Goal: Task Accomplishment & Management: Manage account settings

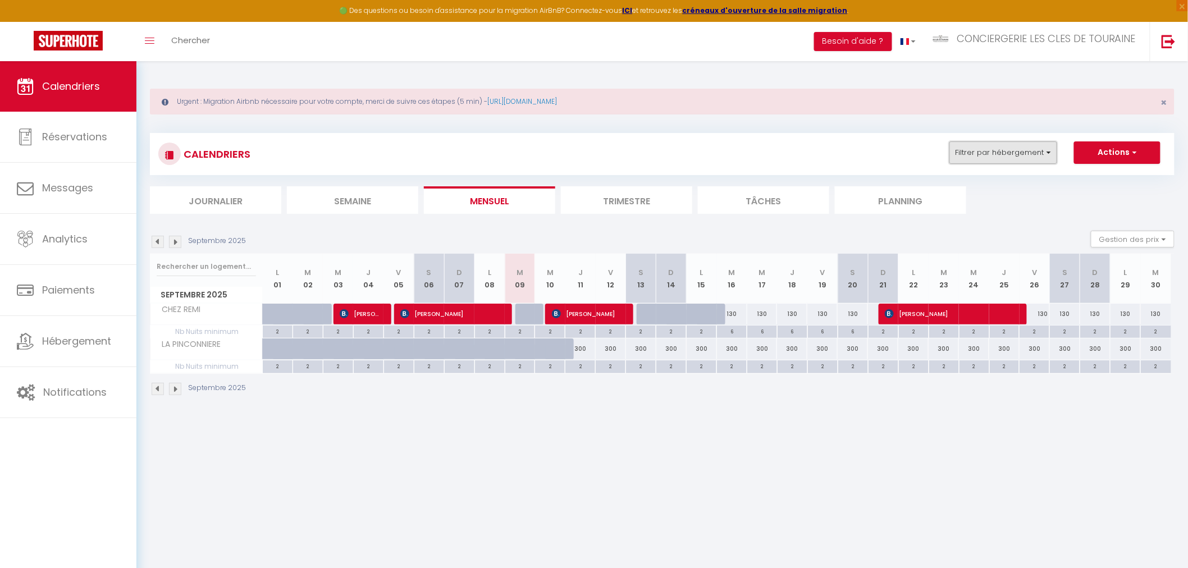
click at [979, 148] on button "Filtrer par hébergement" at bounding box center [1004, 153] width 108 height 22
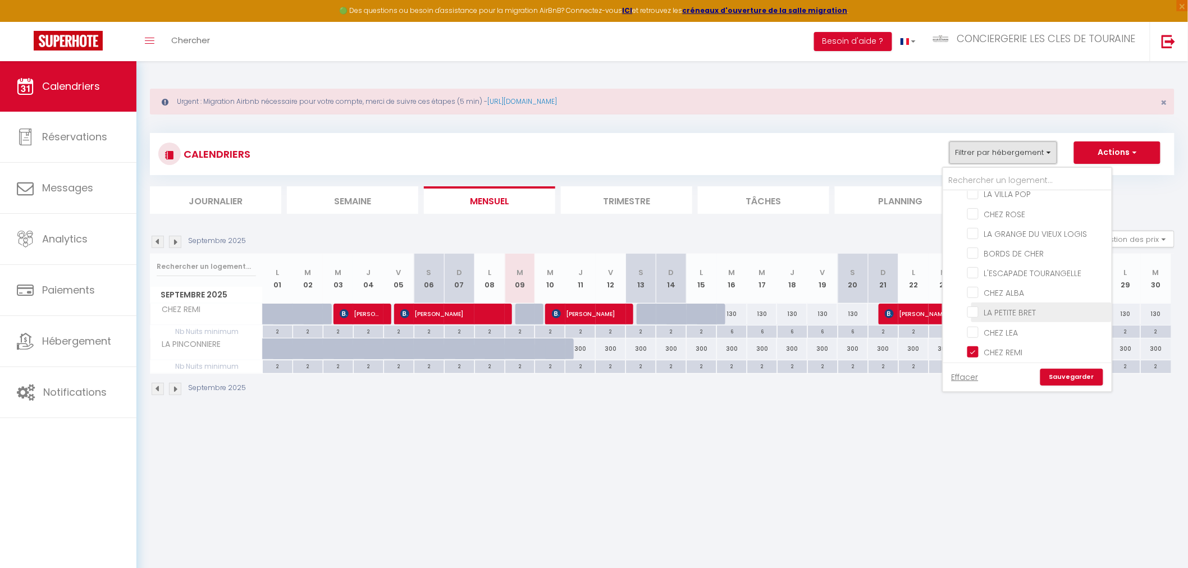
scroll to position [62, 0]
click at [1003, 329] on input "CHEZ REMI" at bounding box center [1038, 334] width 140 height 11
checkbox input "false"
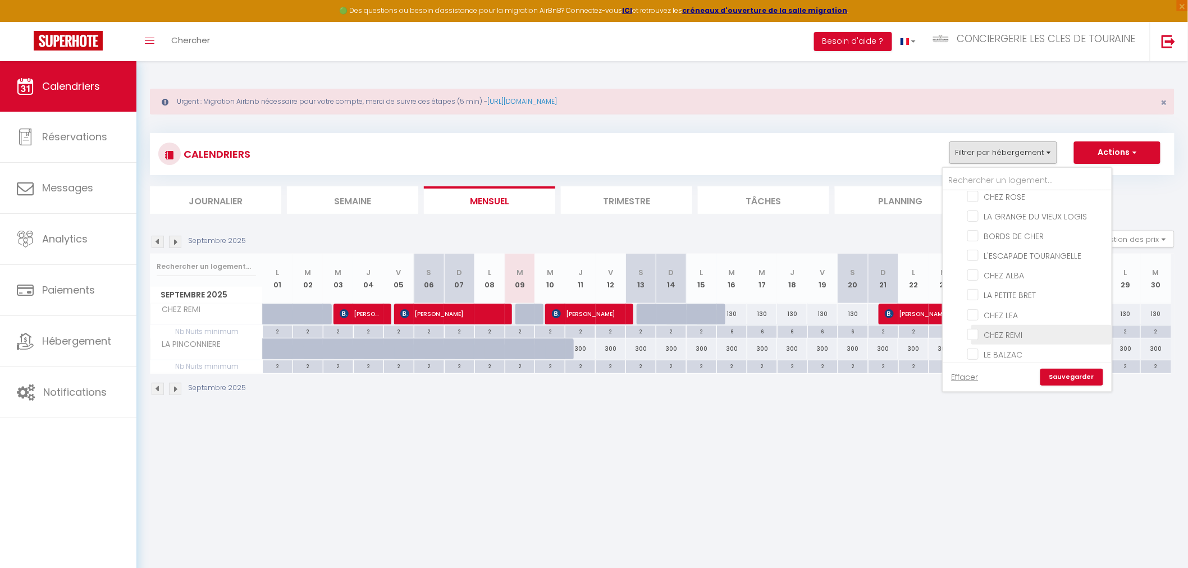
checkbox input "false"
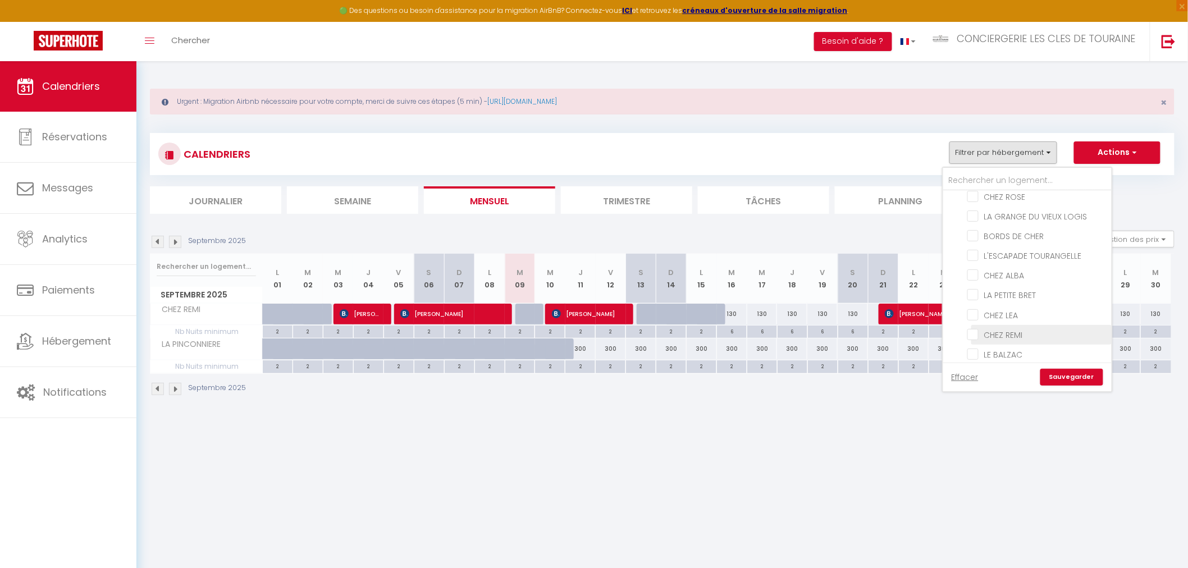
checkbox input "false"
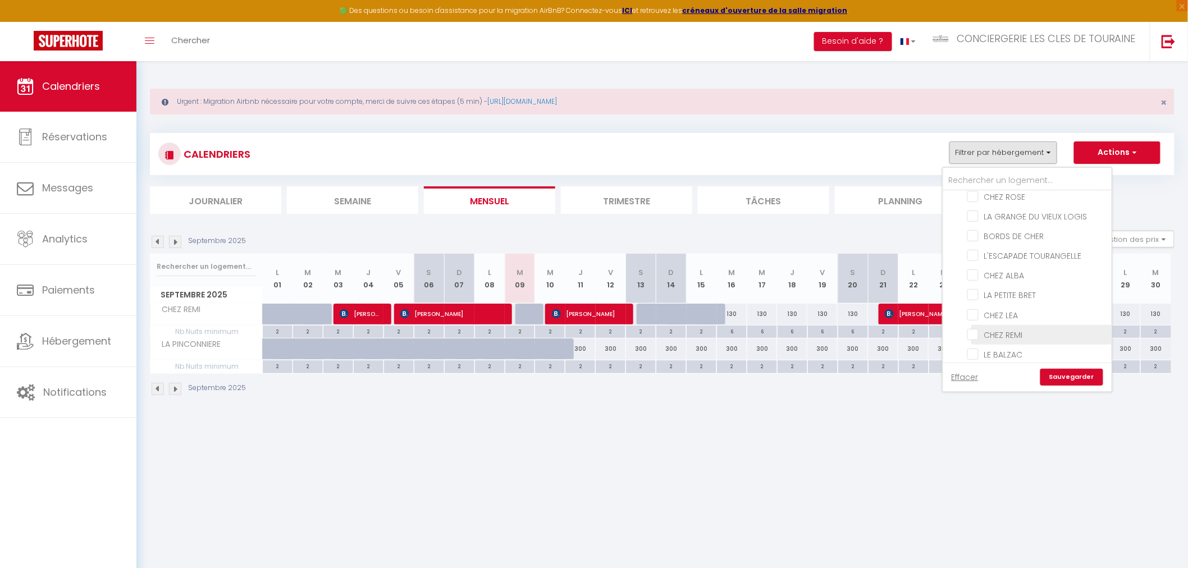
checkbox input "false"
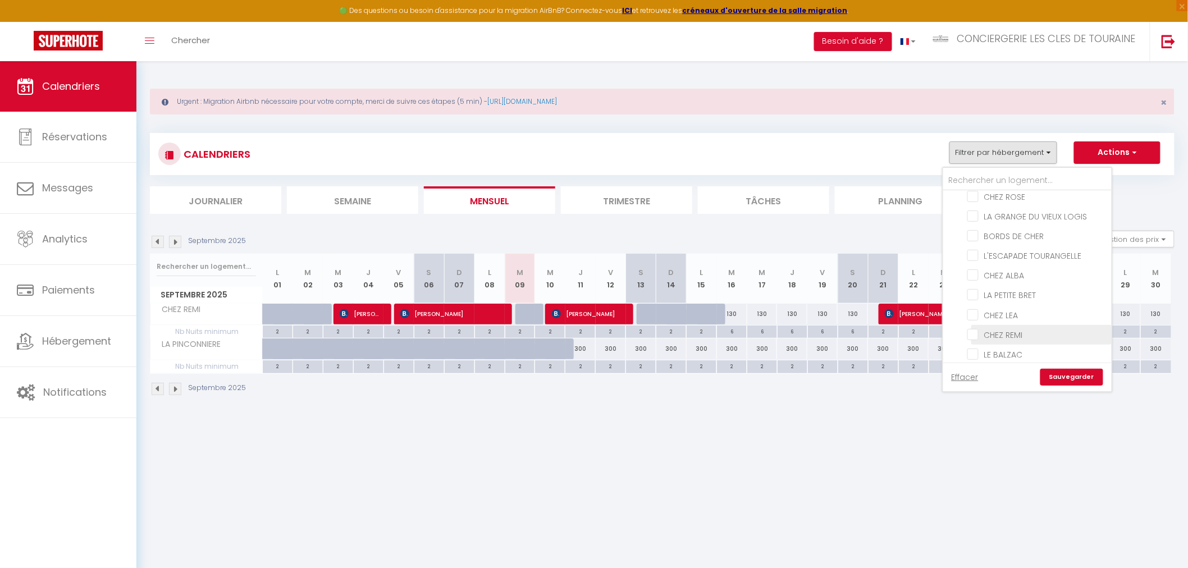
checkbox input "false"
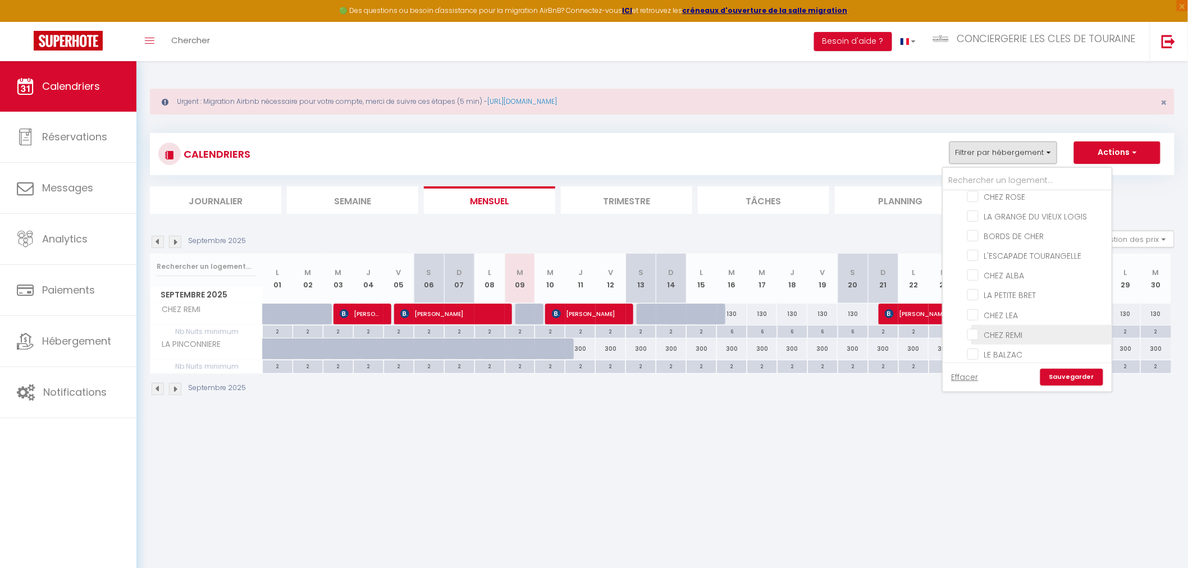
checkbox input "false"
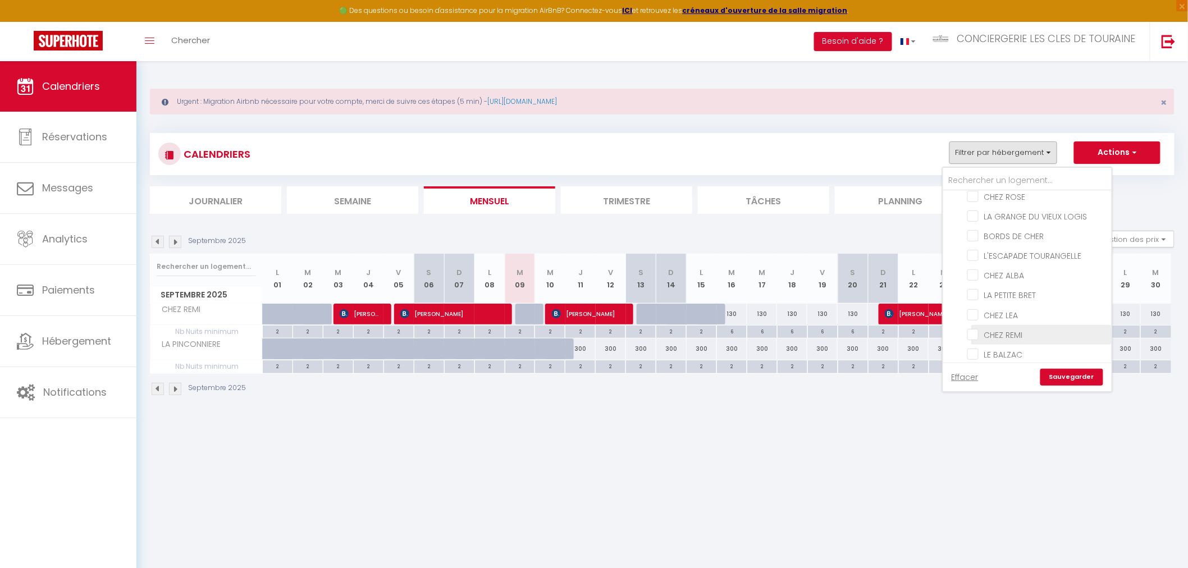
checkbox input "false"
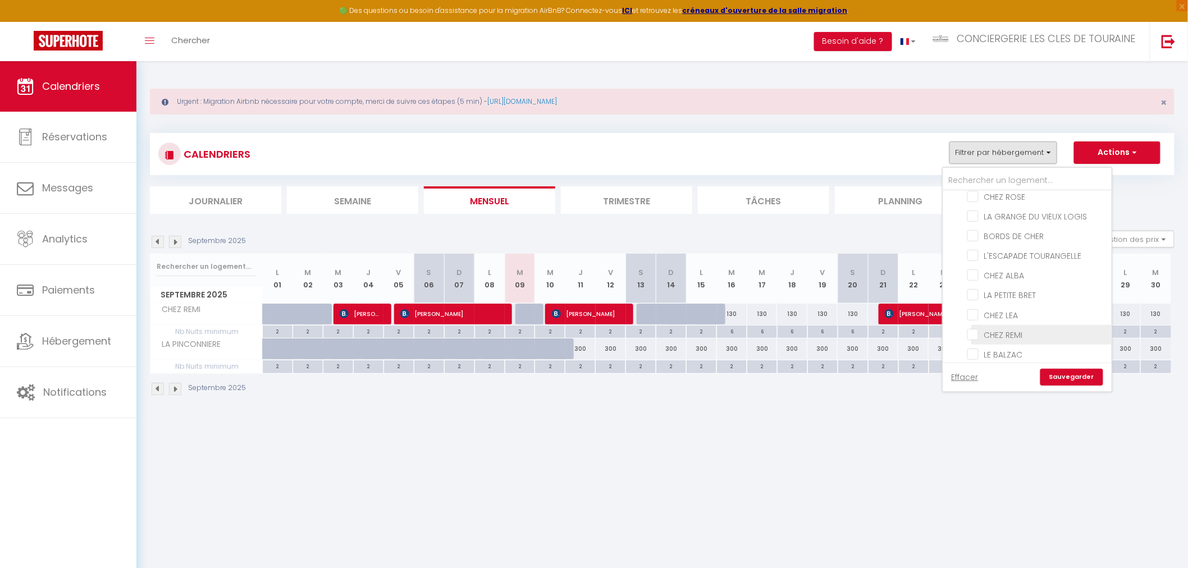
checkbox input "false"
click at [1024, 286] on input "LES BORDS DE LOIRE" at bounding box center [1038, 287] width 140 height 11
checkbox input "true"
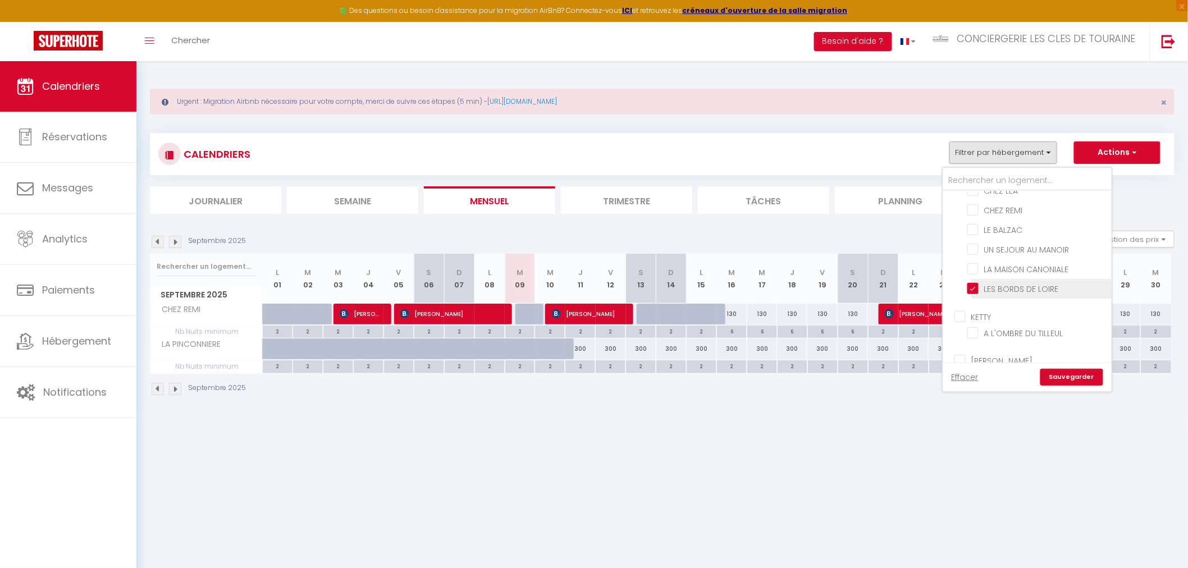
checkbox input "false"
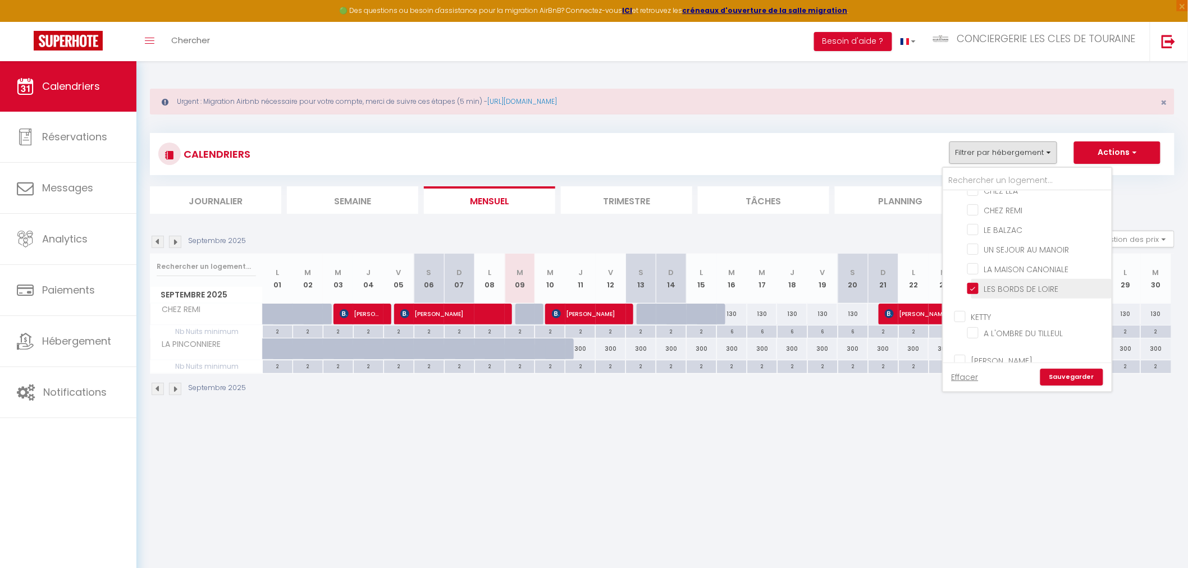
checkbox input "false"
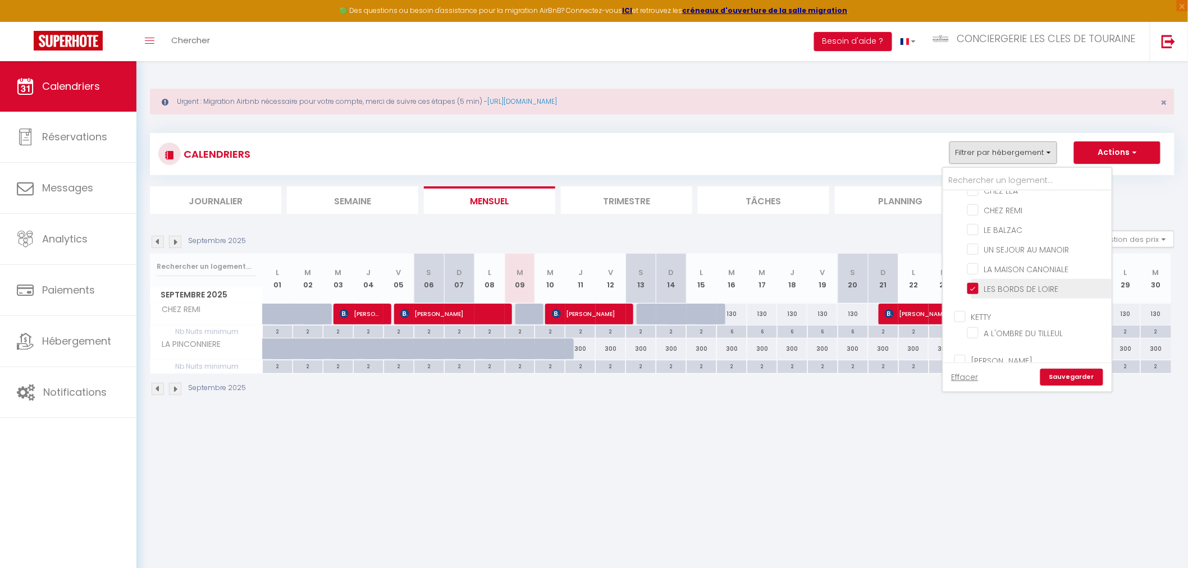
checkbox input "false"
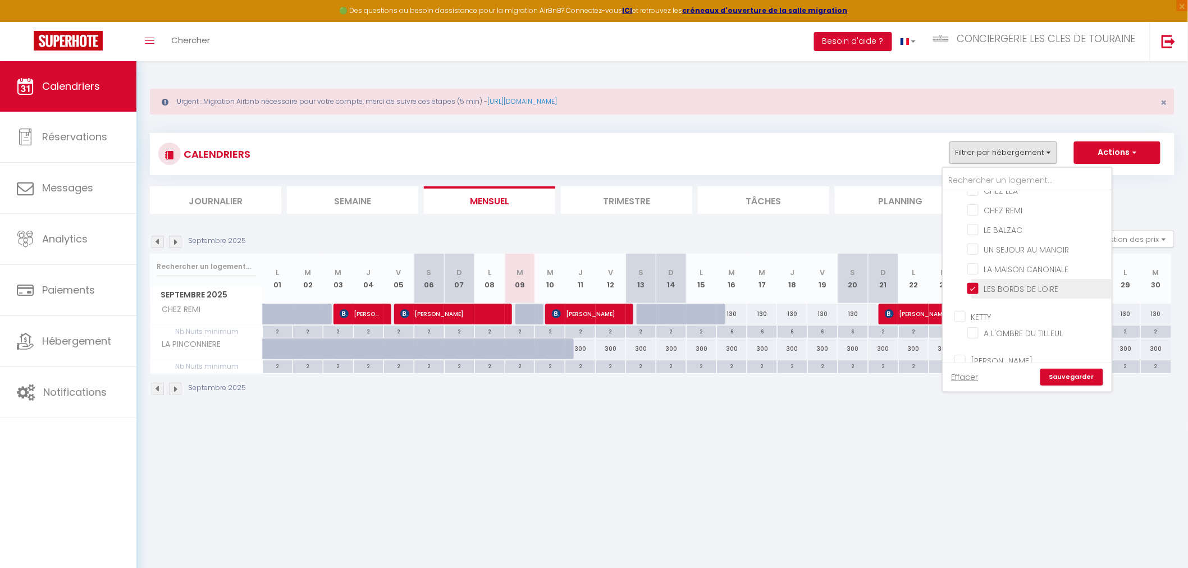
checkbox input "false"
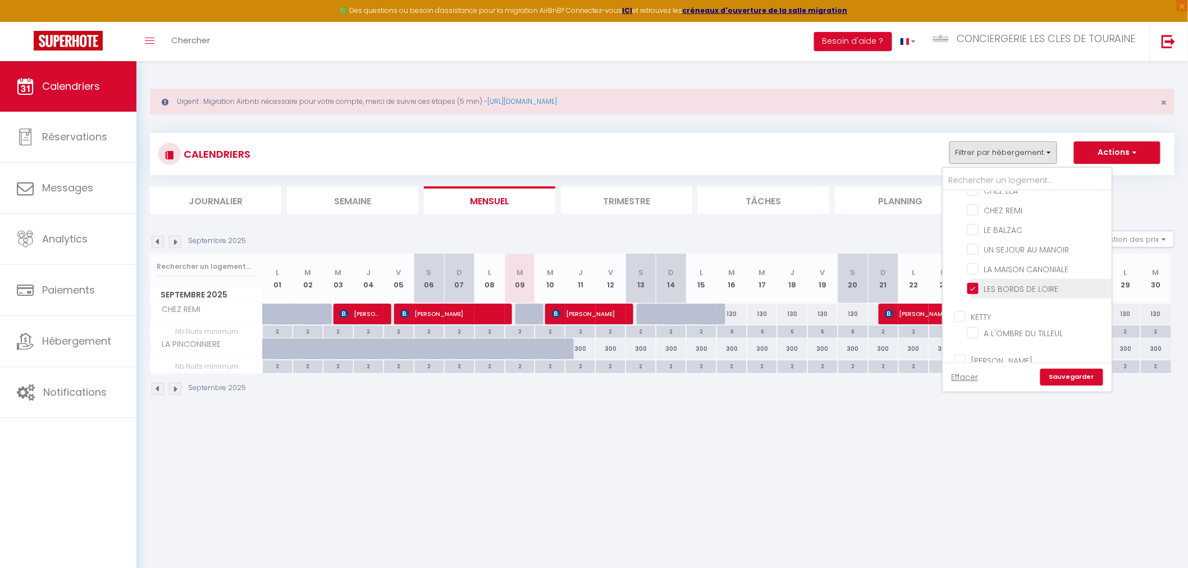
checkbox input "false"
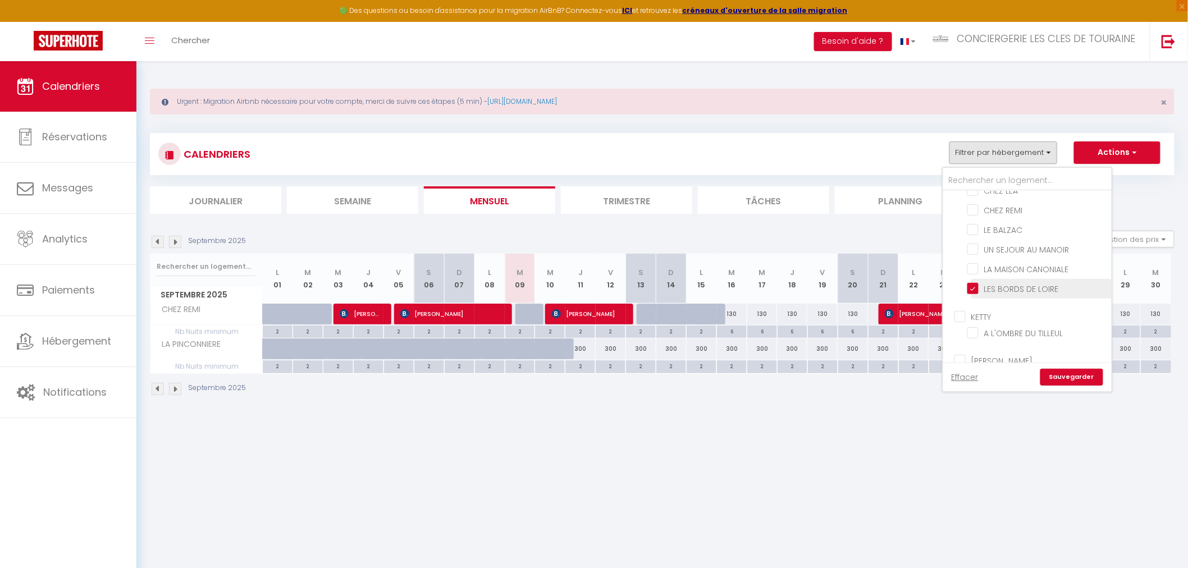
checkbox input "false"
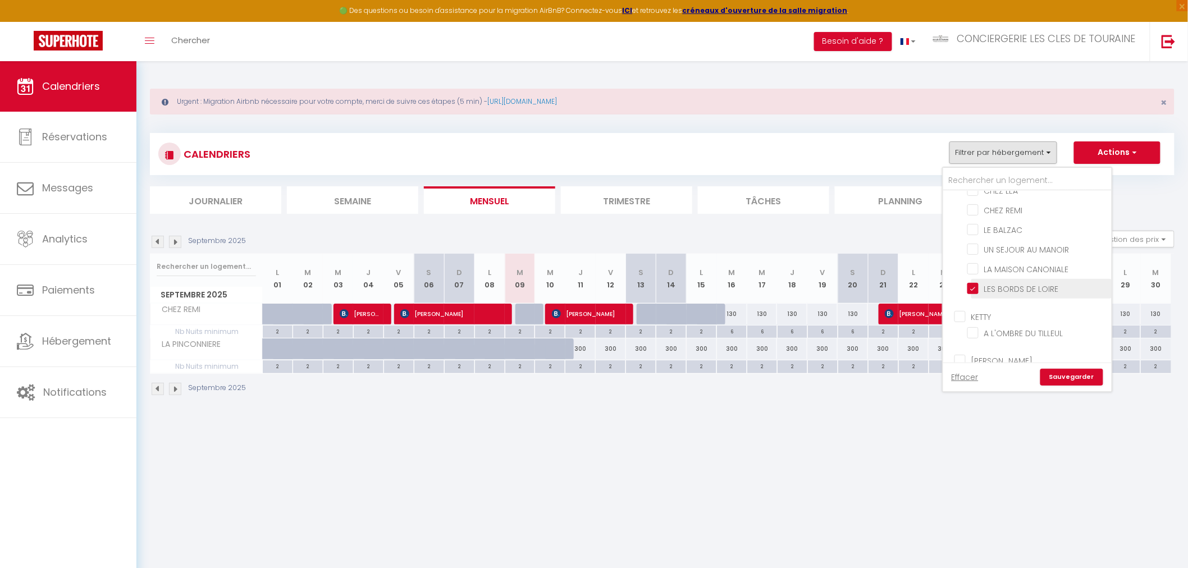
checkbox input "false"
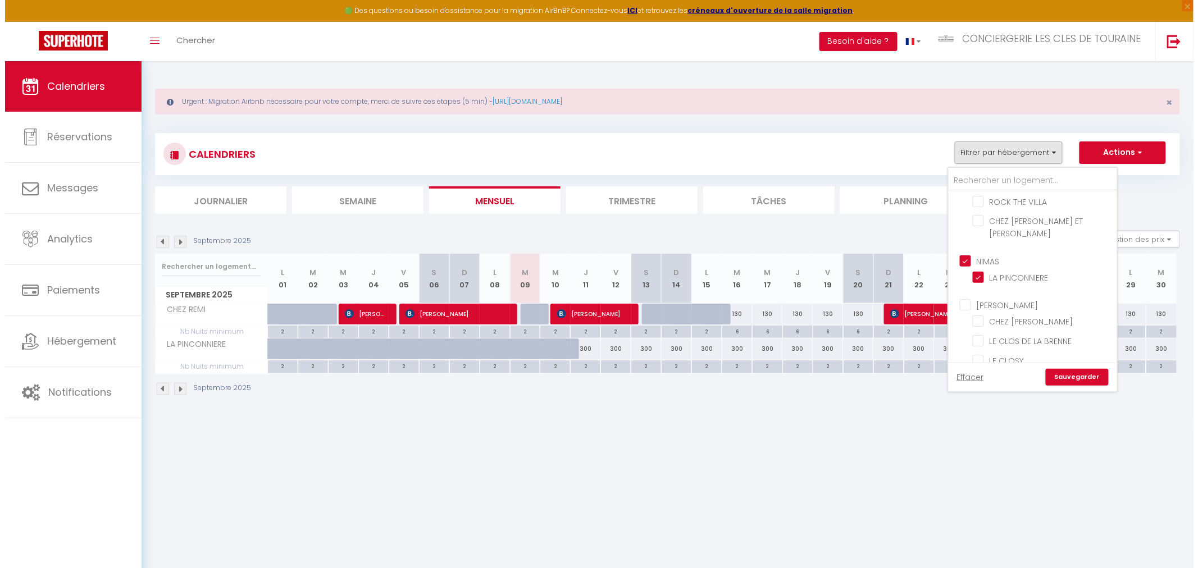
scroll to position [686, 0]
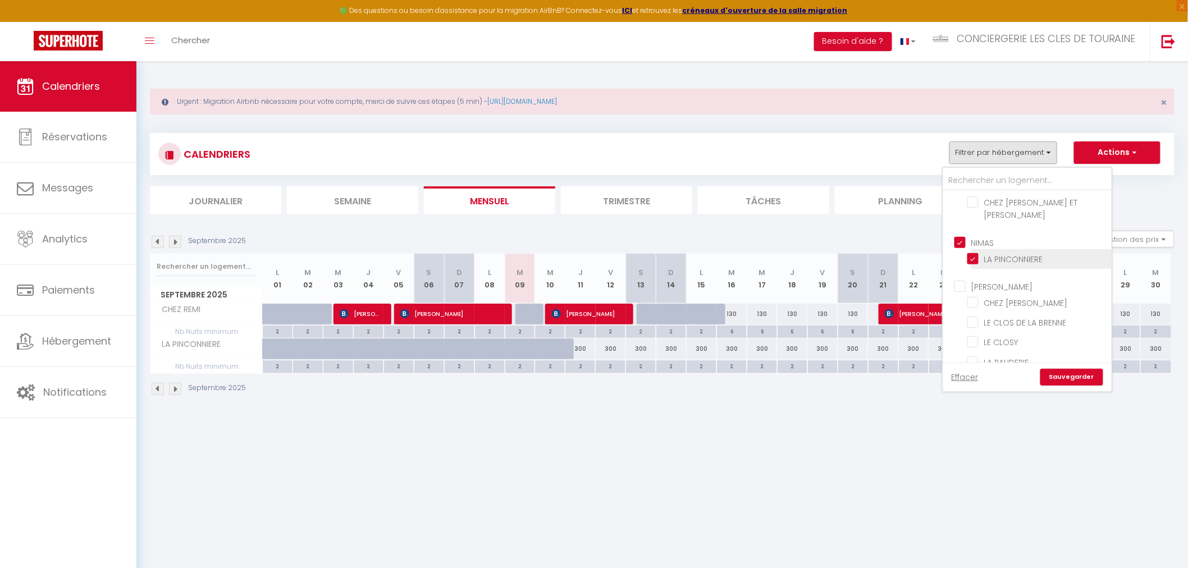
click at [1011, 253] on input "LA PINCONNIERE" at bounding box center [1038, 258] width 140 height 11
checkbox input "false"
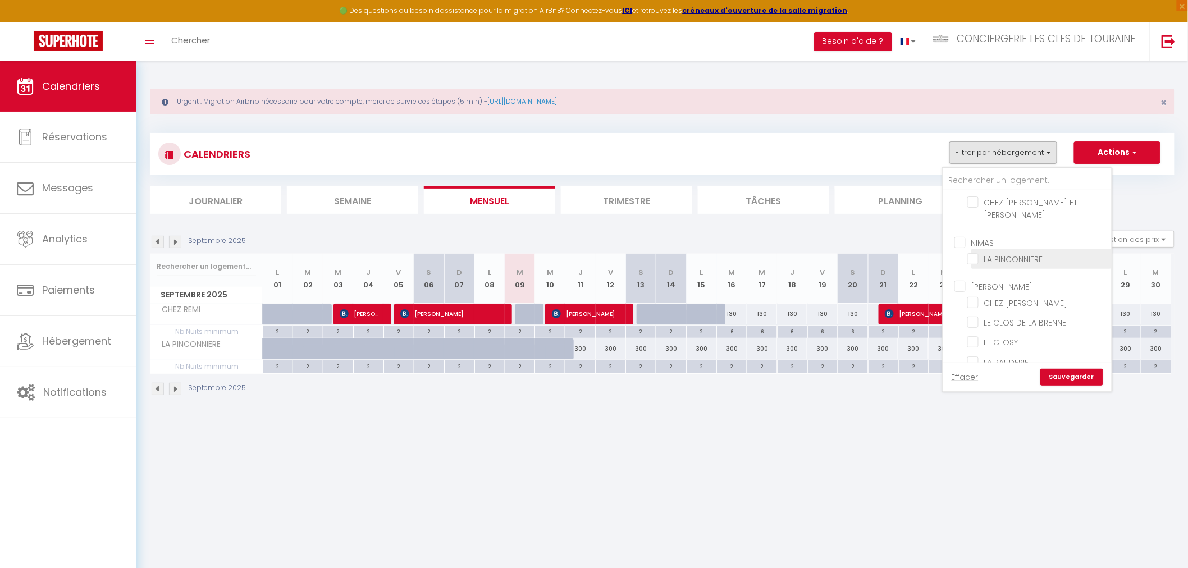
checkbox input "false"
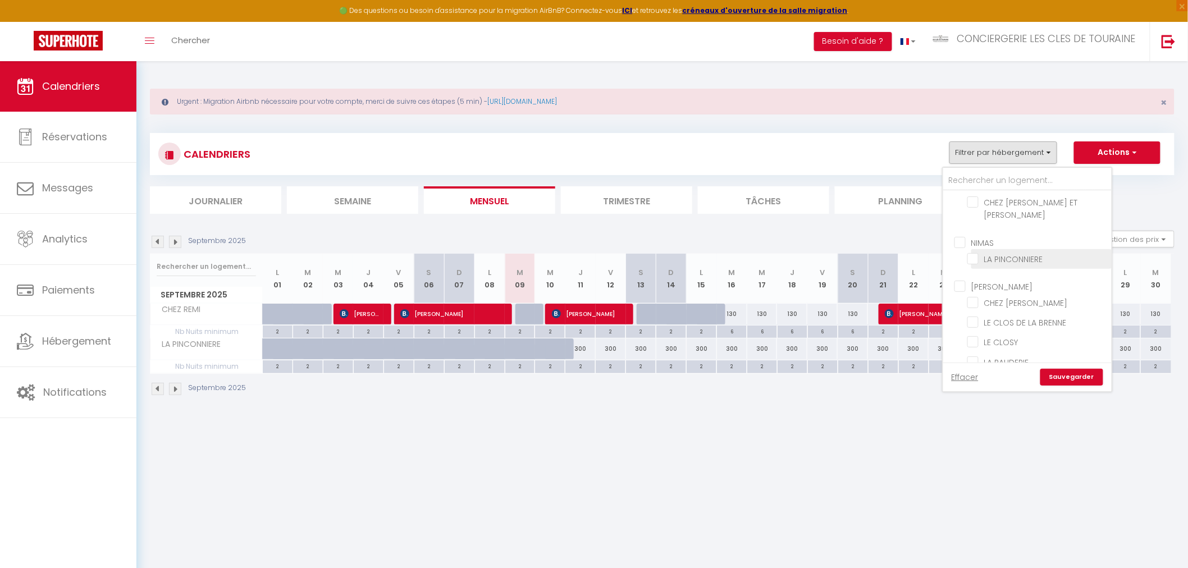
checkbox input "false"
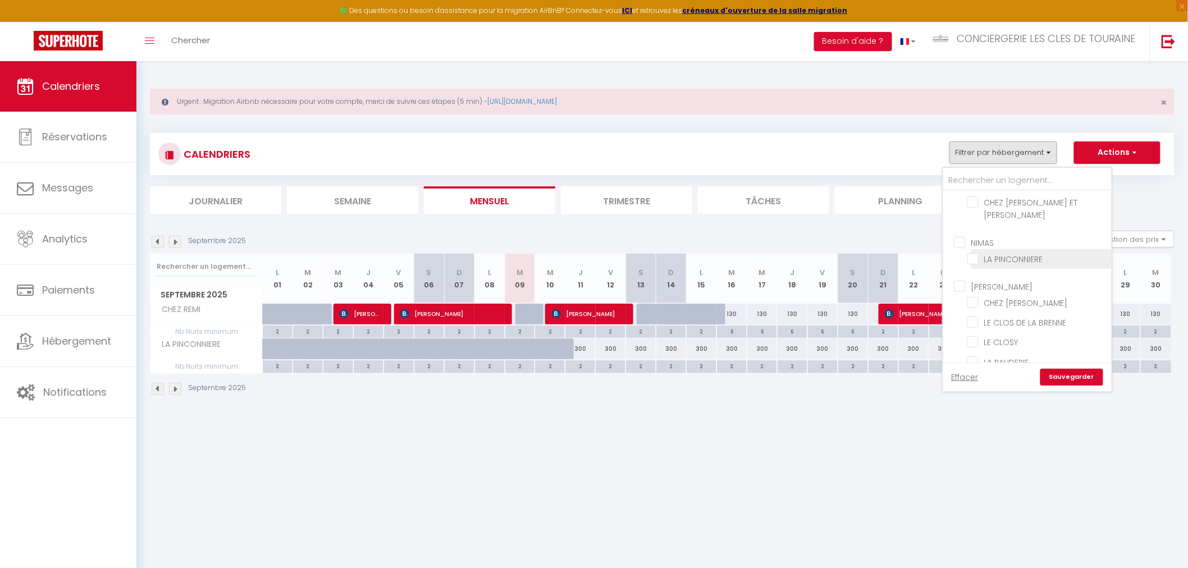
checkbox input "false"
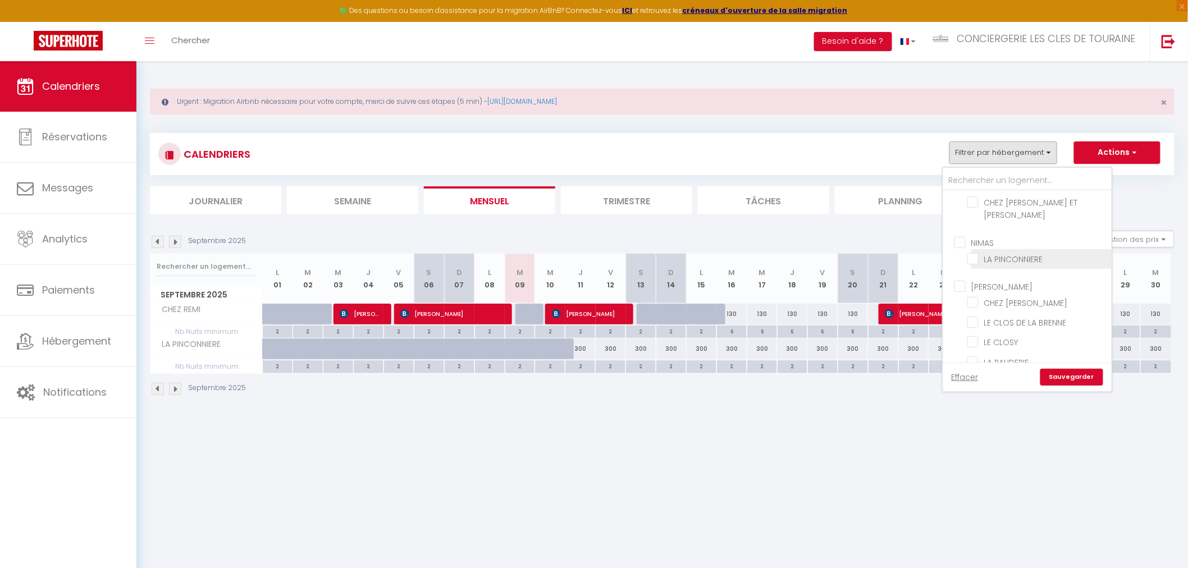
checkbox input "false"
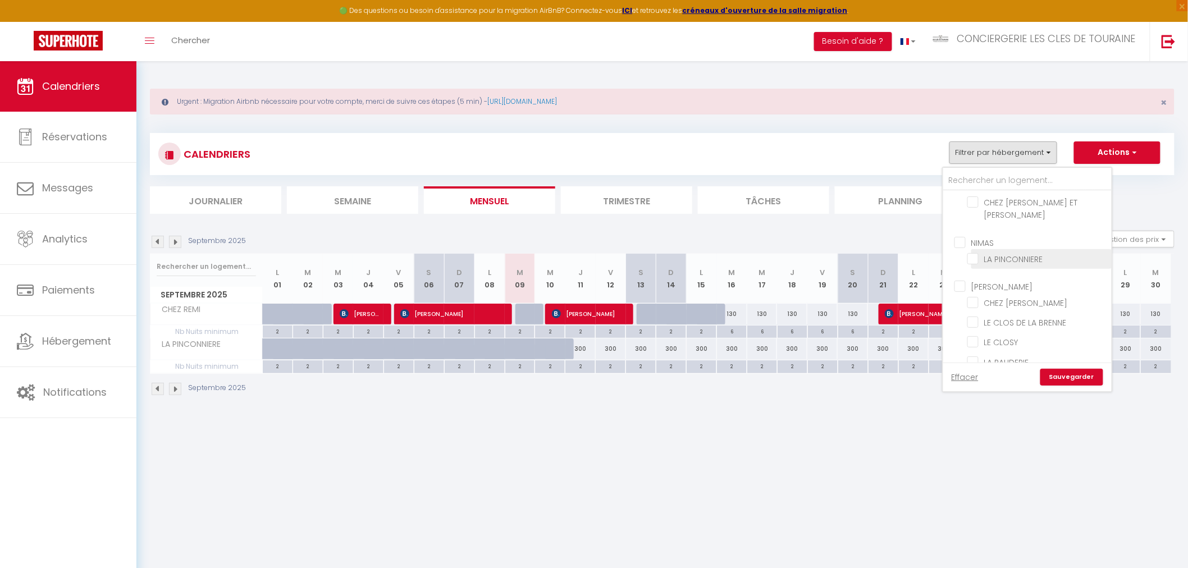
checkbox input "false"
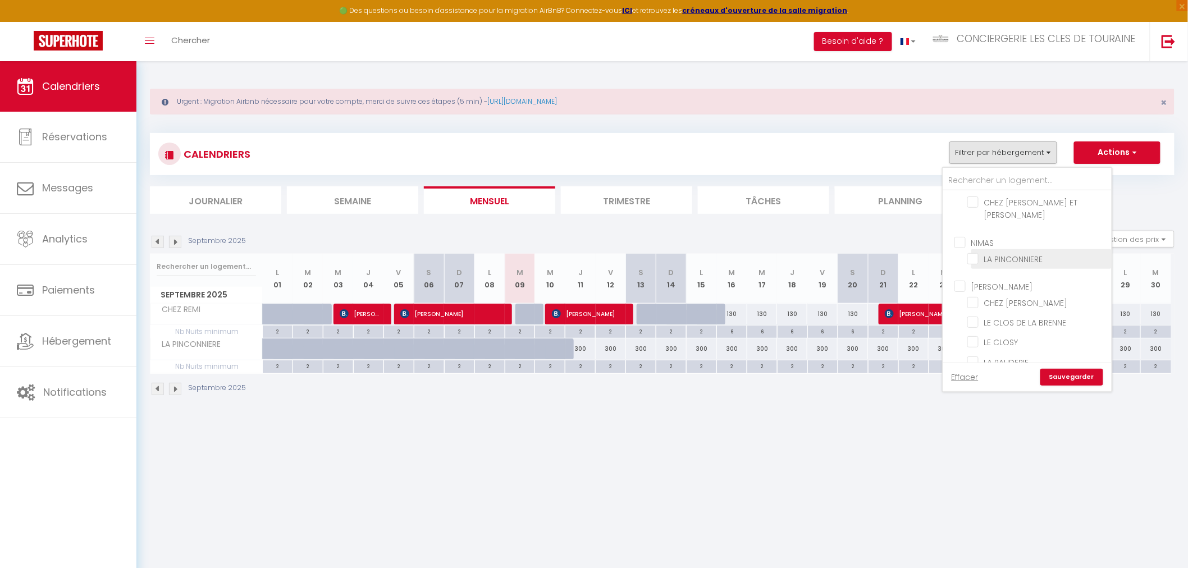
checkbox input "false"
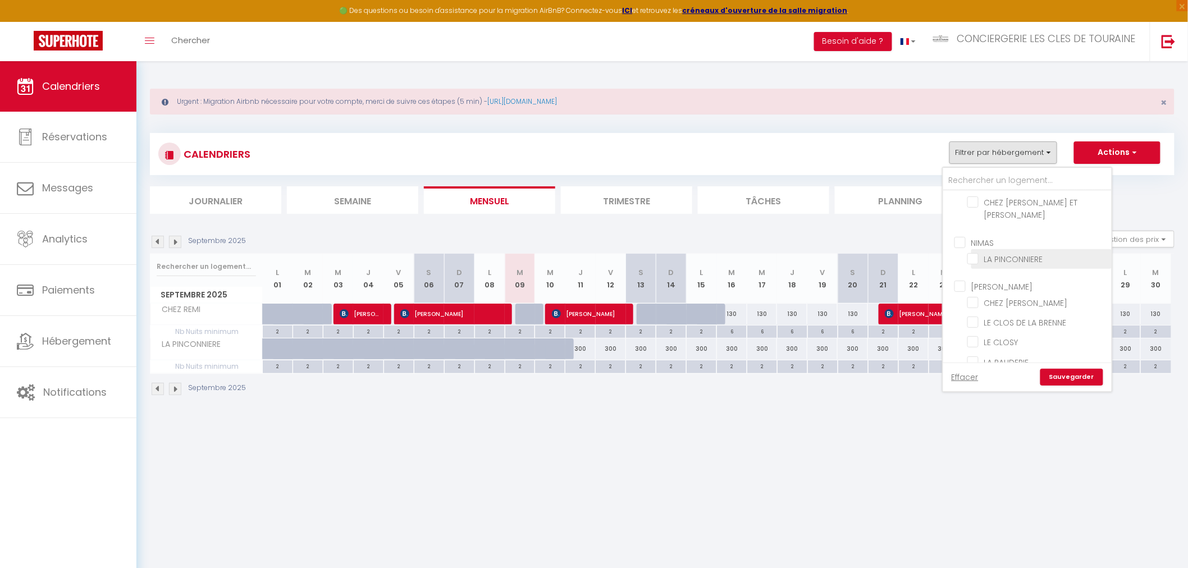
checkbox input "false"
click at [1060, 372] on link "Sauvegarder" at bounding box center [1072, 377] width 63 height 17
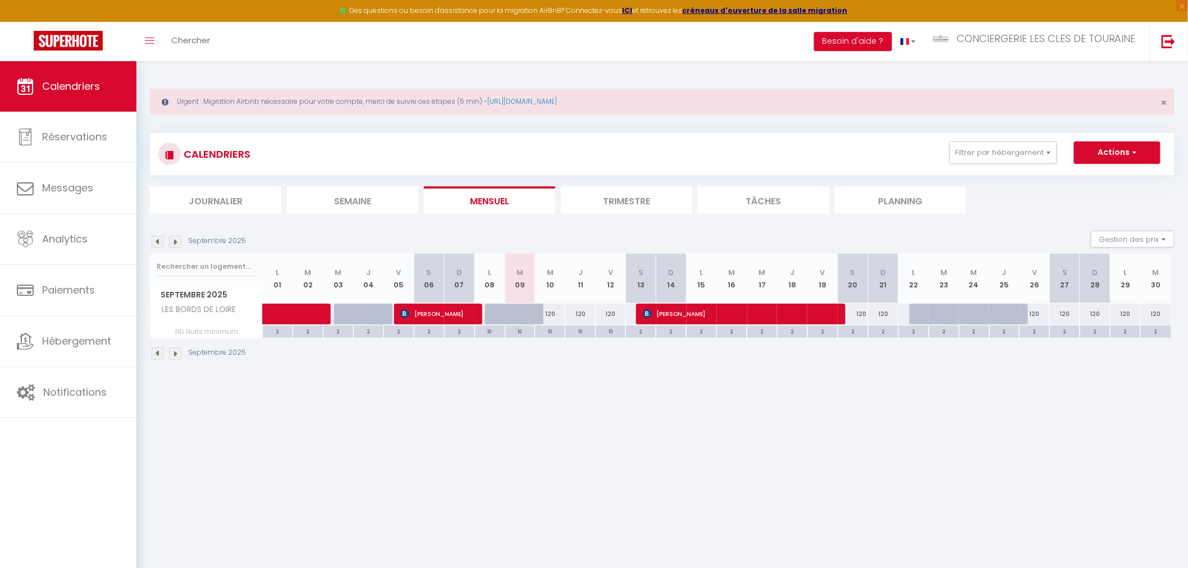
click at [667, 204] on li "Trimestre" at bounding box center [626, 200] width 131 height 28
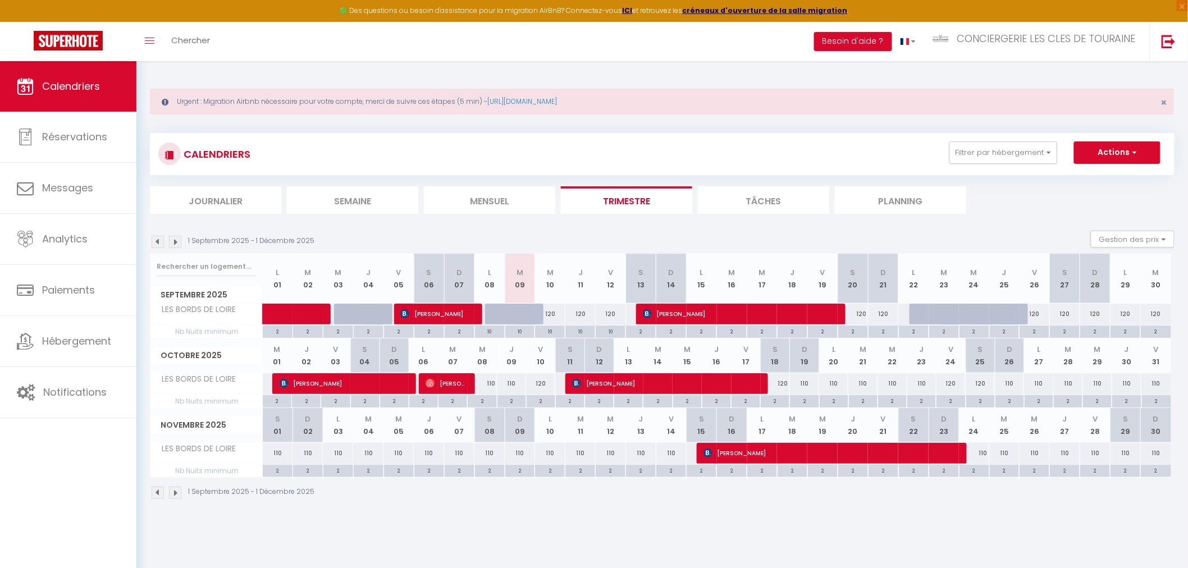
click at [174, 236] on img at bounding box center [175, 242] width 12 height 12
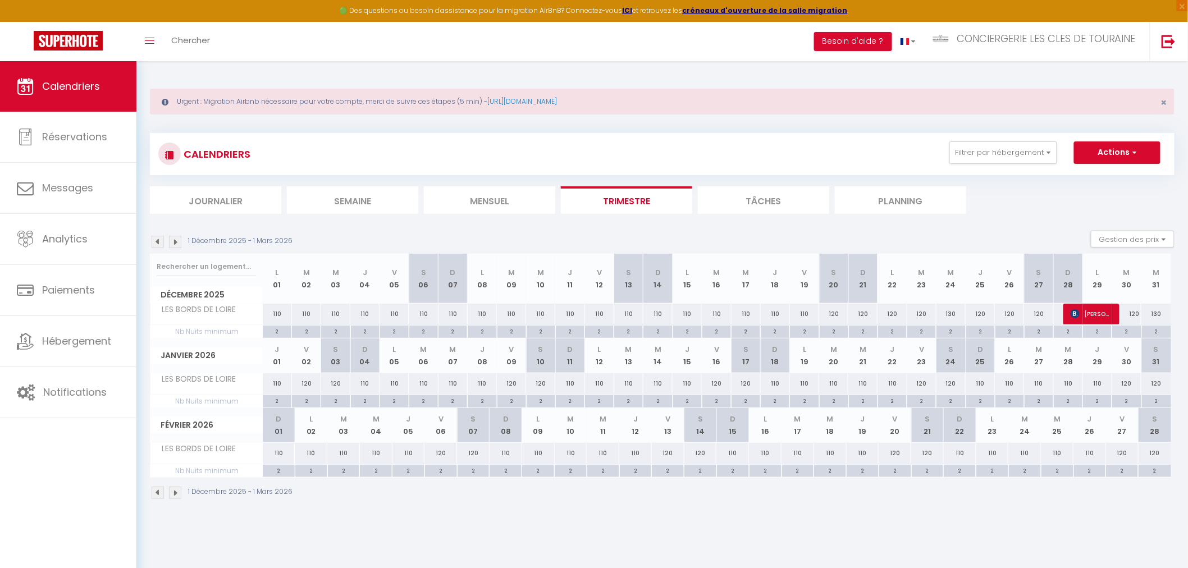
click at [174, 236] on img at bounding box center [175, 242] width 12 height 12
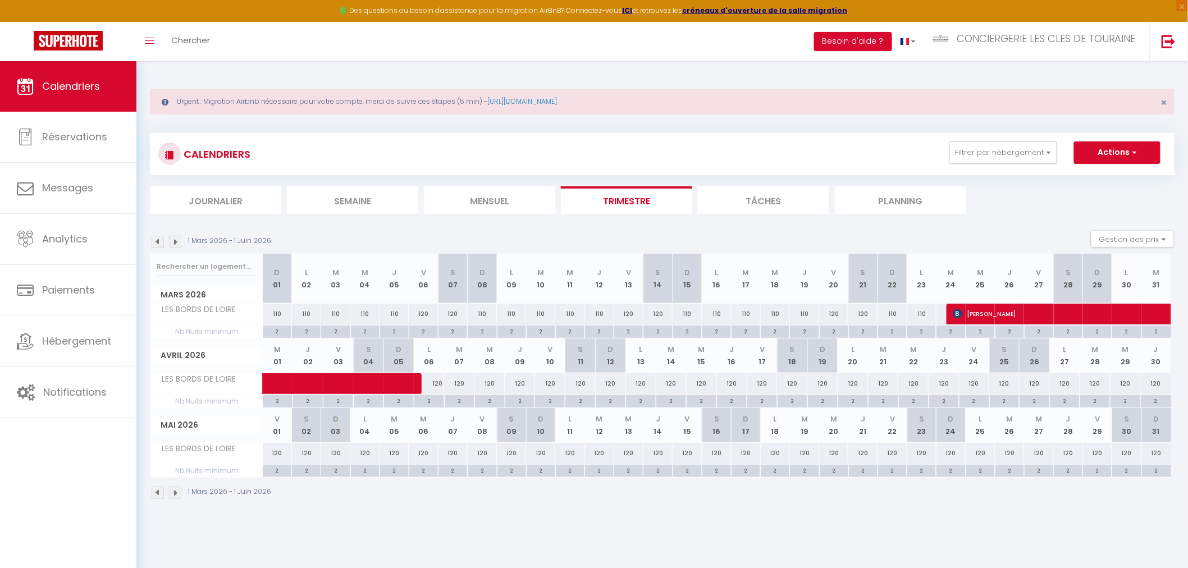
click at [160, 238] on img at bounding box center [158, 242] width 12 height 12
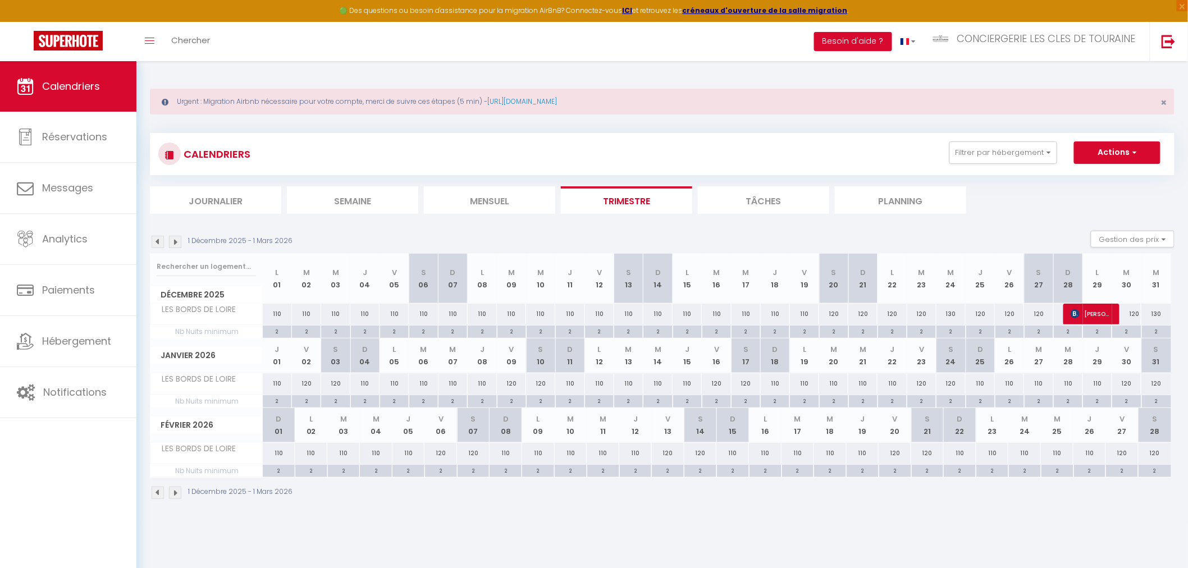
click at [180, 240] on img at bounding box center [175, 242] width 12 height 12
select select
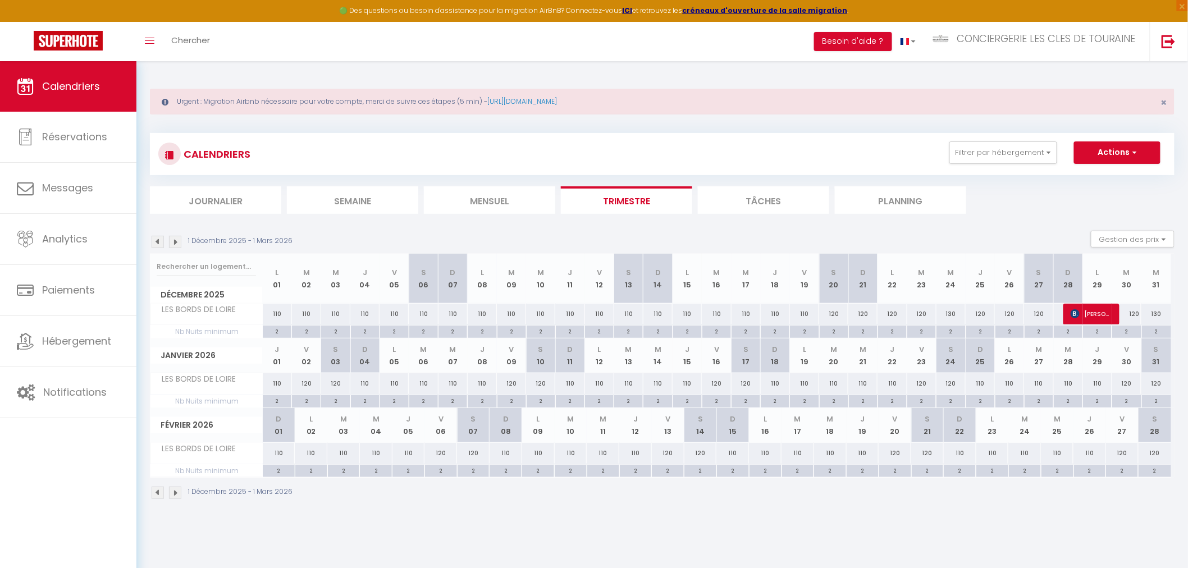
select select
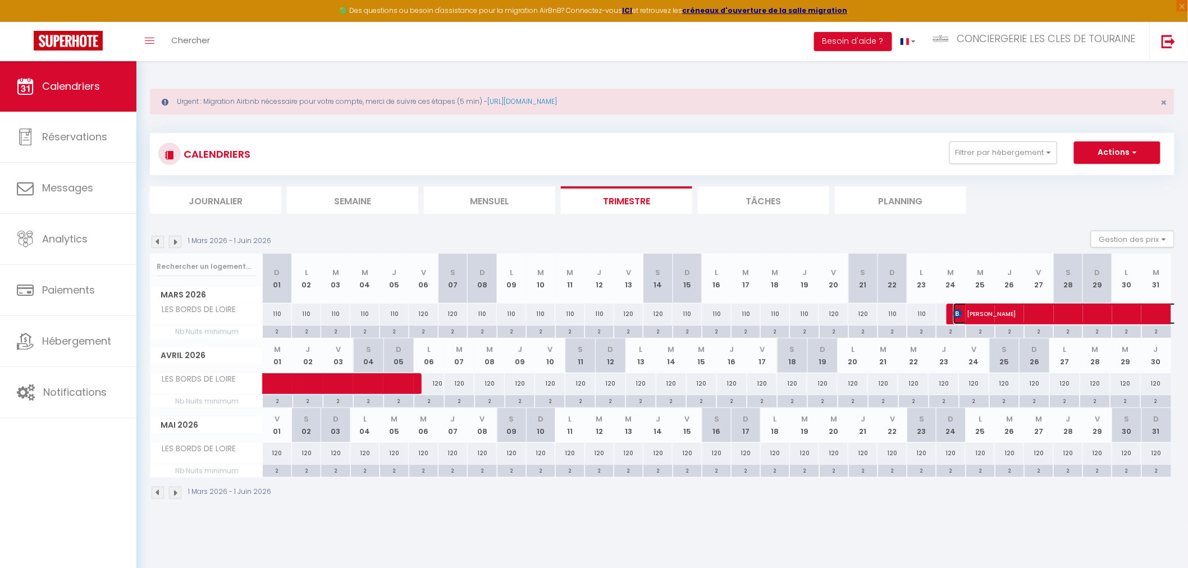
click at [986, 315] on span "[PERSON_NAME]" at bounding box center [1122, 313] width 336 height 21
select select "OK"
select select "KO"
select select "0"
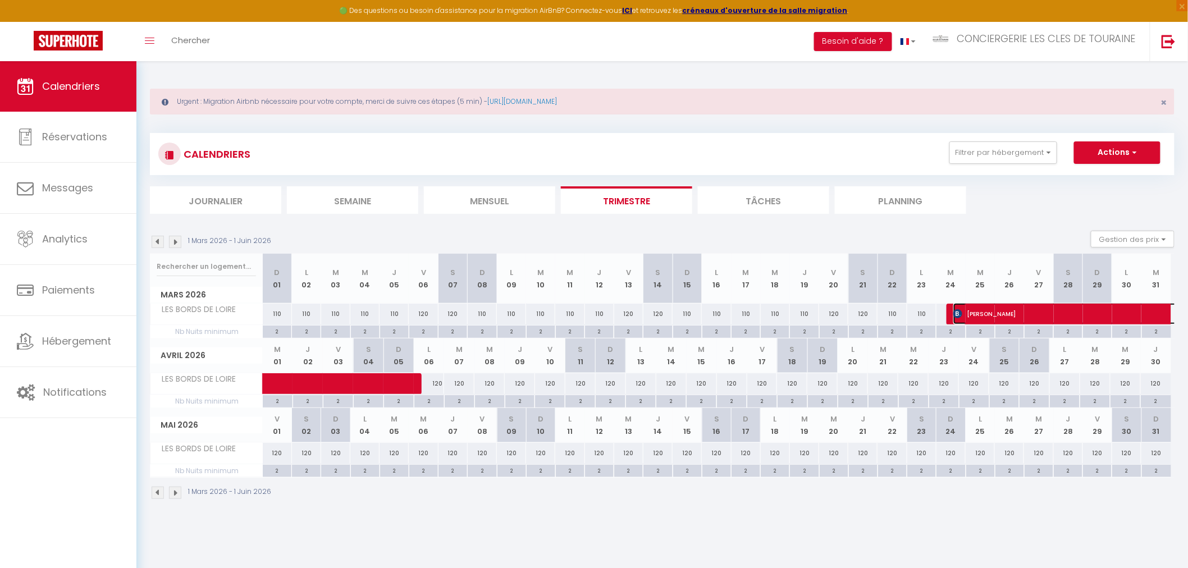
select select "1"
select select
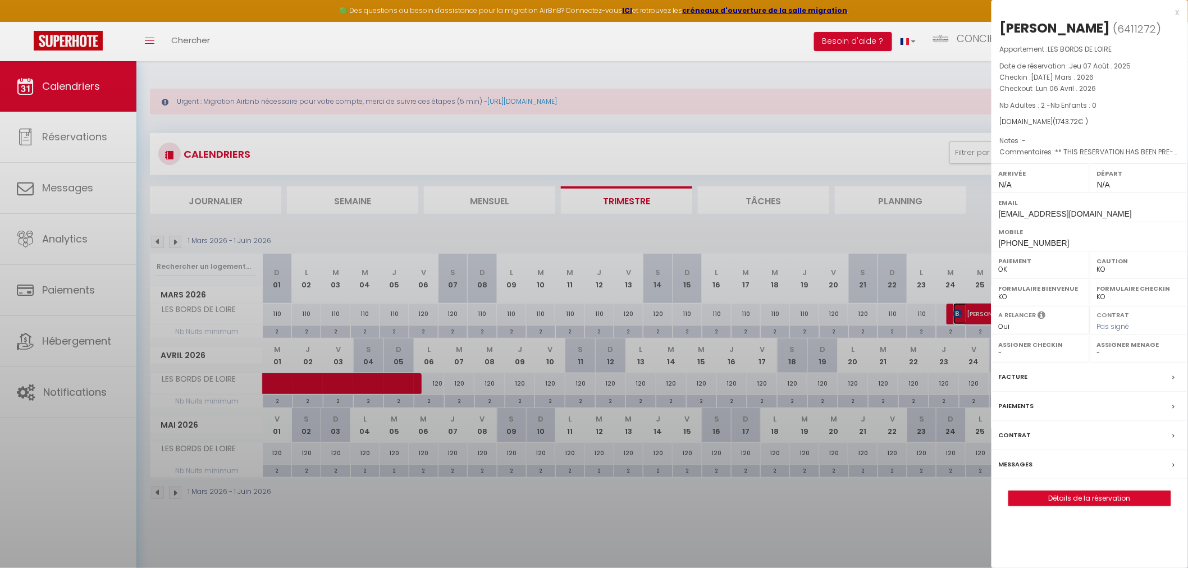
select select "26291"
select select "8116"
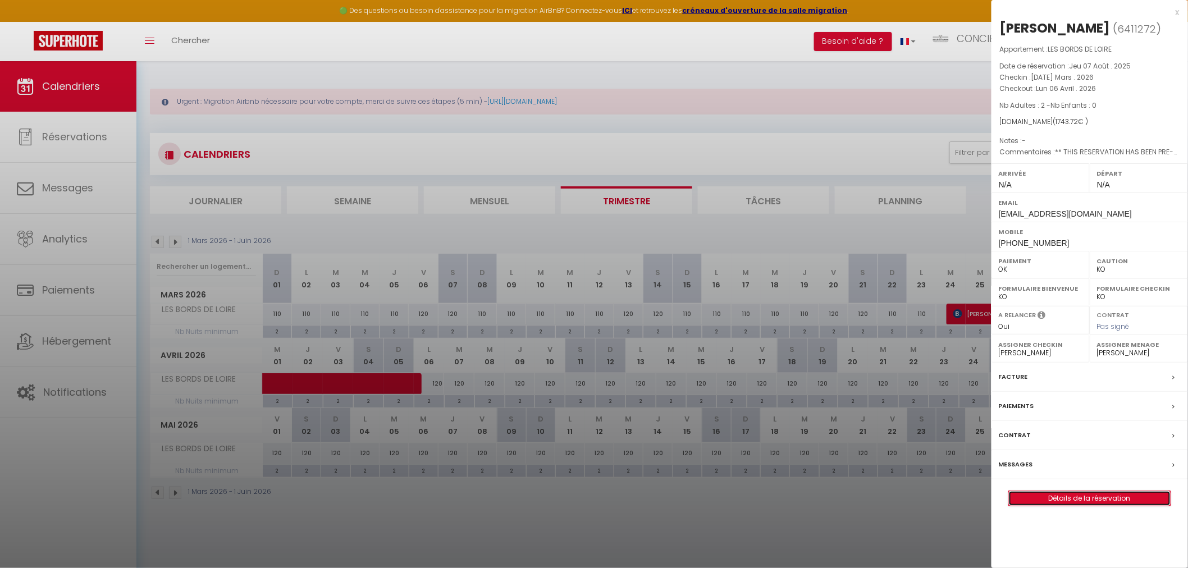
click at [1090, 506] on link "Détails de la réservation" at bounding box center [1090, 498] width 162 height 15
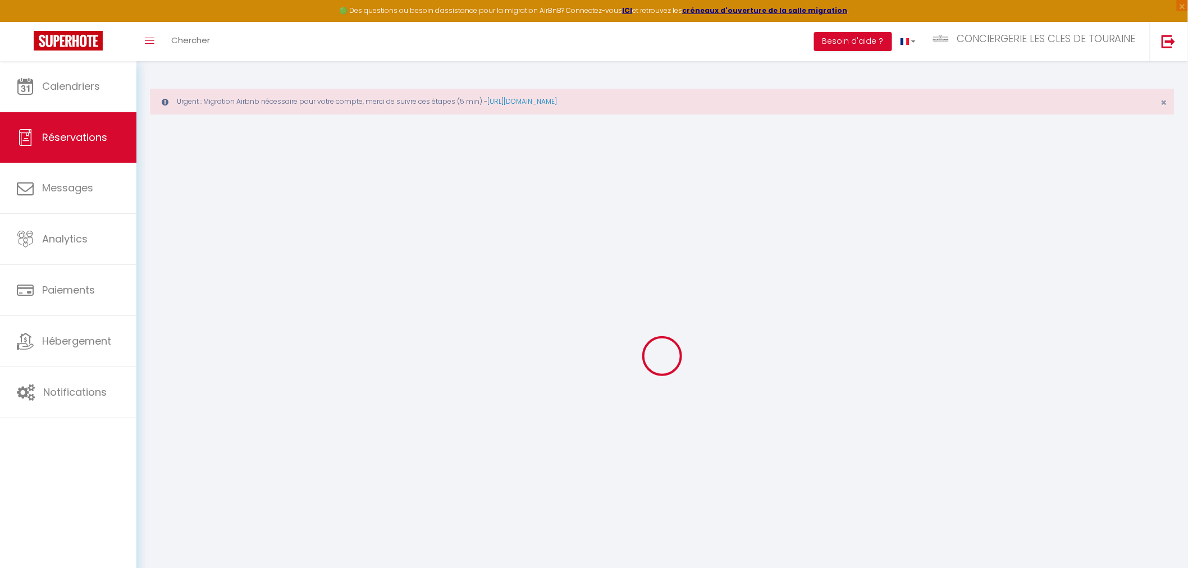
type input "[PERSON_NAME]"
type input "[EMAIL_ADDRESS][DOMAIN_NAME]"
type input "[PHONE_NUMBER]"
type input "08530"
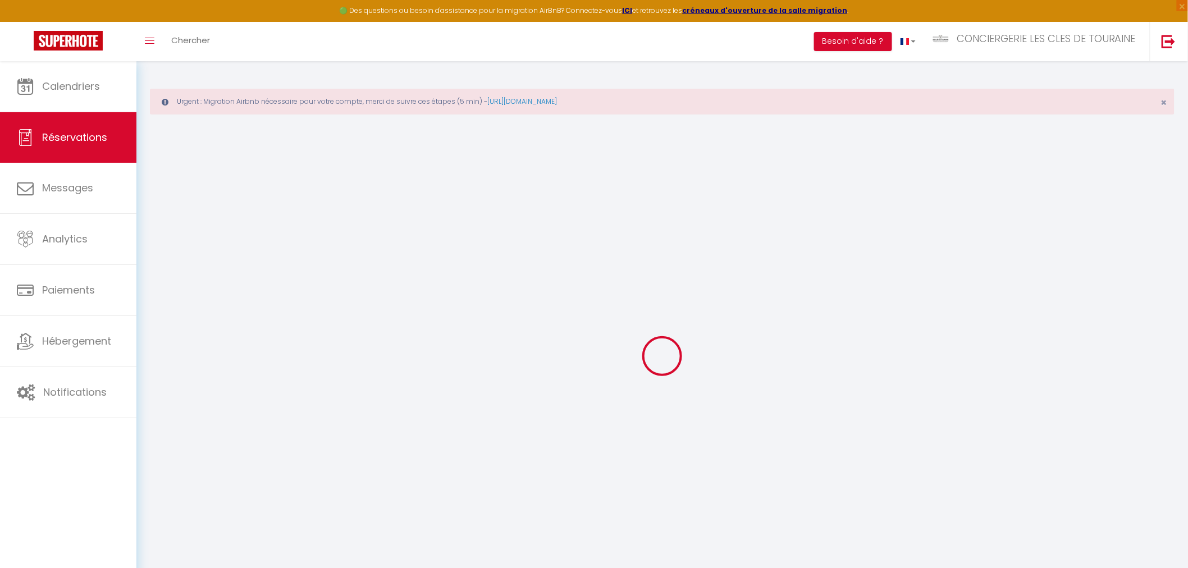
type input "Negociant 58 2n-A"
type input "[PERSON_NAME]"
select select "ES"
type input "25"
type input "282.76"
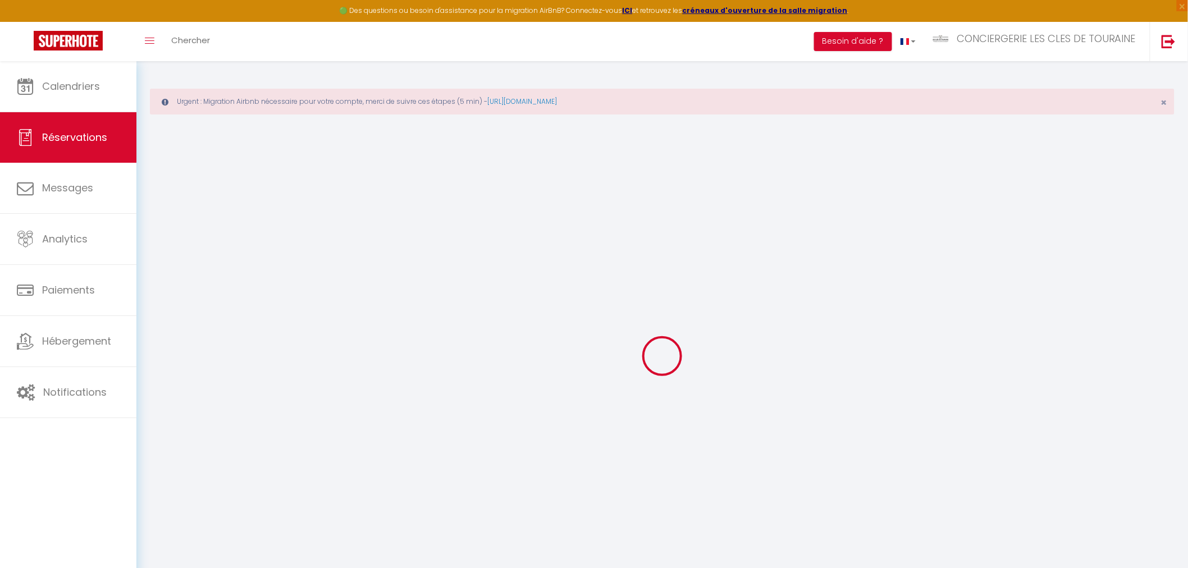
type input "24.41"
select select "12780"
select select "1"
select select
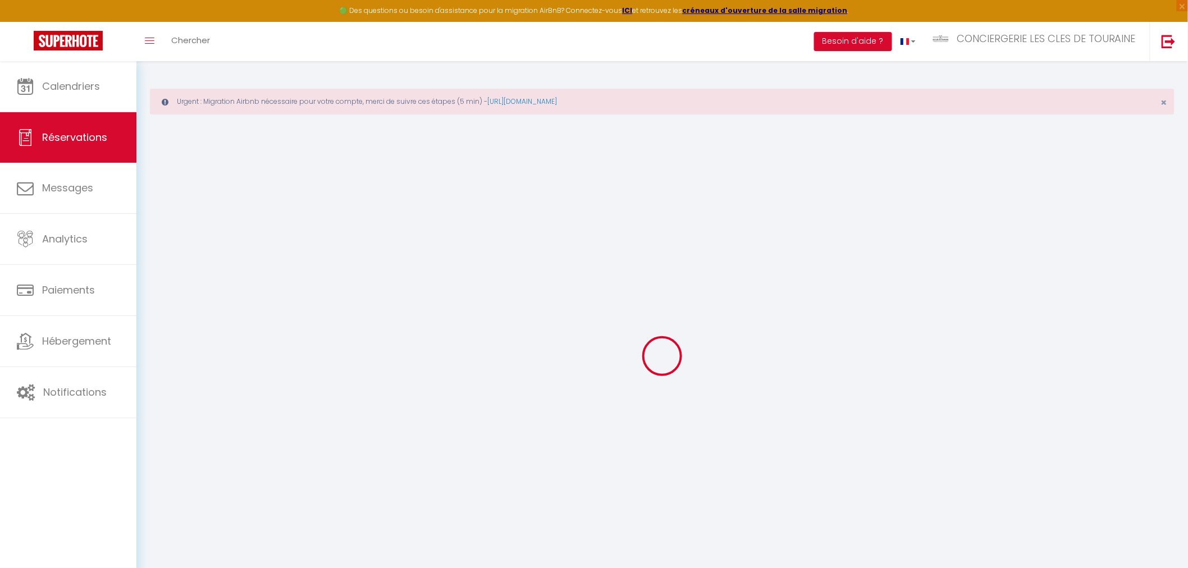
type input "2"
select select "12"
select select
type input "1608.3"
checkbox input "false"
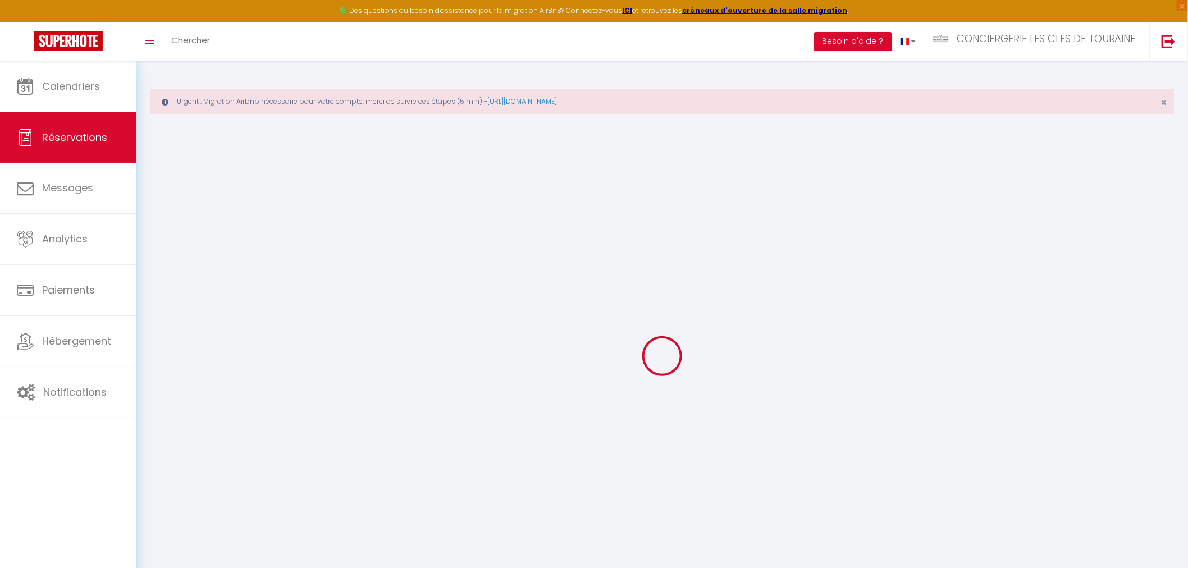
type input "0"
select select "2"
type input "0"
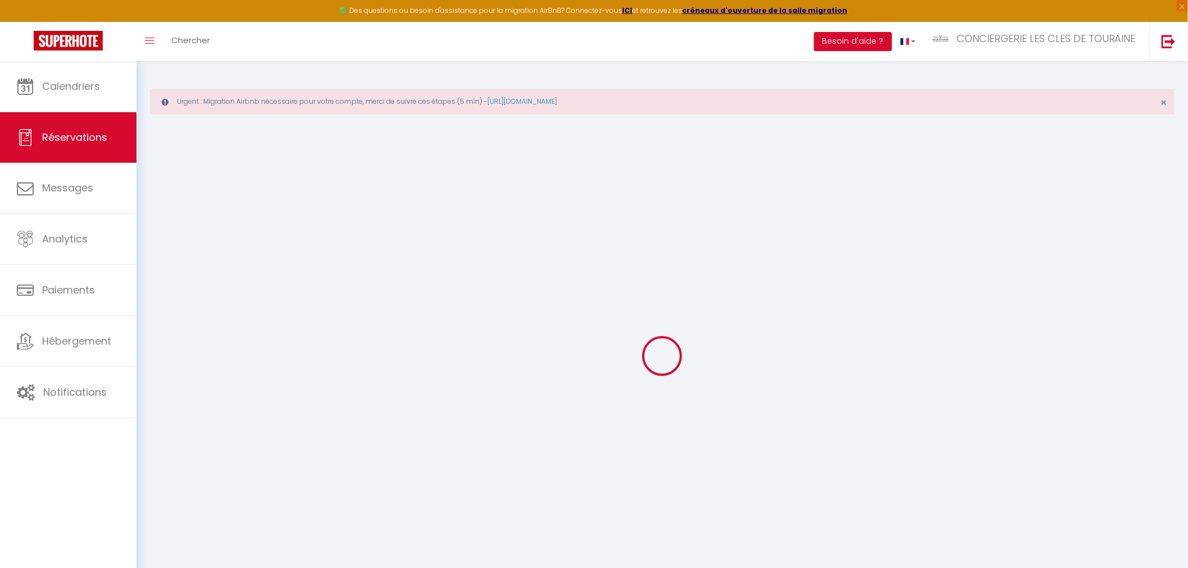
select select
select select "14"
checkbox input "false"
select select
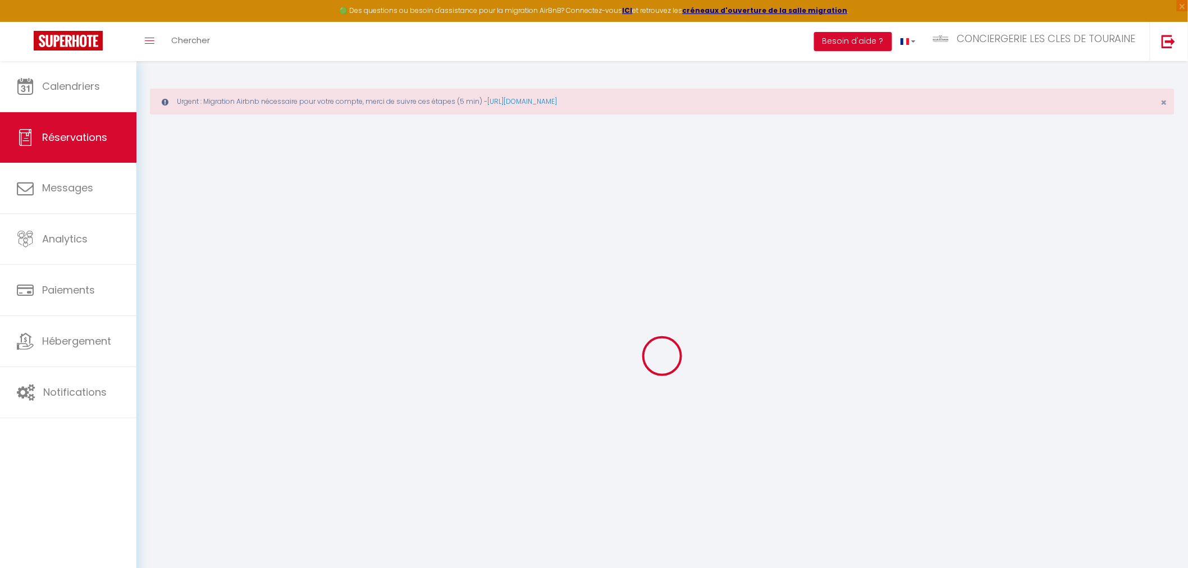
select select
checkbox input "false"
select select
checkbox input "false"
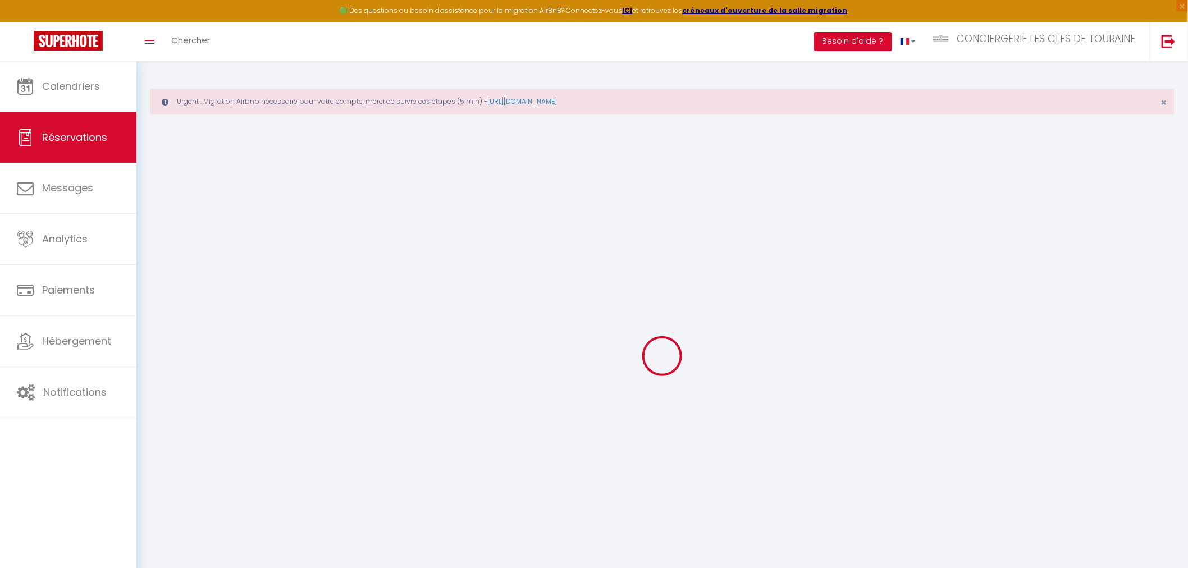
type textarea "** THIS RESERVATION HAS BEEN PRE-PAID ** BOOKING NOTE : Payment charge is EUR 1…"
type input "30"
type input "80.42"
select select
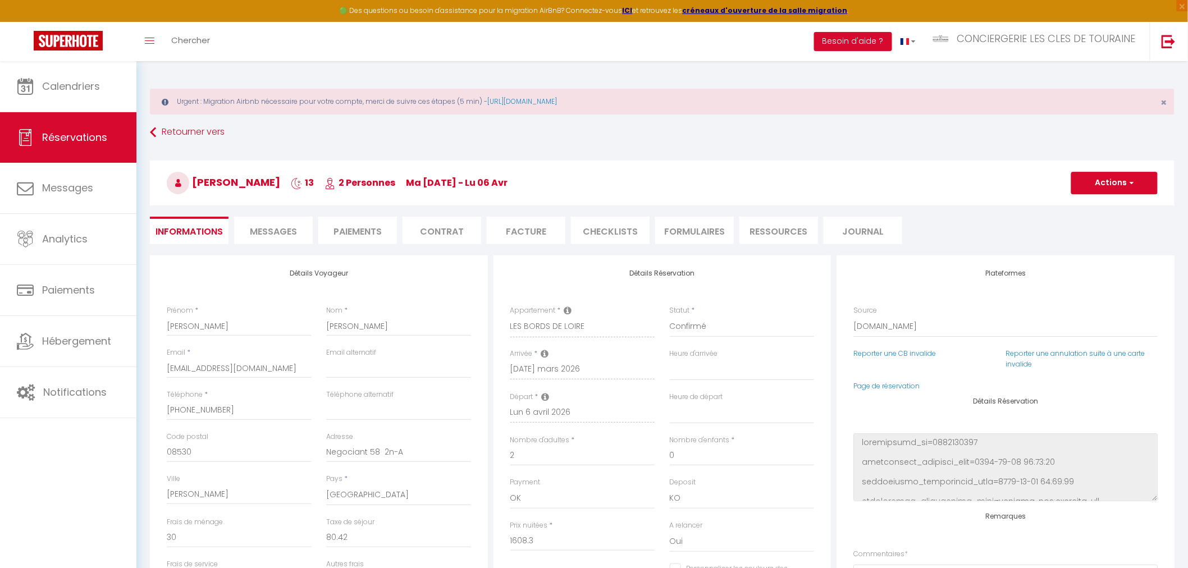
checkbox input "false"
select select
click at [887, 386] on link "Page de réservation" at bounding box center [887, 386] width 66 height 10
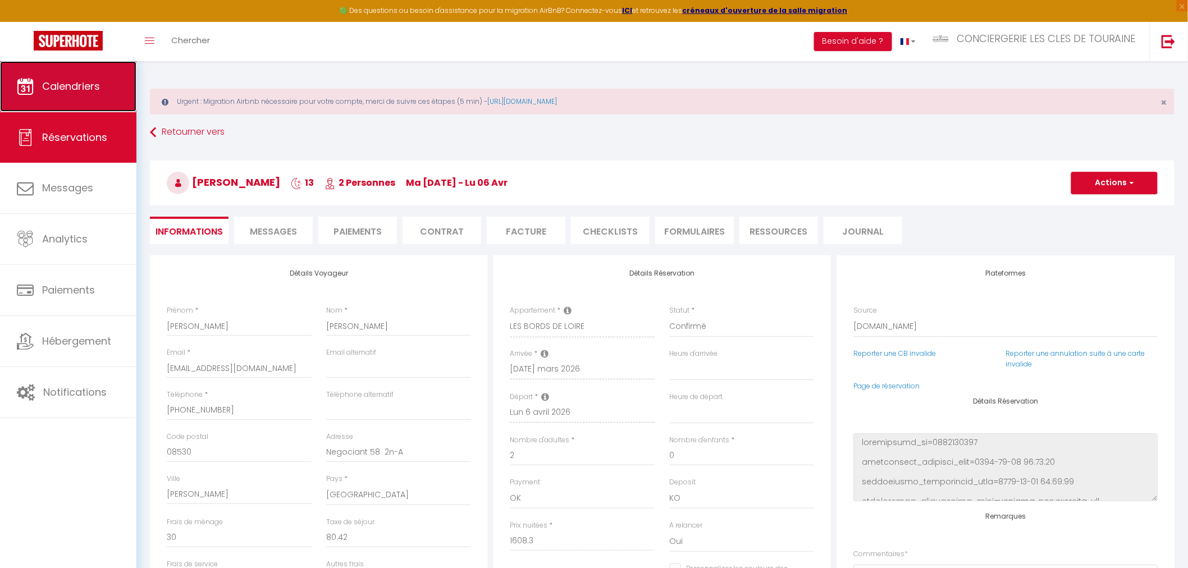
click at [88, 87] on span "Calendriers" at bounding box center [71, 86] width 58 height 14
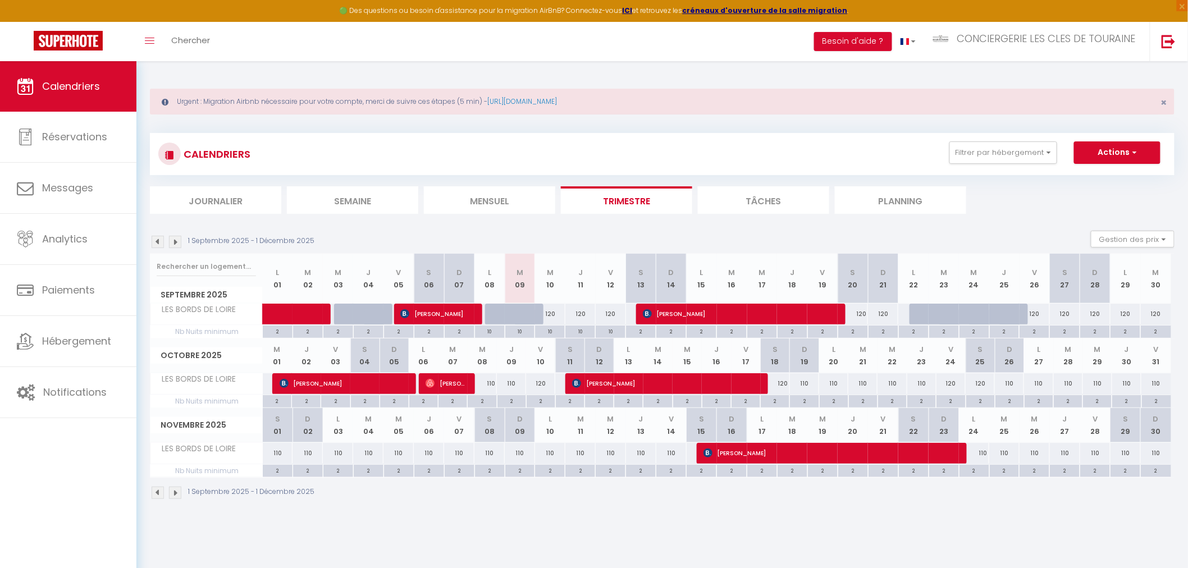
click at [175, 244] on img at bounding box center [175, 242] width 12 height 12
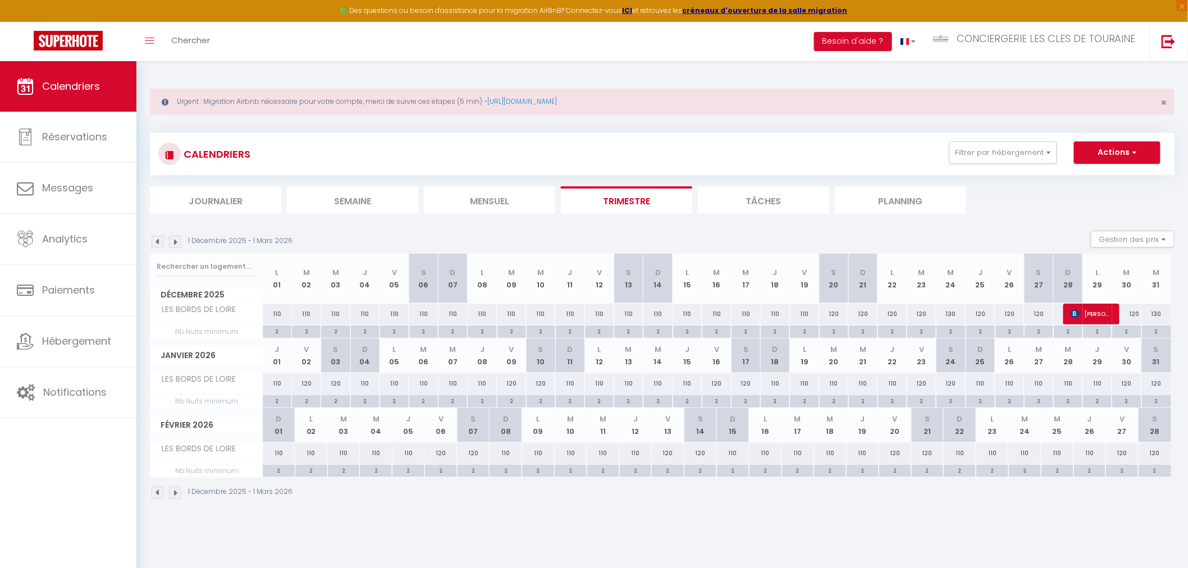
click at [175, 244] on img at bounding box center [175, 242] width 12 height 12
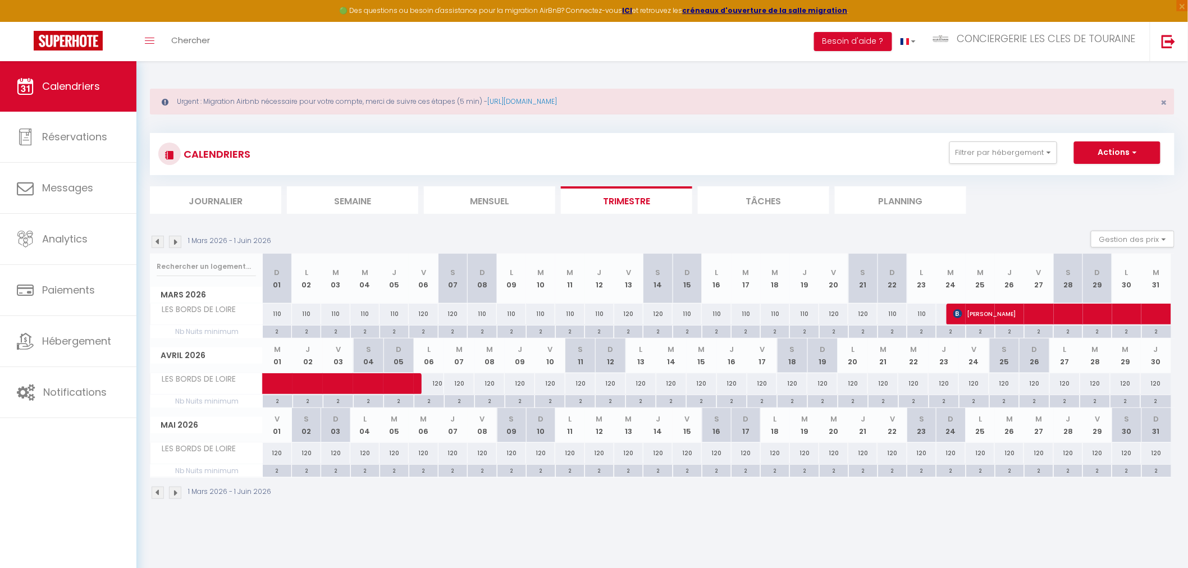
click at [175, 244] on img at bounding box center [175, 242] width 12 height 12
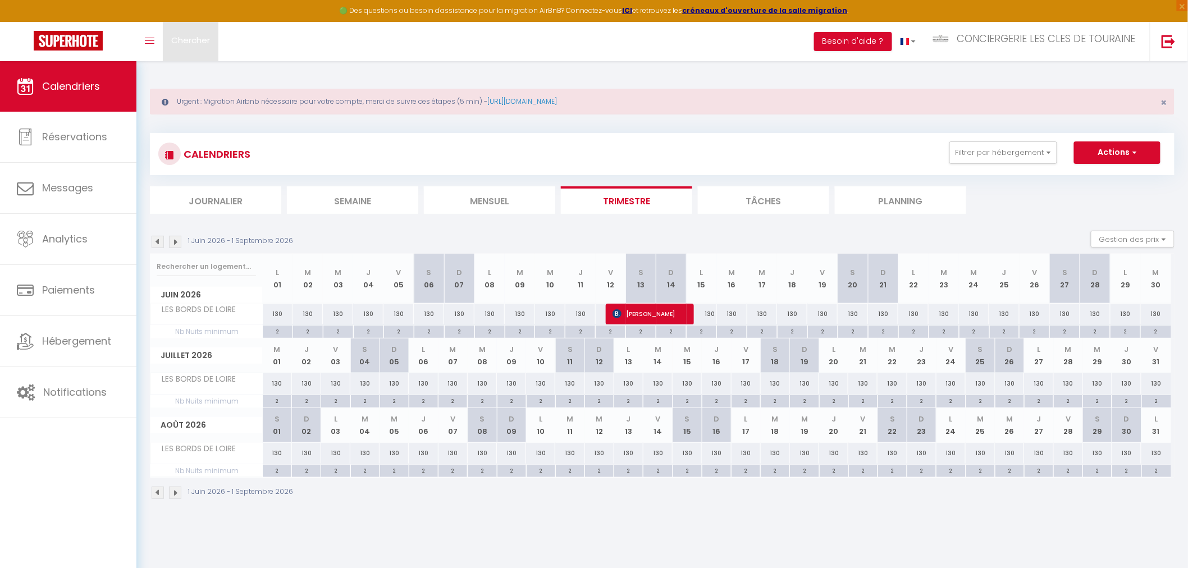
click at [187, 42] on span "Chercher" at bounding box center [190, 40] width 39 height 12
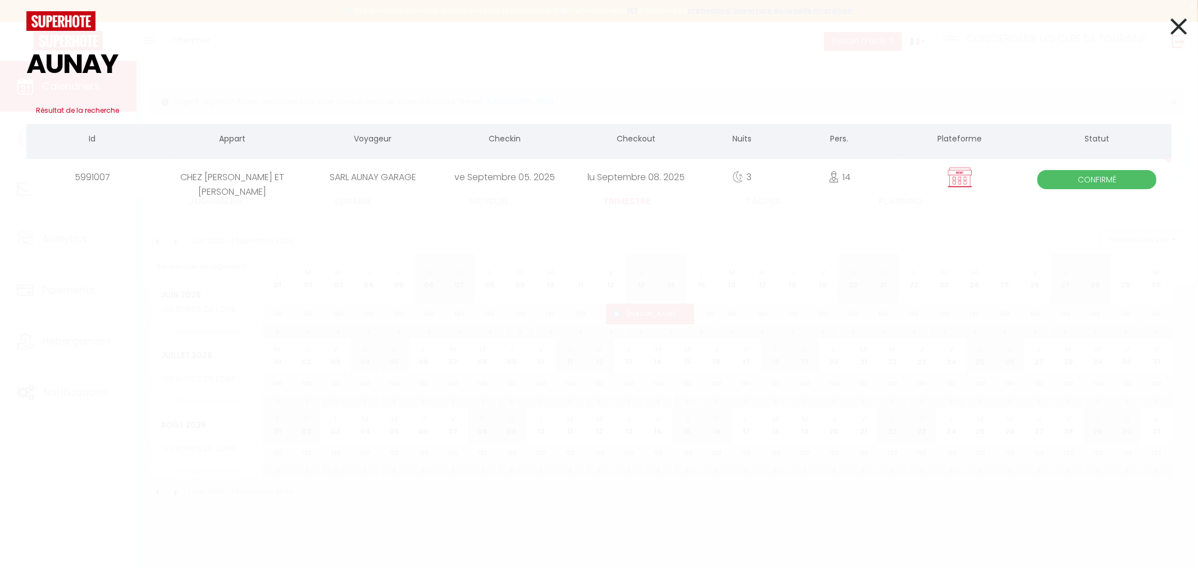
type input "AUNAY"
click at [384, 171] on div "SARL AUNAY GARAGE" at bounding box center [372, 177] width 131 height 37
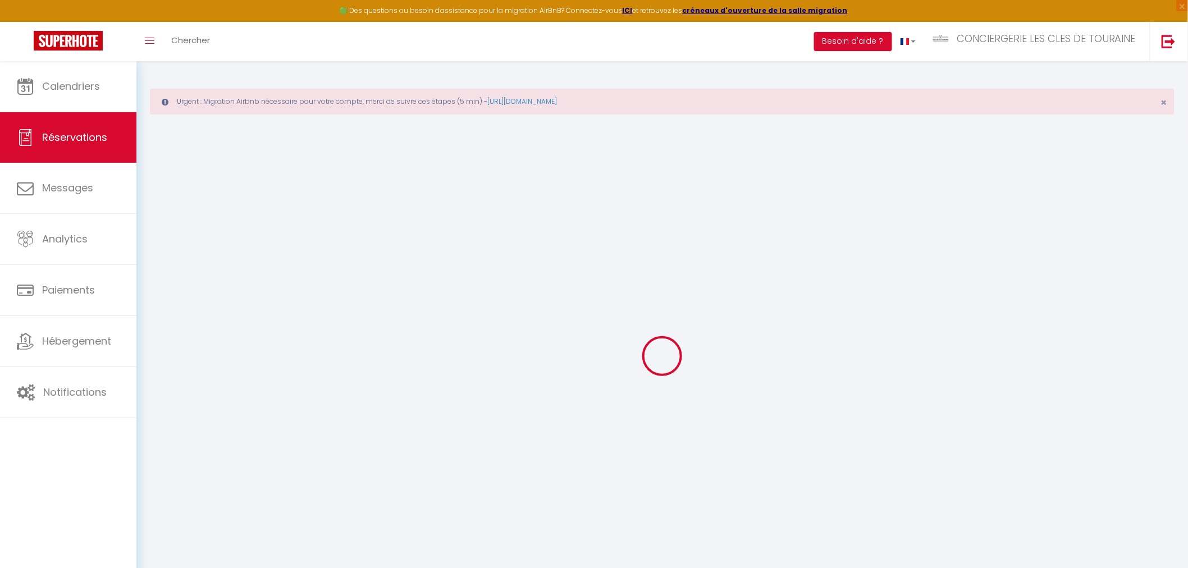
select select
checkbox input "false"
type textarea "Réservation pour participer a une course [PERSON_NAME] à [GEOGRAPHIC_DATA].. Li…"
type input "180"
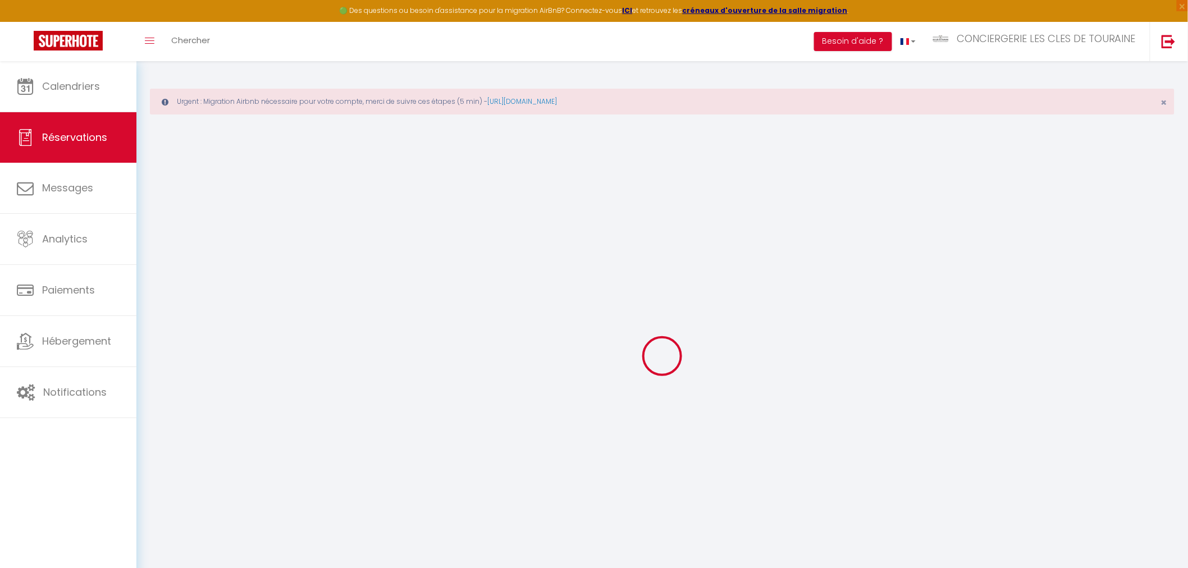
type input "72.66"
select select
checkbox input "false"
select select
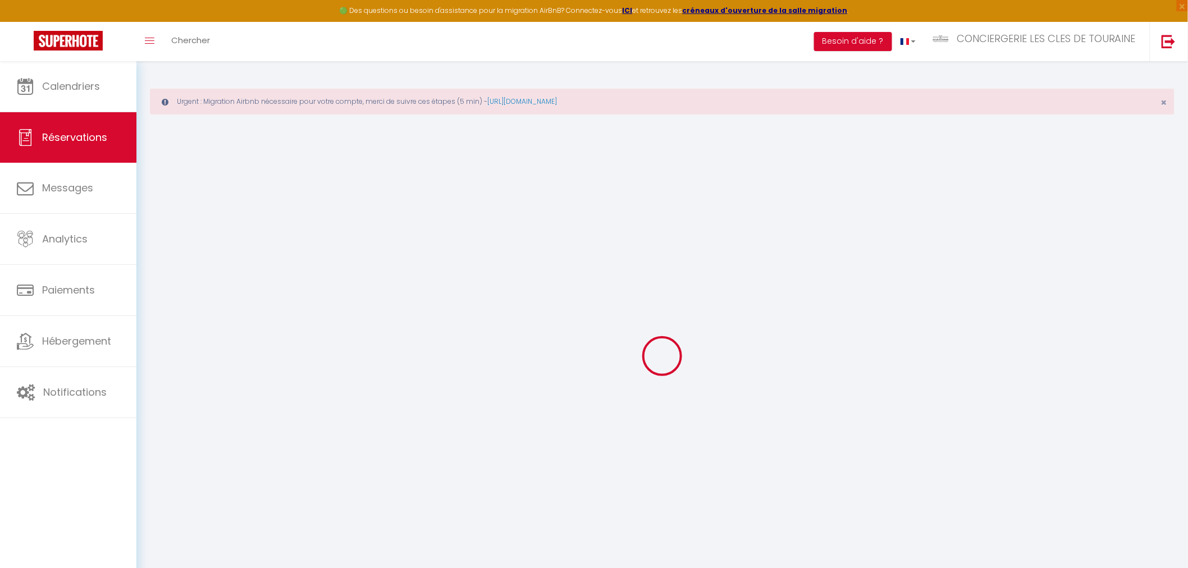
select select
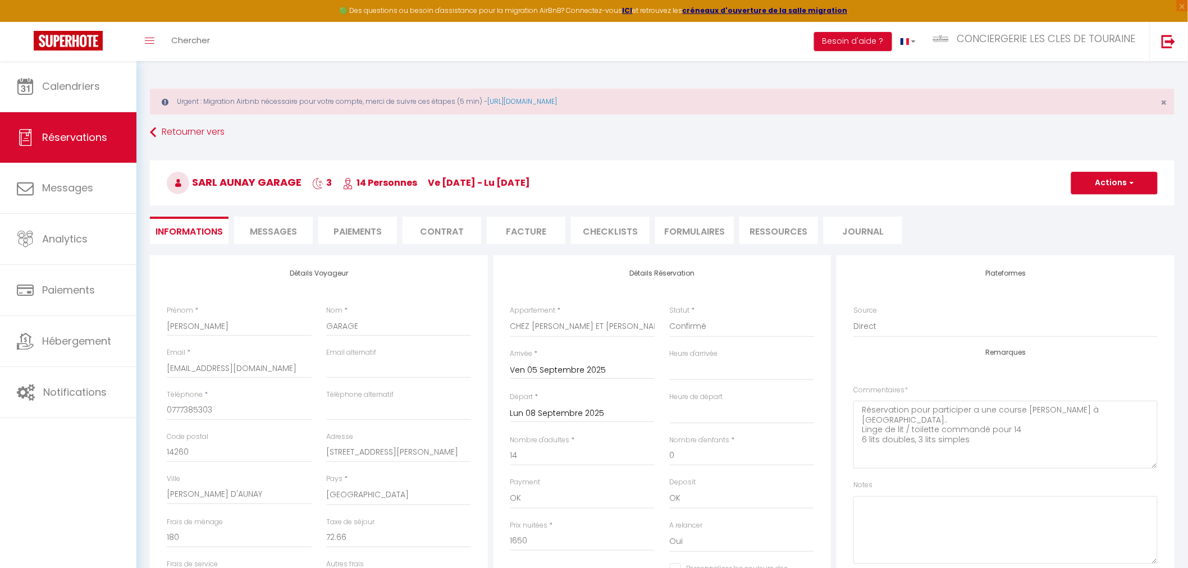
click at [583, 234] on li "CHECKLISTS" at bounding box center [610, 231] width 79 height 28
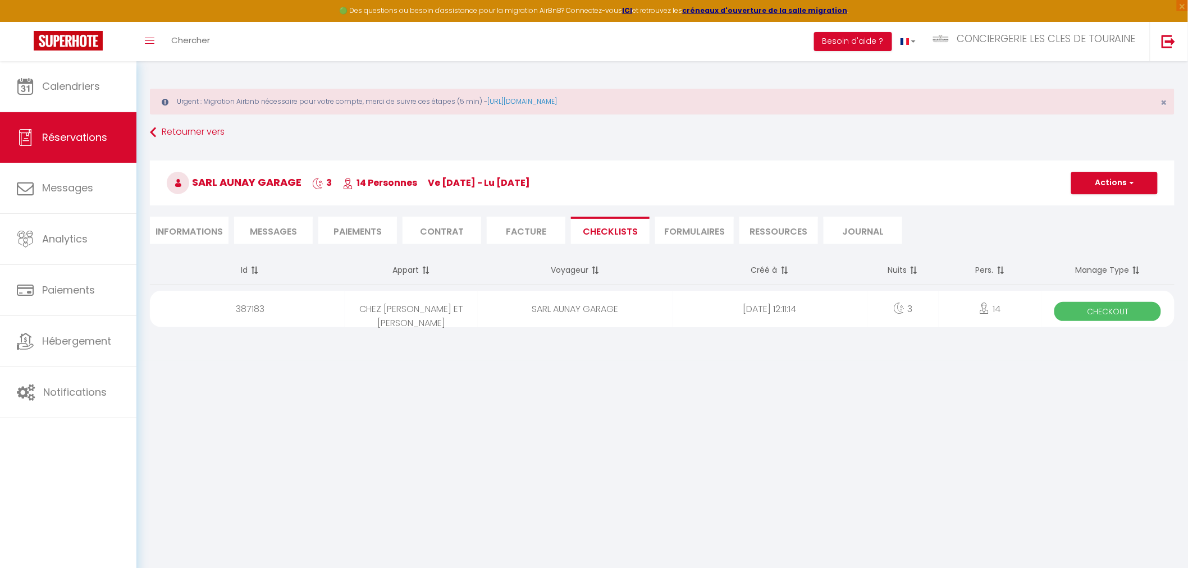
click at [1098, 310] on span "Checkout" at bounding box center [1108, 311] width 107 height 19
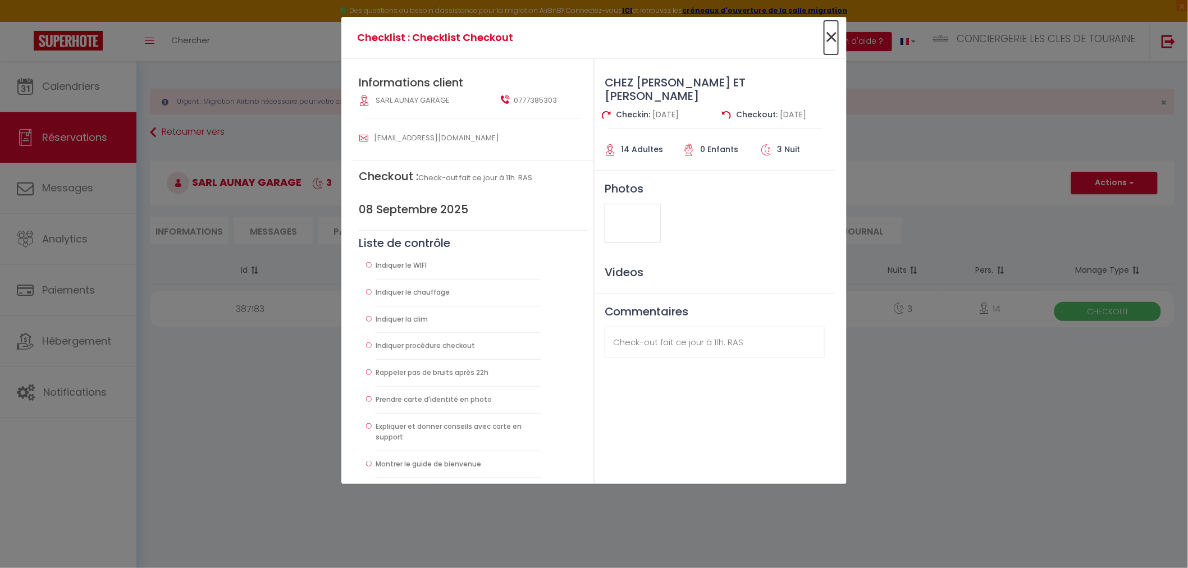
click at [829, 41] on span "×" at bounding box center [831, 38] width 14 height 34
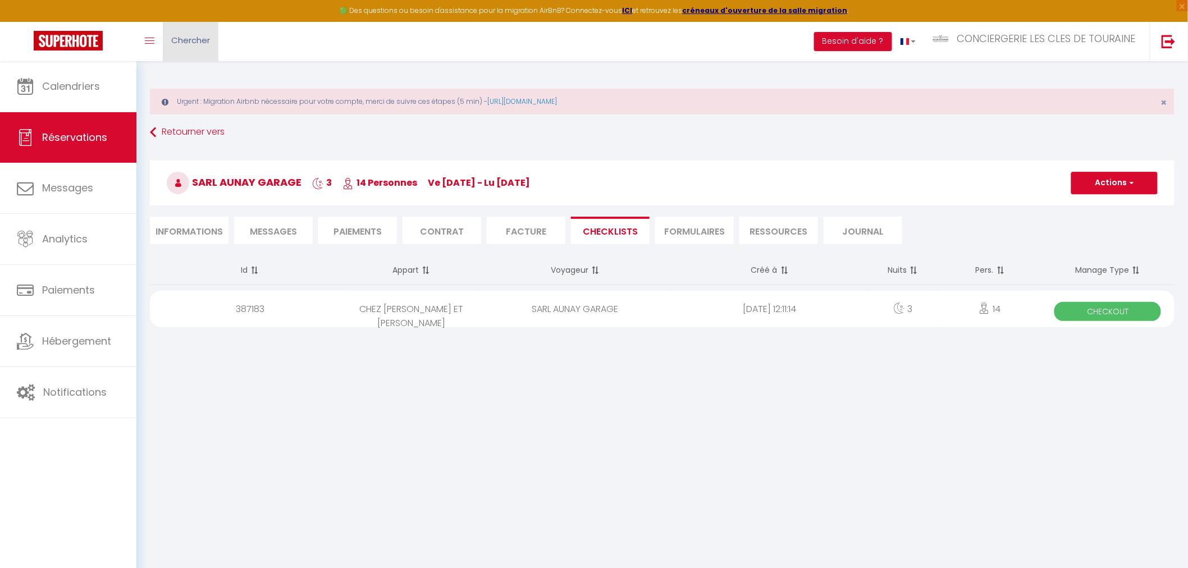
click at [212, 41] on link "Chercher" at bounding box center [191, 41] width 56 height 39
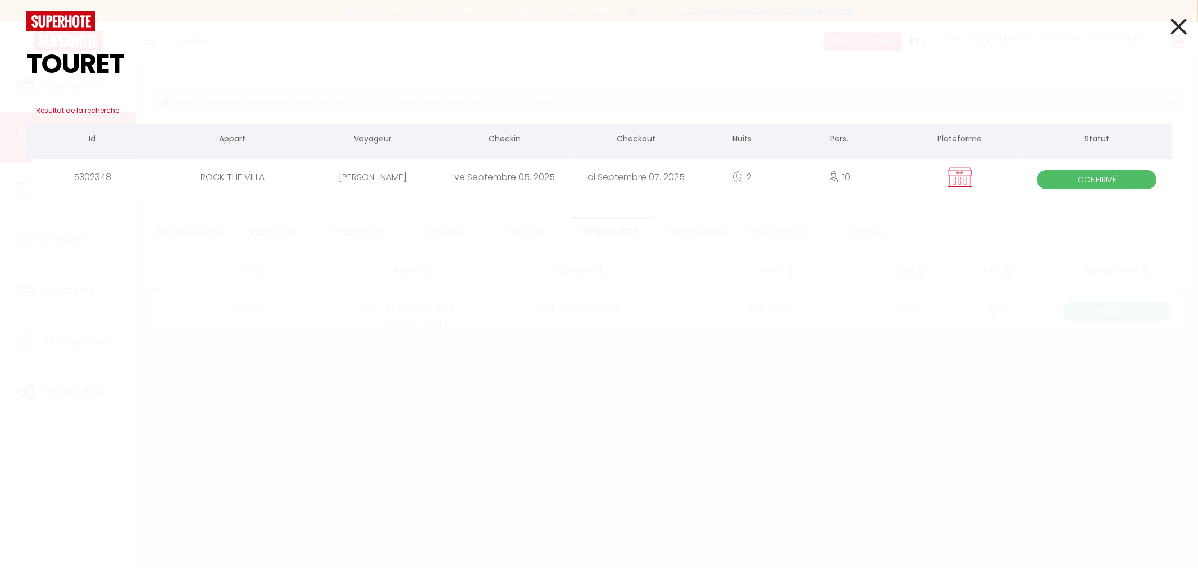
type input "TOURET"
click at [567, 175] on div "ve Septembre 05. 2025" at bounding box center [504, 177] width 131 height 37
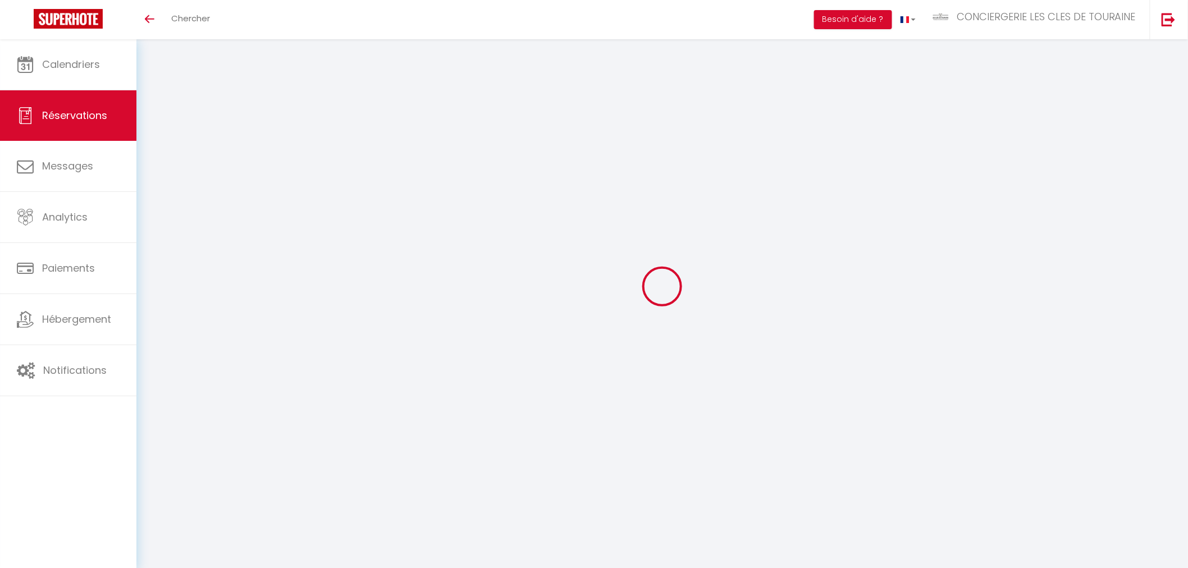
select select
checkbox input "false"
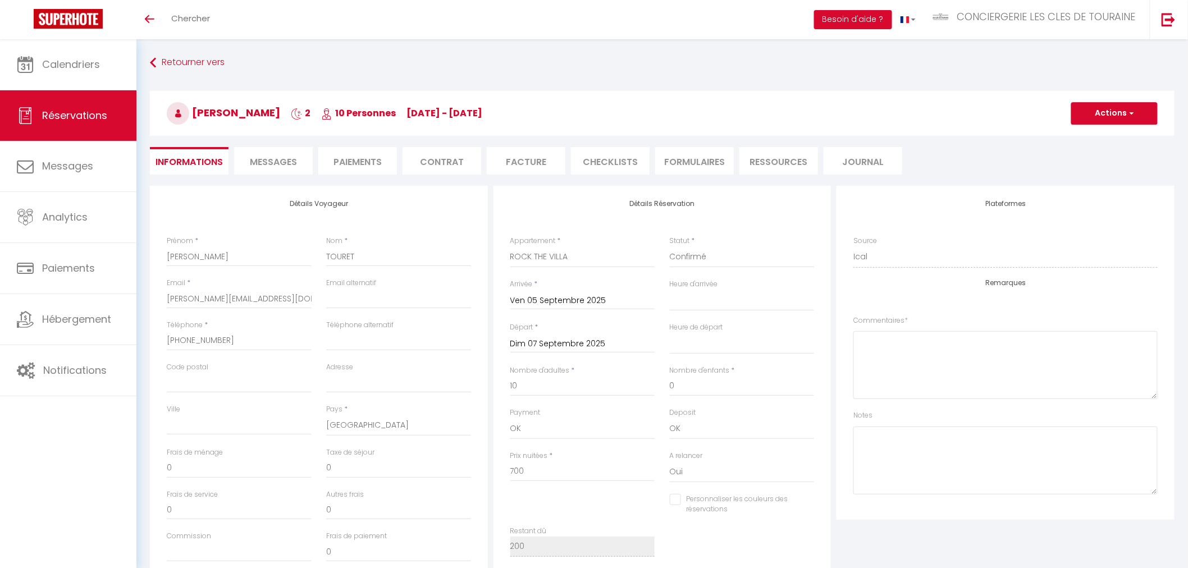
select select
checkbox input "false"
select select
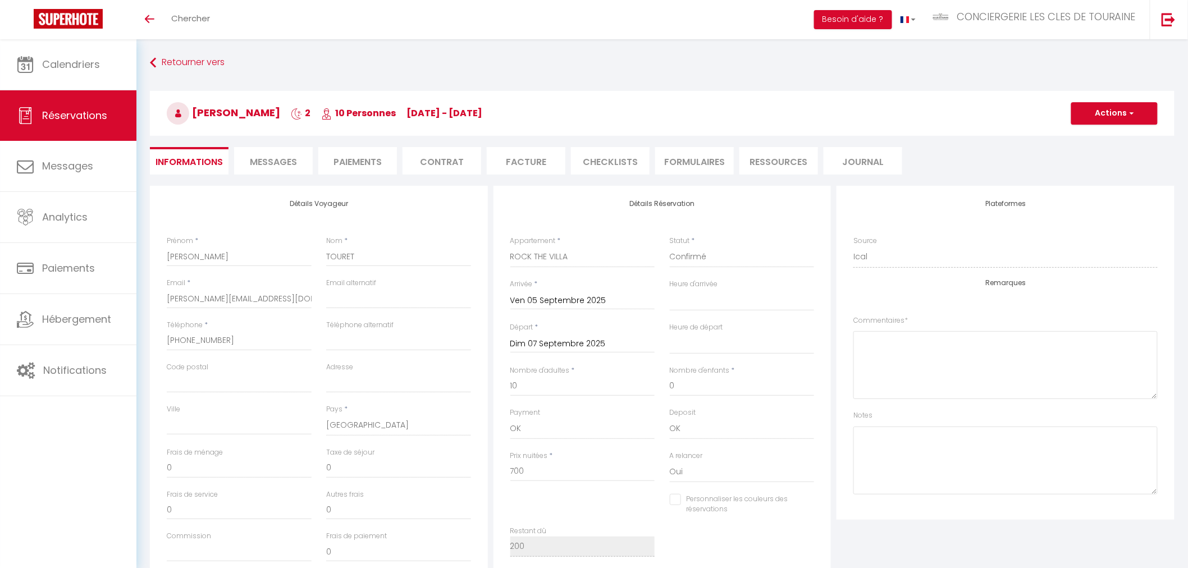
click at [625, 160] on li "CHECKLISTS" at bounding box center [610, 161] width 79 height 28
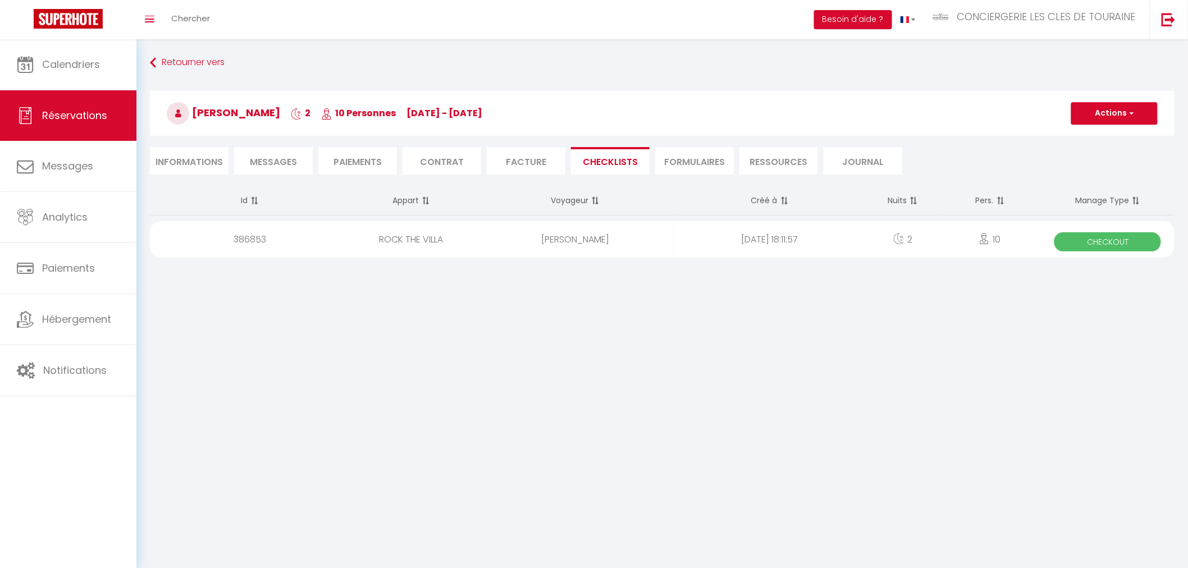
click at [1115, 240] on span "Checkout" at bounding box center [1108, 241] width 107 height 19
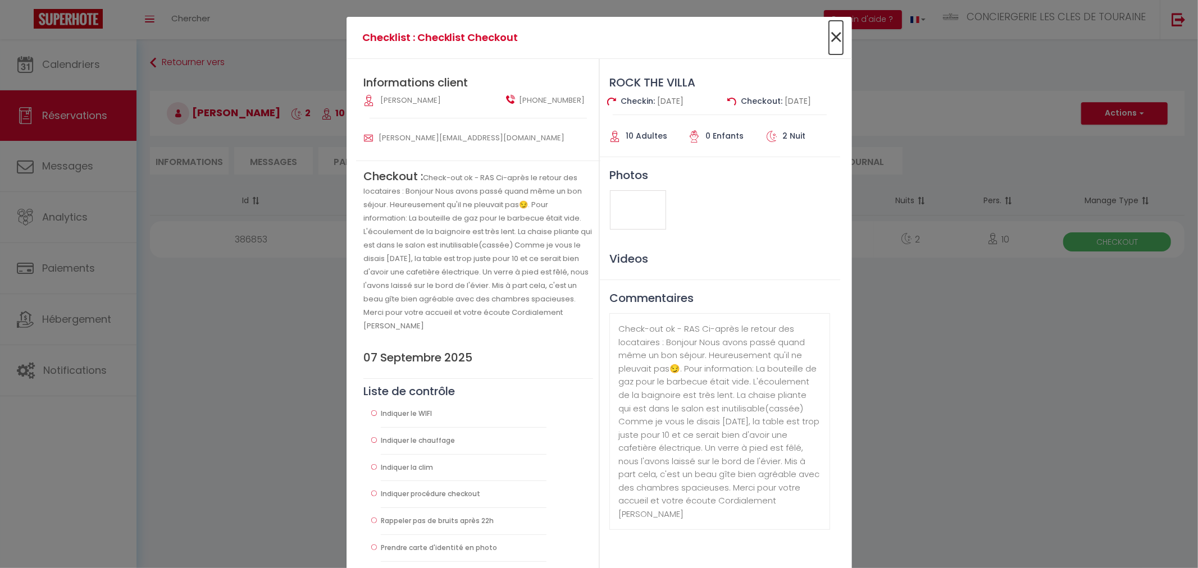
click at [829, 40] on span "×" at bounding box center [836, 38] width 14 height 34
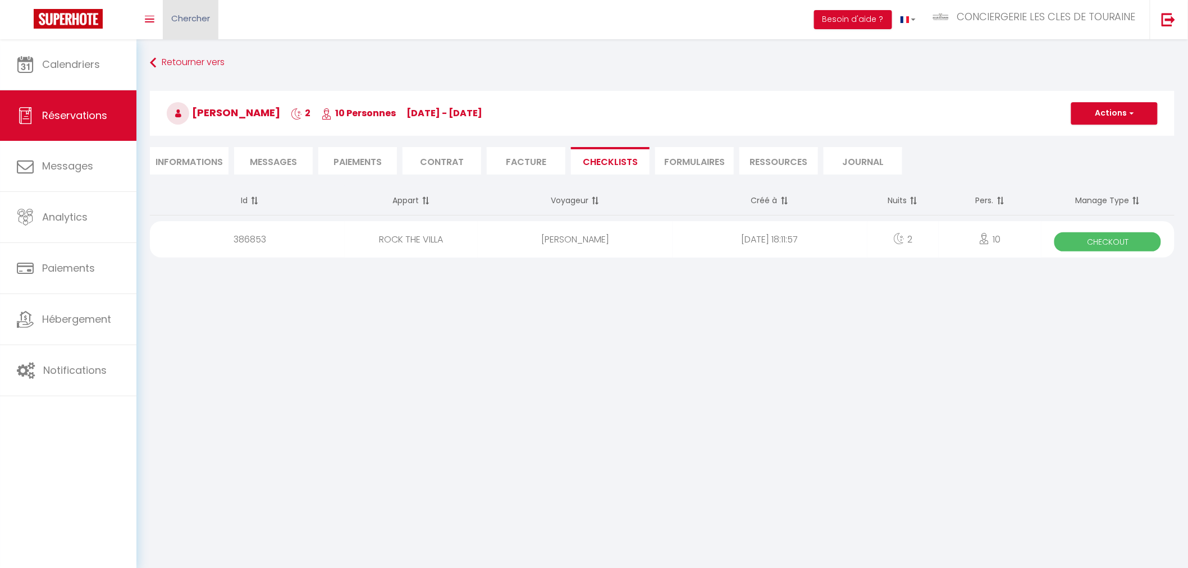
click at [186, 20] on span "Chercher" at bounding box center [190, 18] width 39 height 12
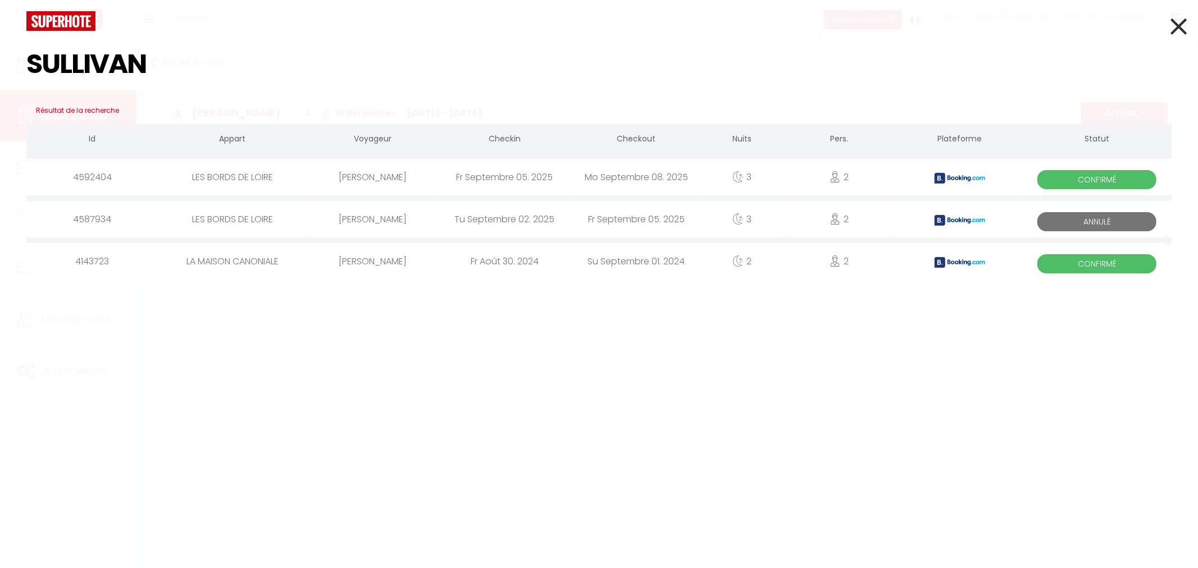
drag, startPoint x: 121, startPoint y: 74, endPoint x: 0, endPoint y: 56, distance: 122.5
click at [0, 56] on div "SULLIVAN Résultat de la recherche Id Appart Voyageur Checkin Checkout Nuits Per…" at bounding box center [599, 284] width 1198 height 568
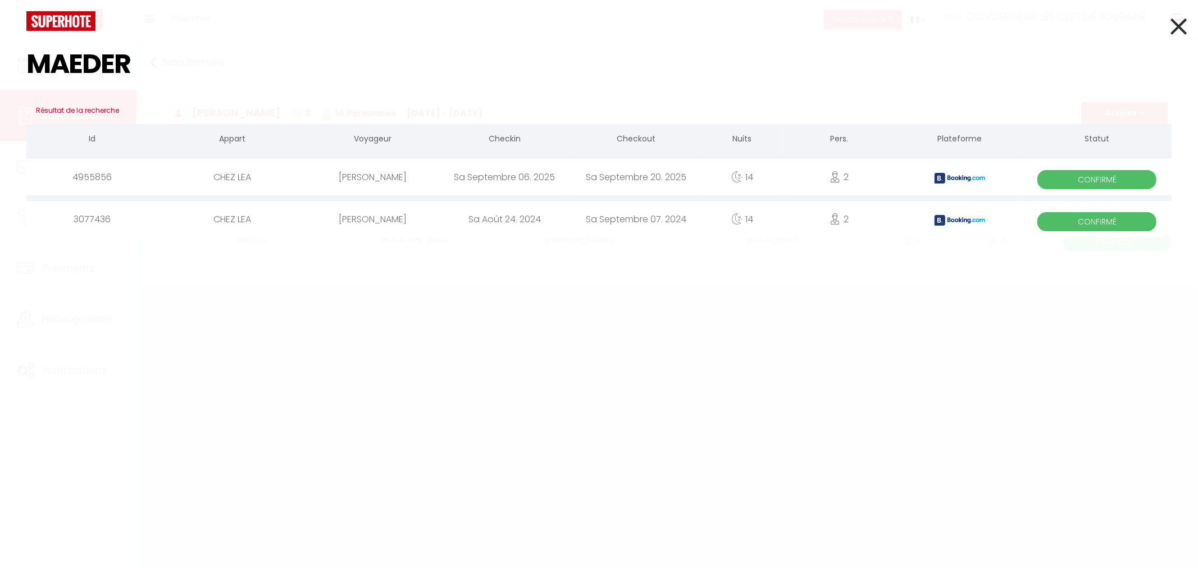
click at [119, 72] on input "MAEDER" at bounding box center [598, 64] width 1145 height 66
drag, startPoint x: 155, startPoint y: 70, endPoint x: 0, endPoint y: 31, distance: 159.8
click at [0, 31] on div "MAEDER Résultat de la recherche Id Appart Voyageur Checkin Checkout Nuits Pers.…" at bounding box center [599, 284] width 1198 height 568
type input "V"
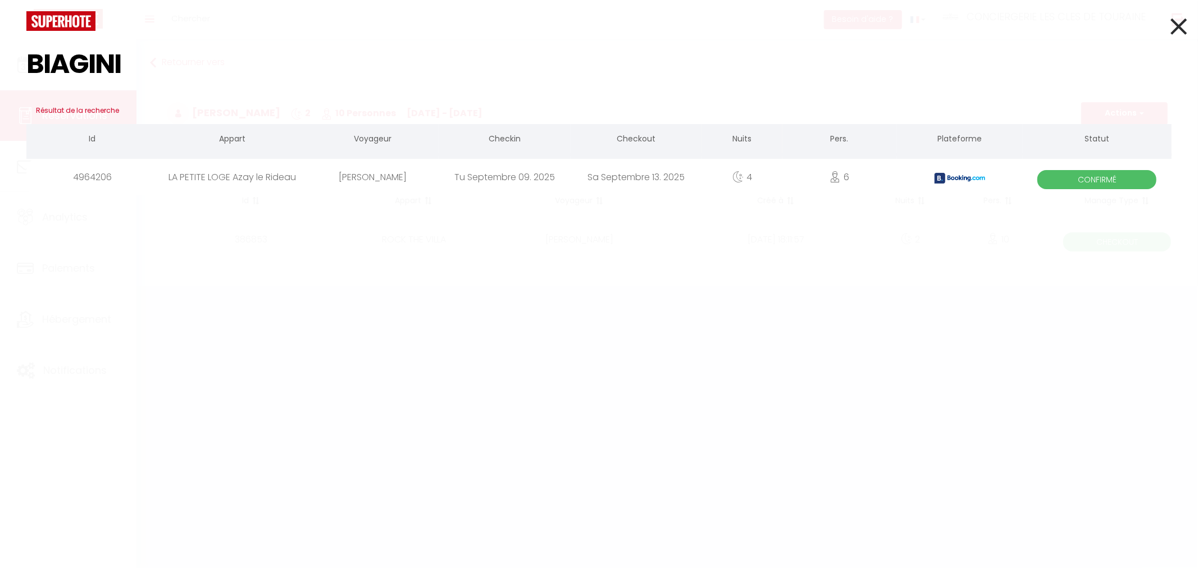
drag, startPoint x: 151, startPoint y: 69, endPoint x: 0, endPoint y: 46, distance: 152.2
click at [0, 46] on div "BIAGINI Résultat de la recherche Id Appart Voyageur Checkin Checkout Nuits Pers…" at bounding box center [599, 284] width 1198 height 568
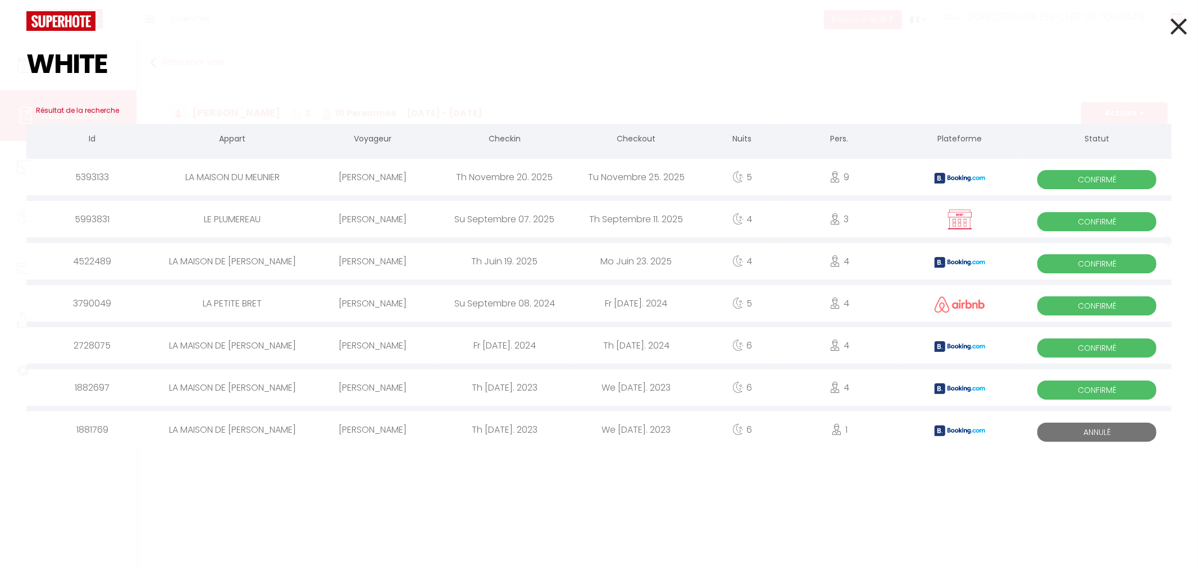
drag, startPoint x: 165, startPoint y: 69, endPoint x: 0, endPoint y: 24, distance: 170.6
click at [0, 24] on div "WHITE Résultat de la recherche Id Appart Voyageur Checkin Checkout Nuits Pers. …" at bounding box center [599, 284] width 1198 height 568
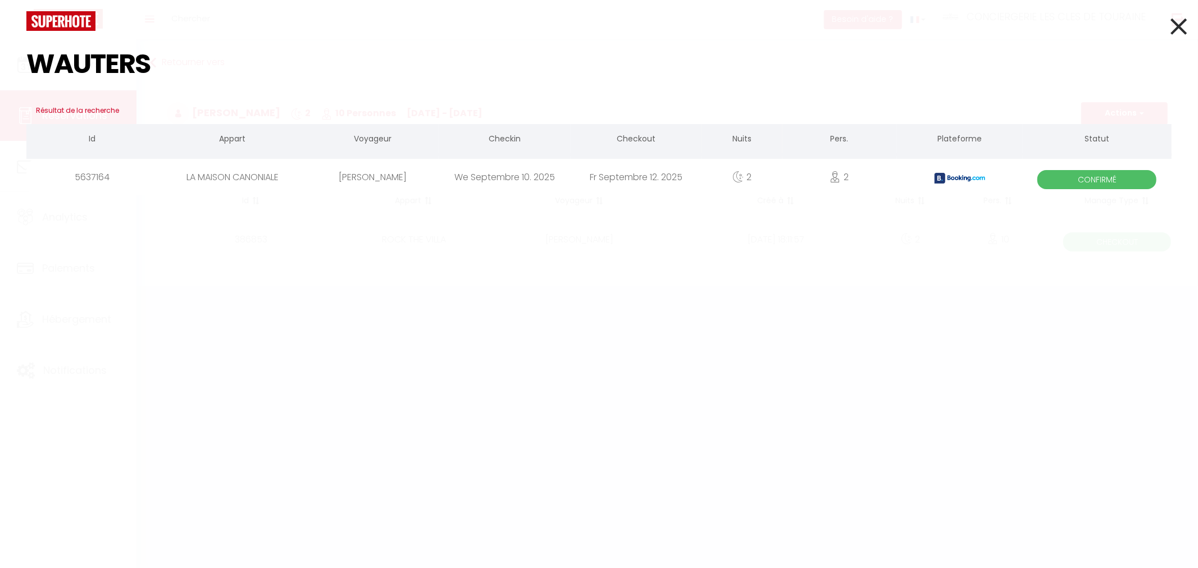
drag, startPoint x: 207, startPoint y: 69, endPoint x: 0, endPoint y: 71, distance: 206.7
click at [0, 71] on div "WAUTERS Résultat de la recherche Id Appart Voyageur Checkin Checkout Nuits Pers…" at bounding box center [599, 284] width 1198 height 568
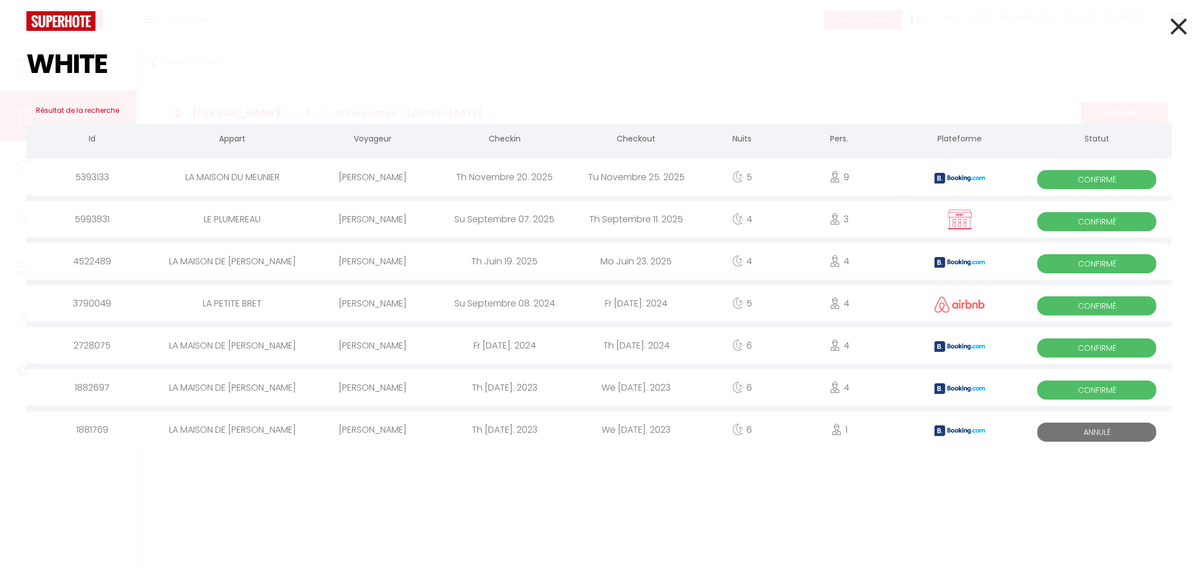
type input "WHITE"
click at [1182, 29] on icon at bounding box center [1178, 26] width 16 height 28
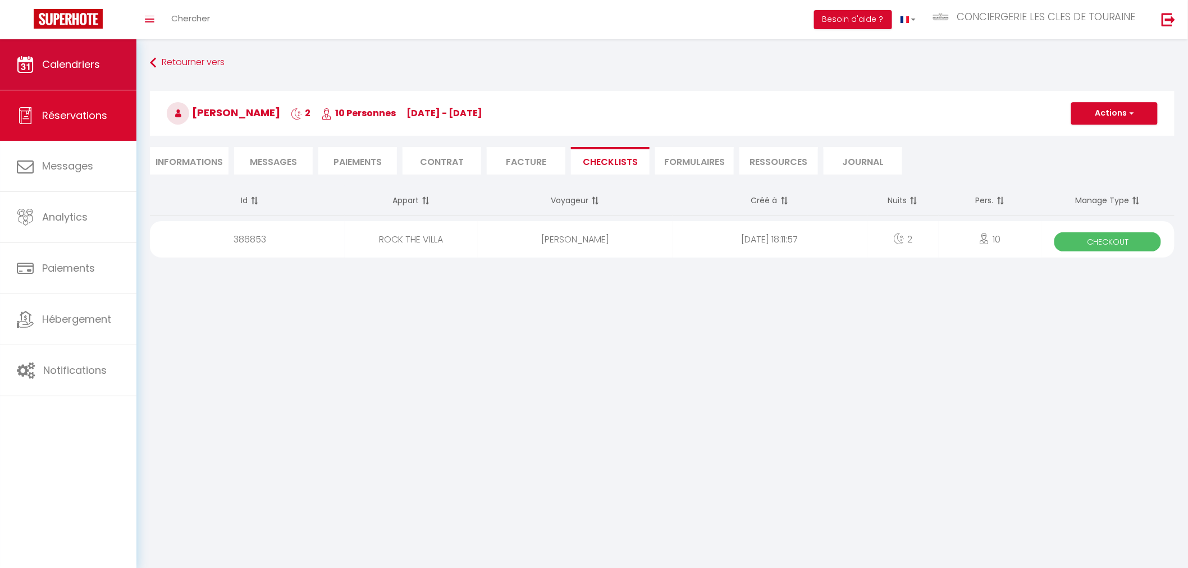
click at [51, 64] on span "Calendriers" at bounding box center [71, 64] width 58 height 14
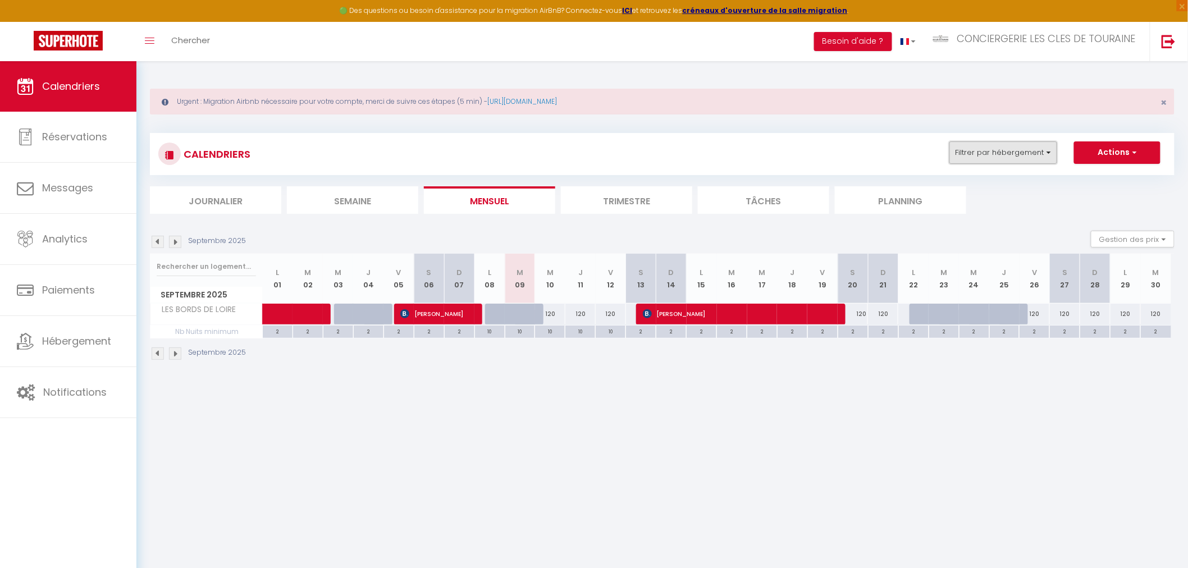
click at [991, 142] on button "Filtrer par hébergement" at bounding box center [1004, 153] width 108 height 22
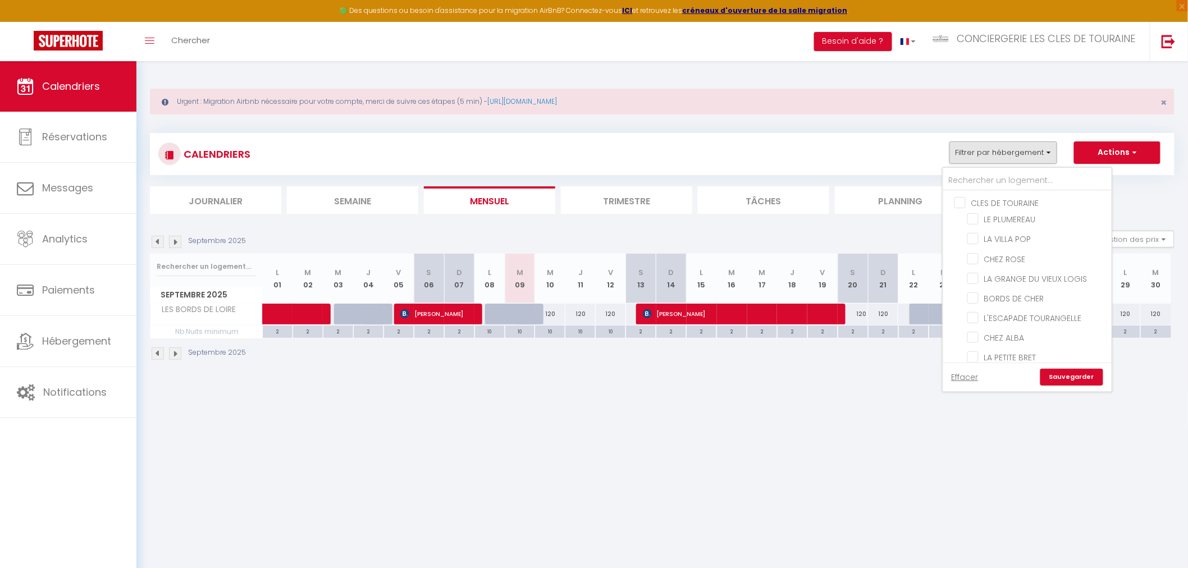
click at [965, 200] on input "CLES DE TOURAINE" at bounding box center [1039, 202] width 168 height 11
checkbox input "true"
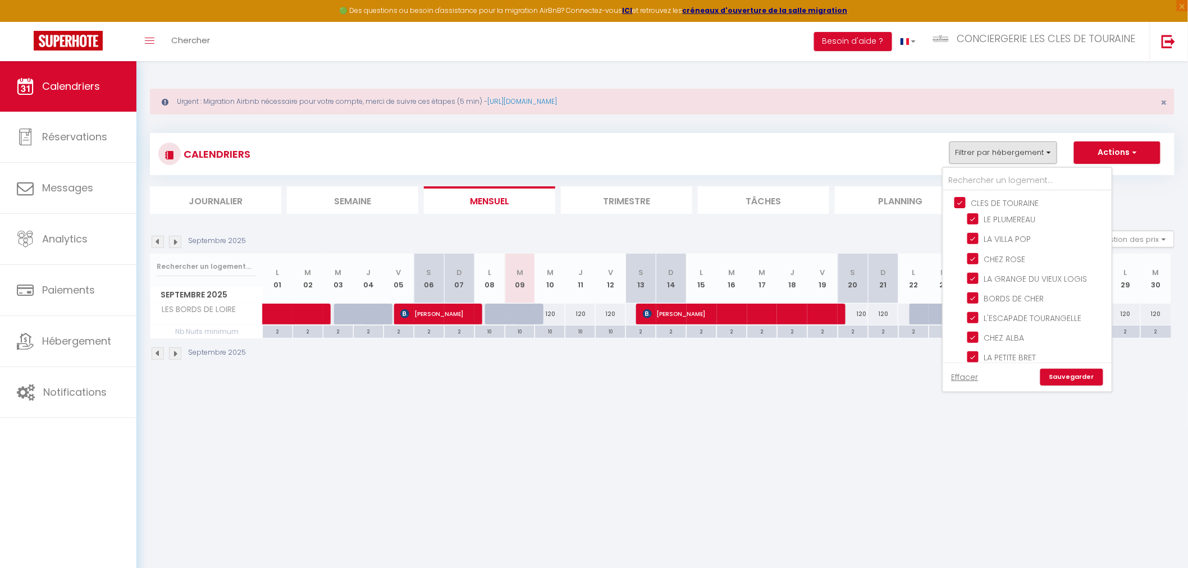
checkbox input "true"
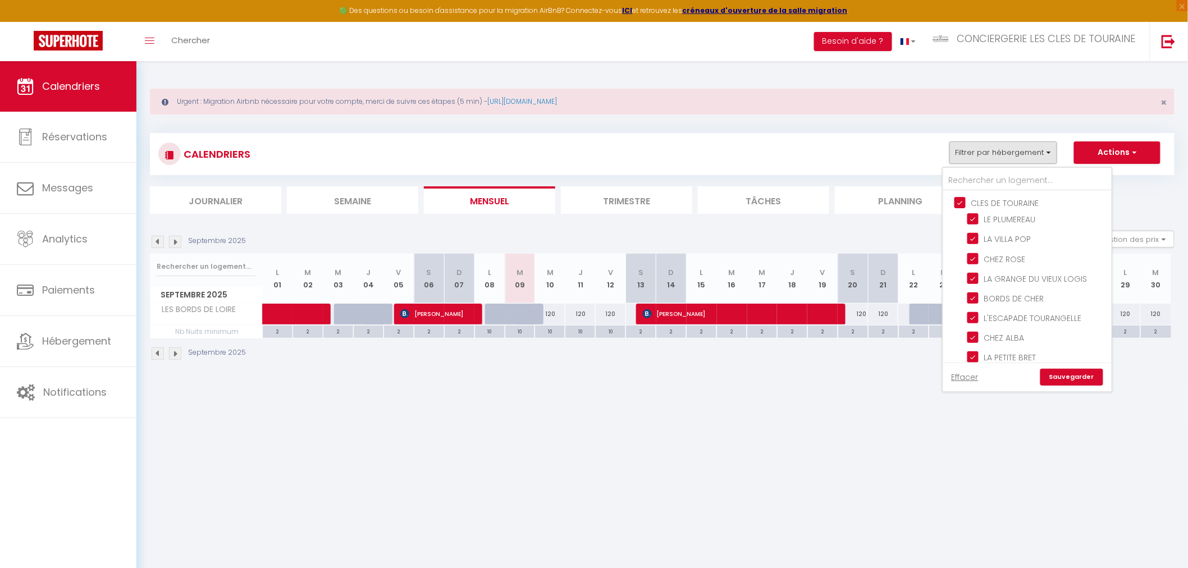
checkbox input "true"
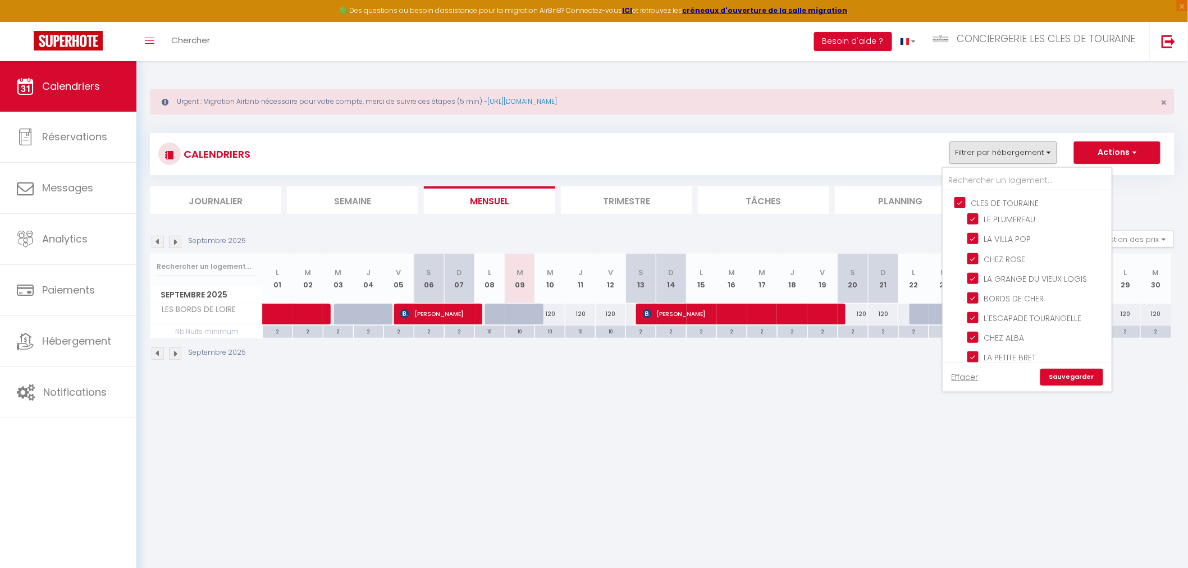
checkbox input "false"
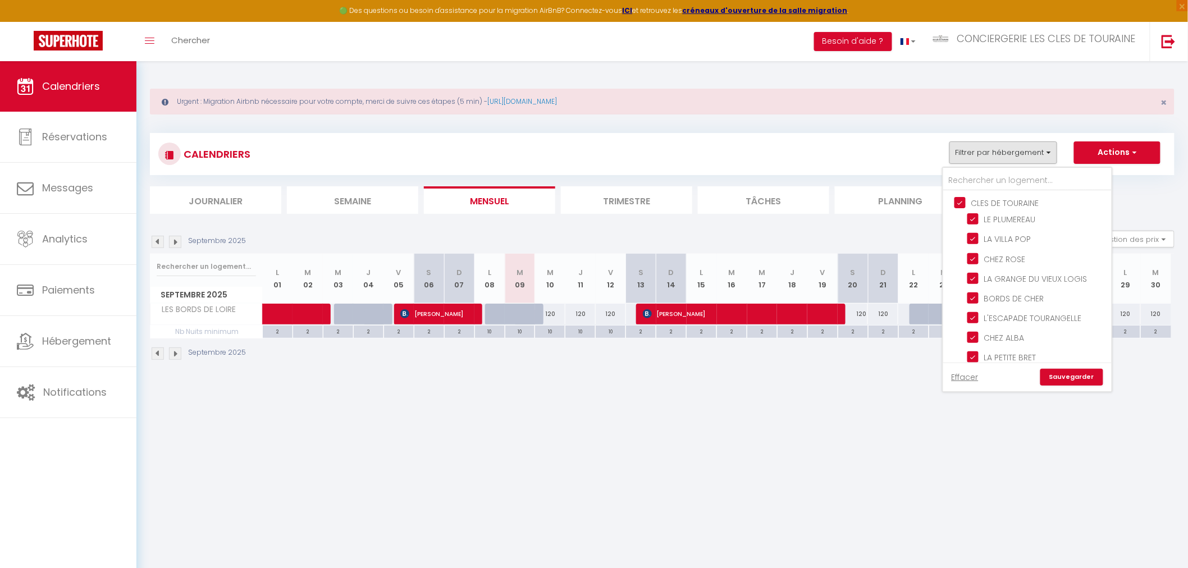
checkbox input "false"
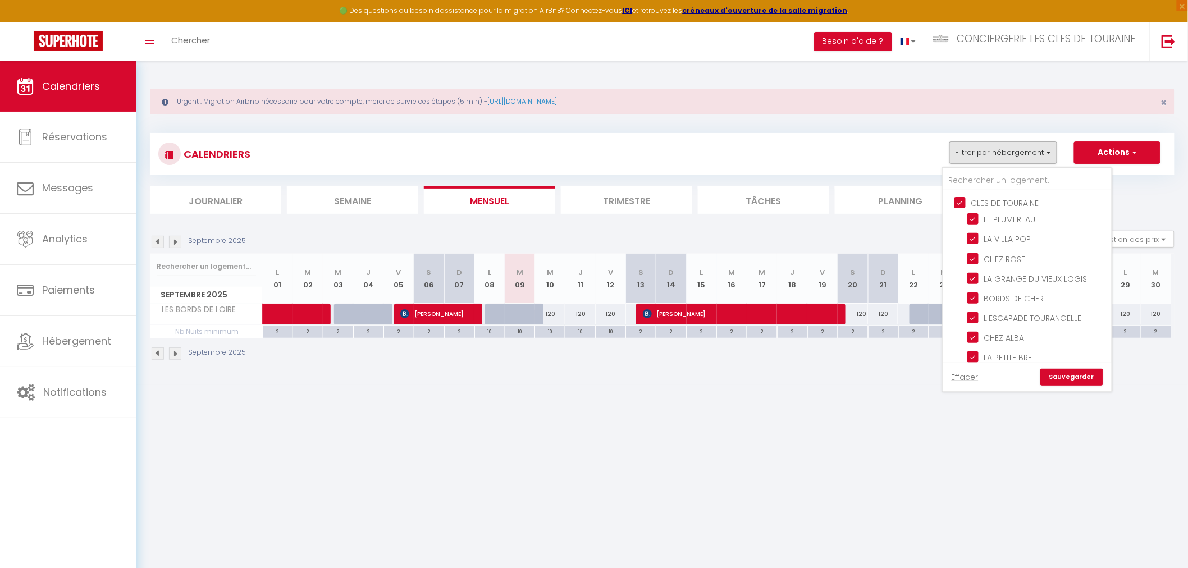
checkbox input "false"
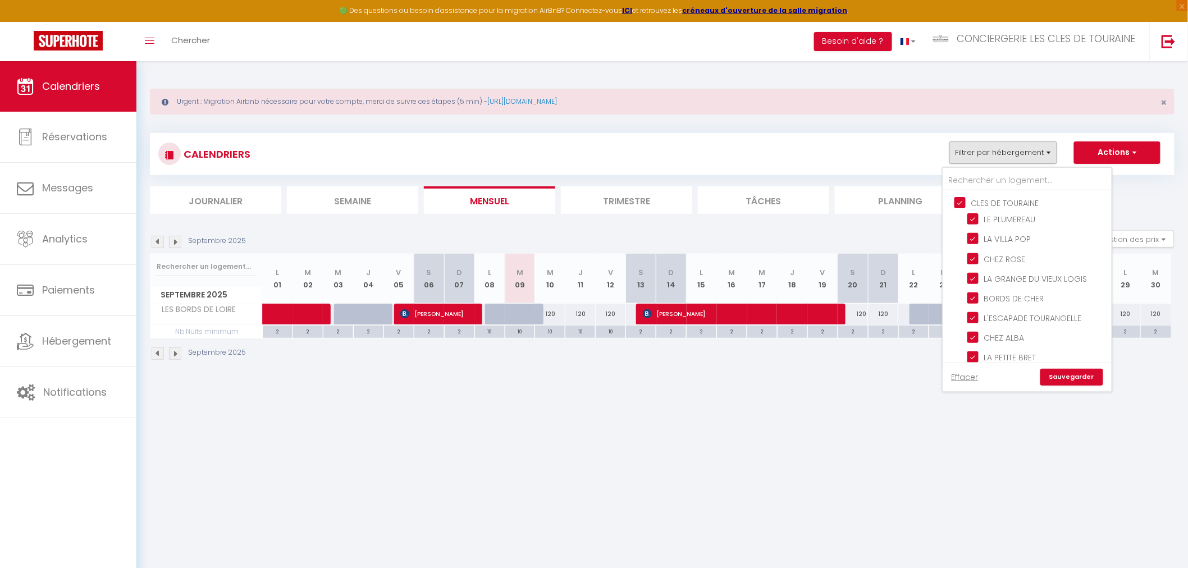
checkbox input "false"
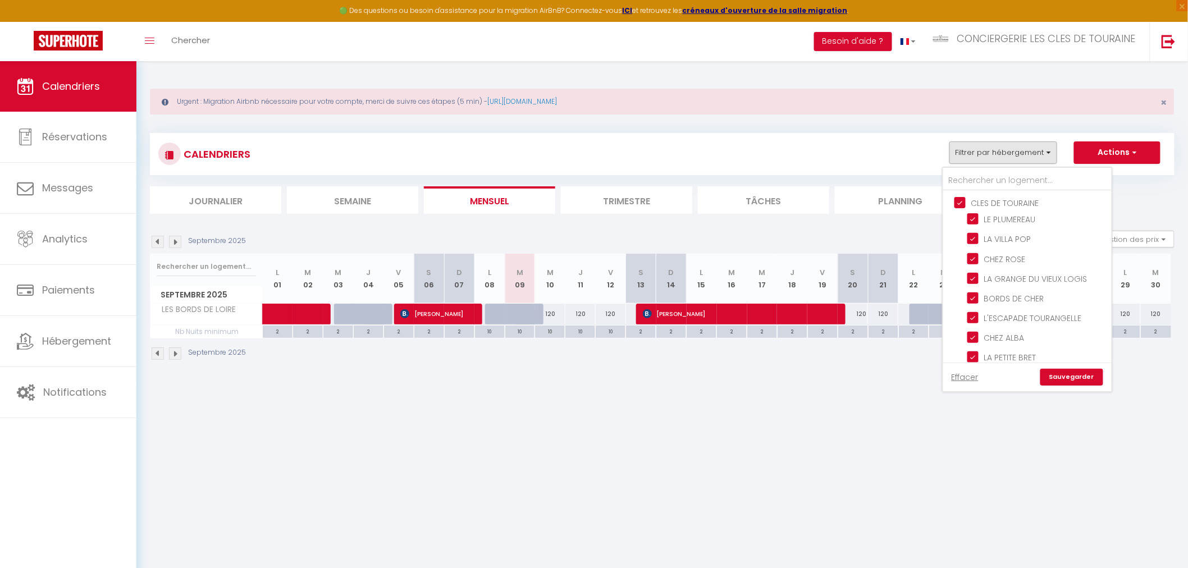
checkbox input "false"
click at [1061, 376] on link "Sauvegarder" at bounding box center [1072, 377] width 63 height 17
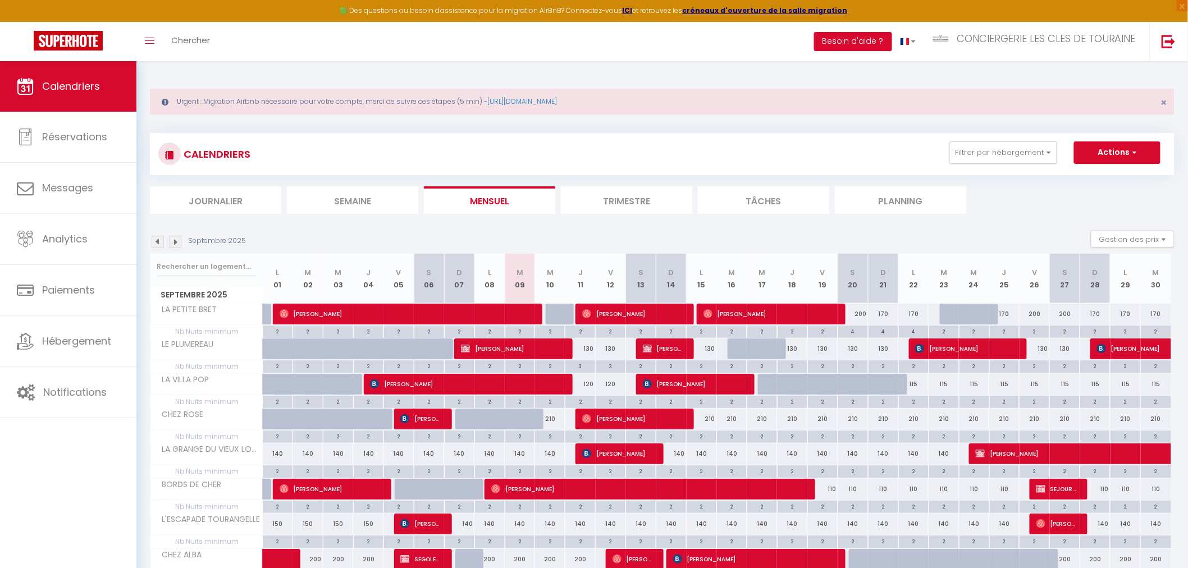
click at [350, 198] on li "Semaine" at bounding box center [352, 200] width 131 height 28
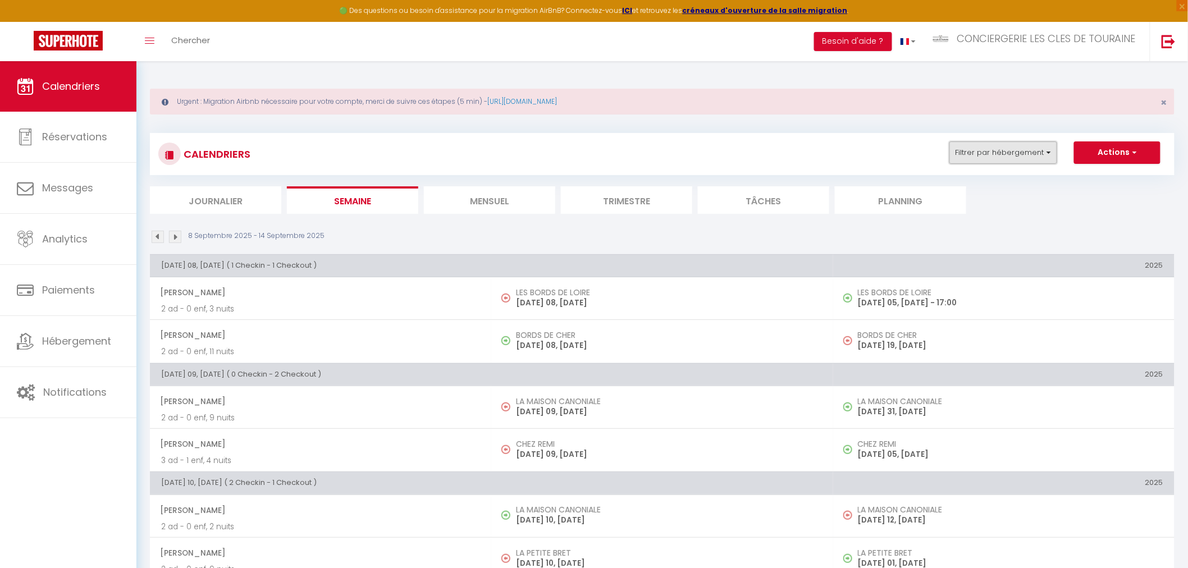
click at [983, 149] on button "Filtrer par hébergement" at bounding box center [1004, 153] width 108 height 22
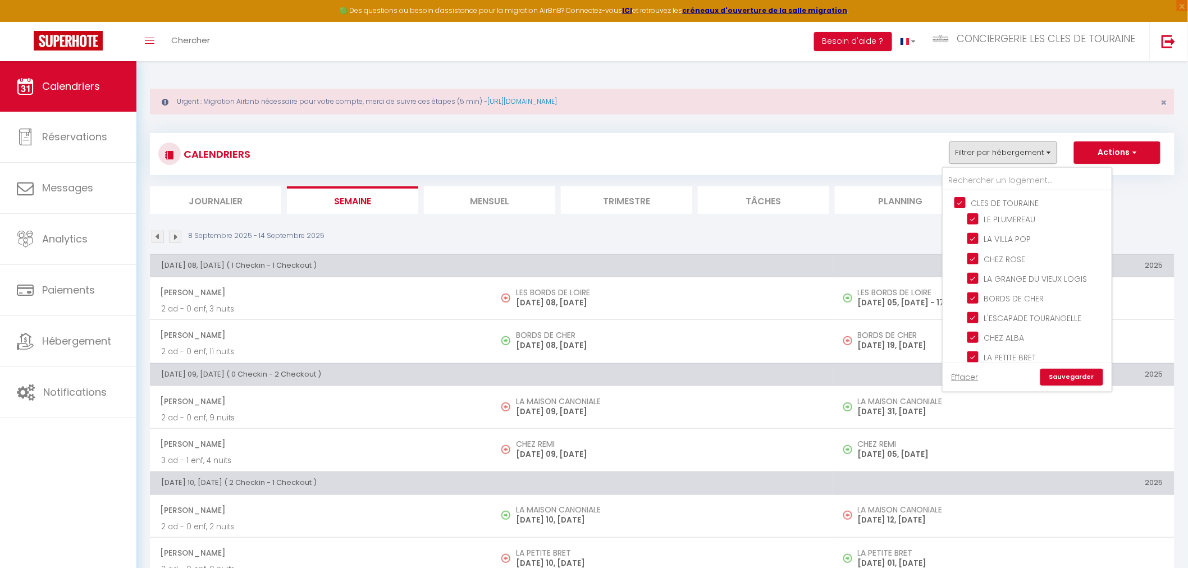
click at [963, 199] on input "CLES DE TOURAINE" at bounding box center [1039, 202] width 168 height 11
checkbox input "false"
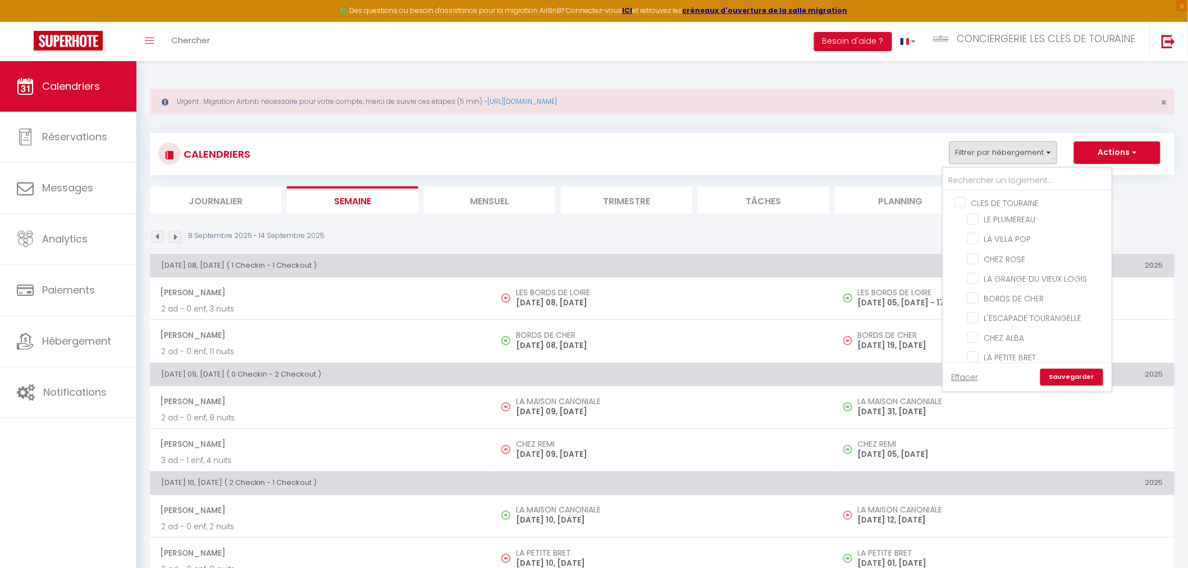
checkbox input "false"
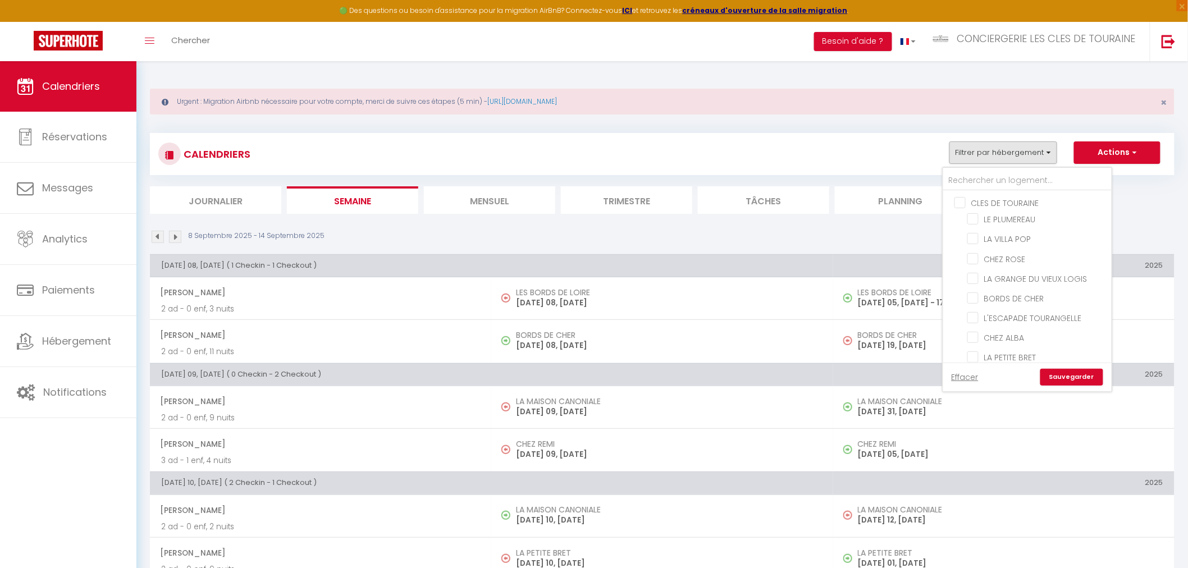
checkbox input "false"
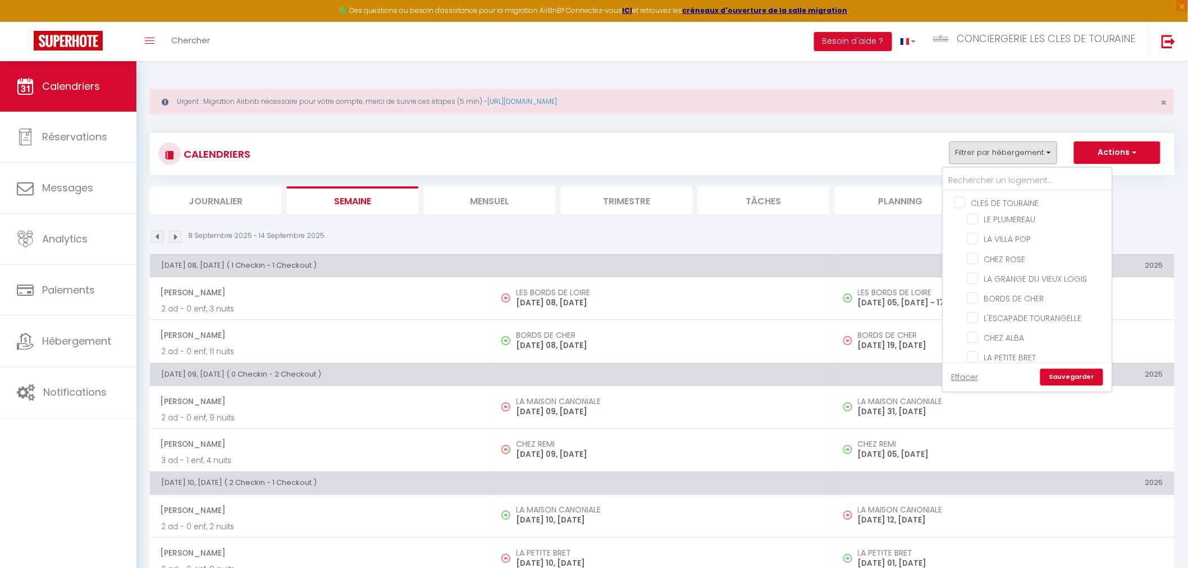
checkbox input "false"
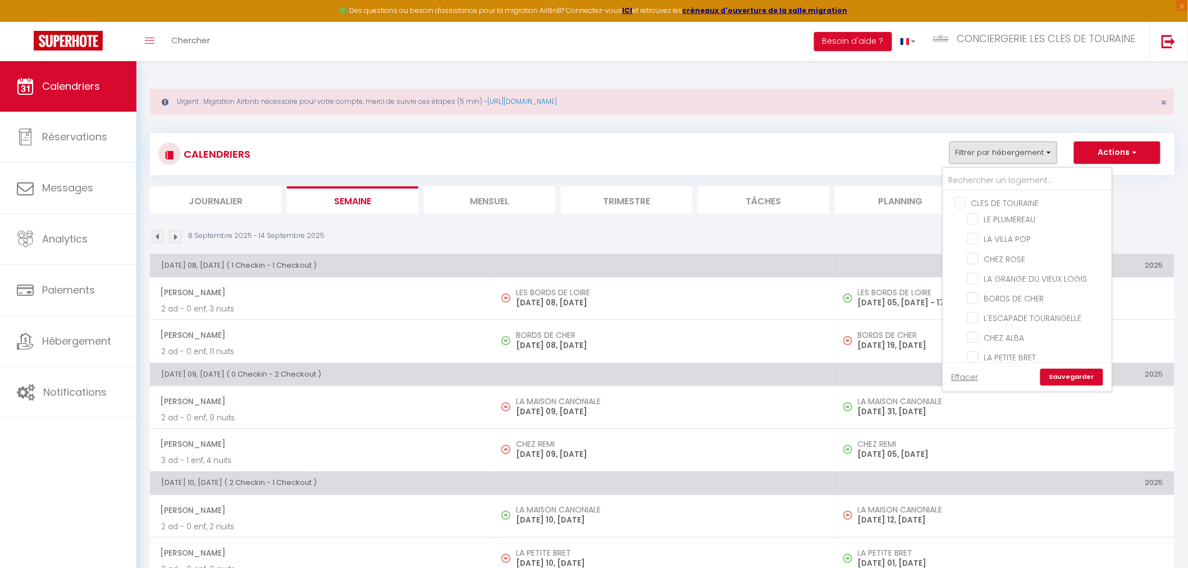
checkbox input "false"
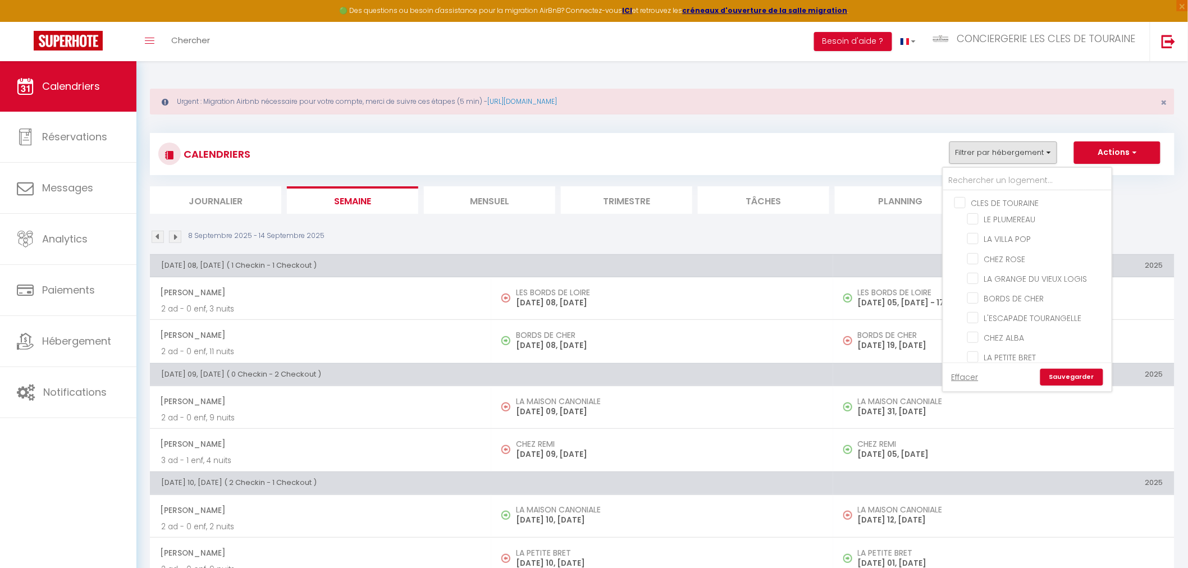
checkbox input "false"
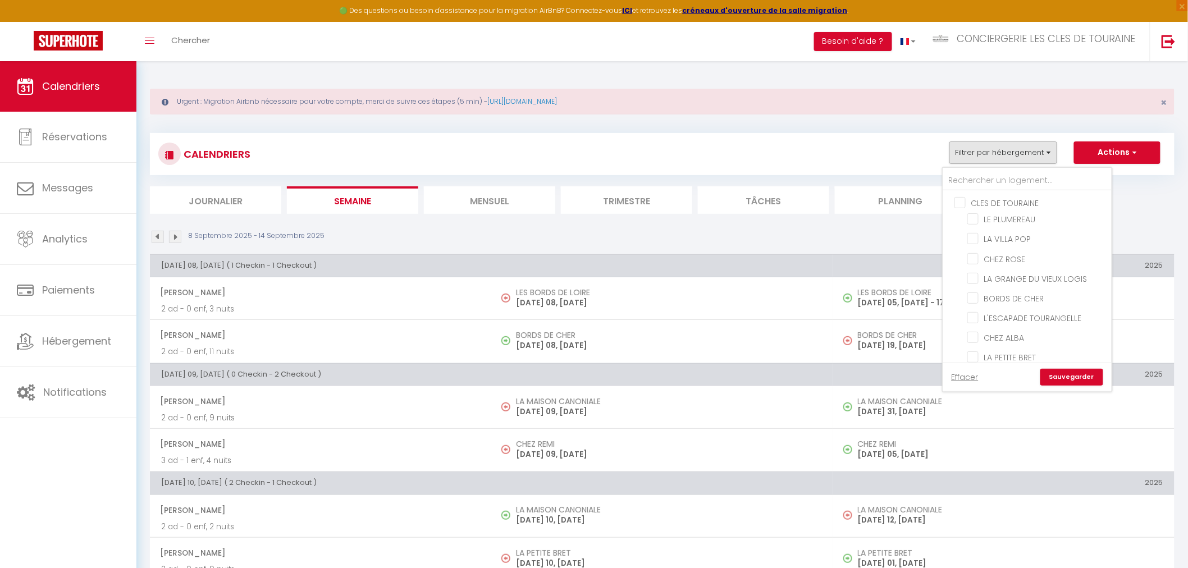
checkbox input "false"
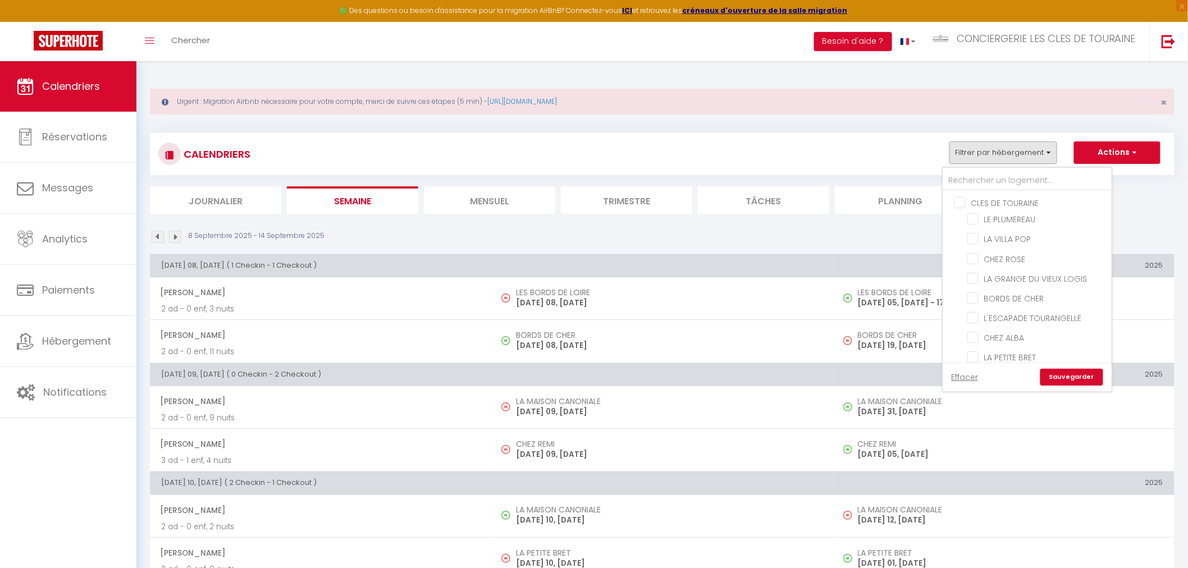
checkbox input "false"
click at [1000, 354] on input "LA PETITE BRET" at bounding box center [1038, 356] width 140 height 11
checkbox input "true"
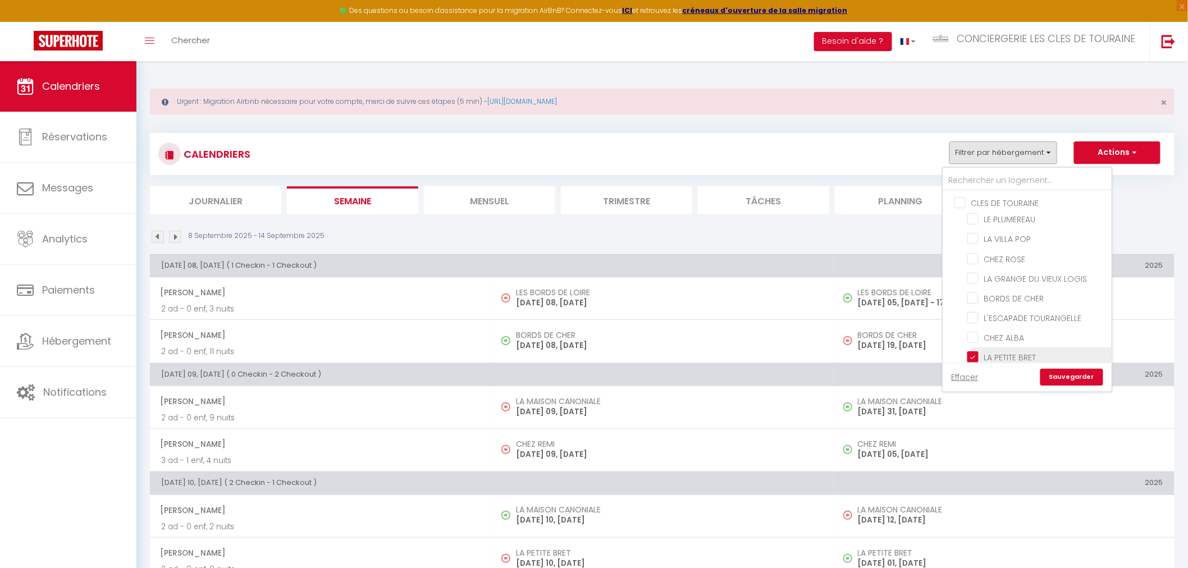
checkbox input "false"
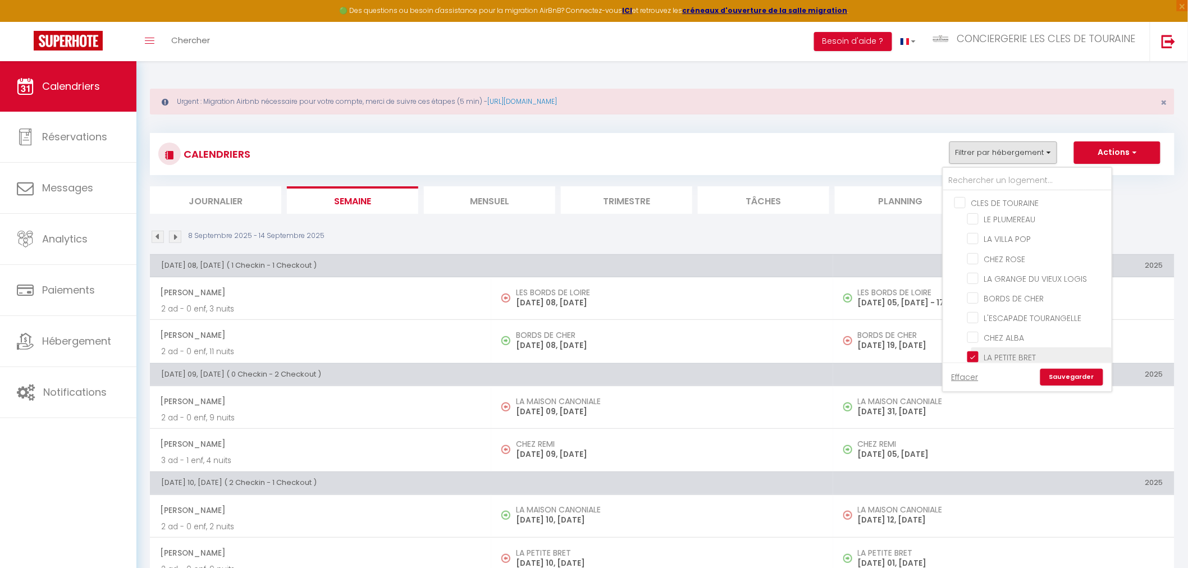
checkbox input "false"
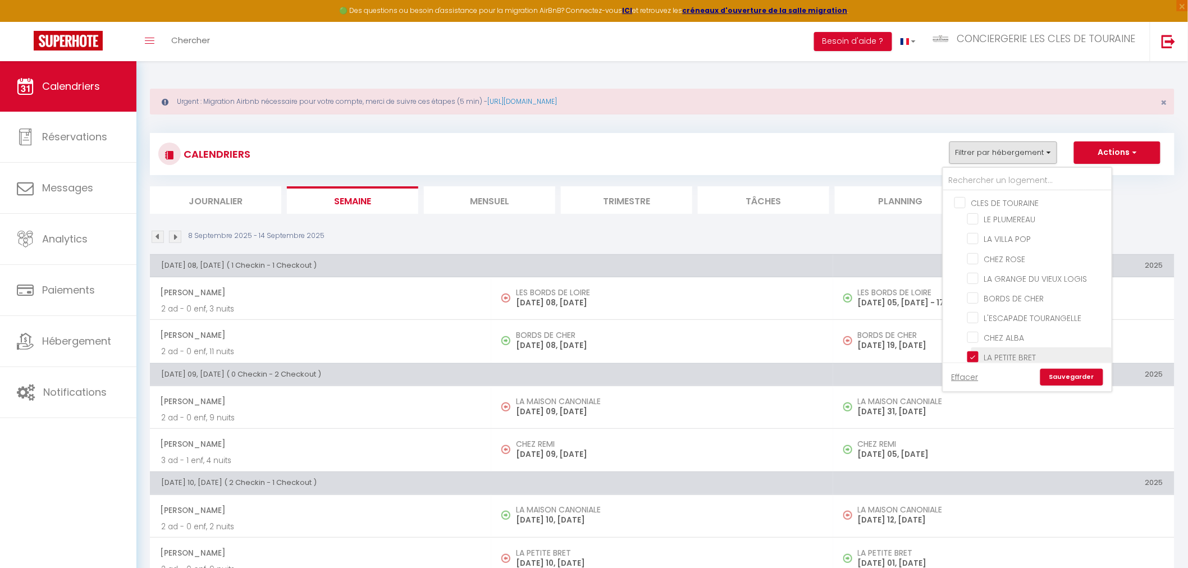
checkbox input "false"
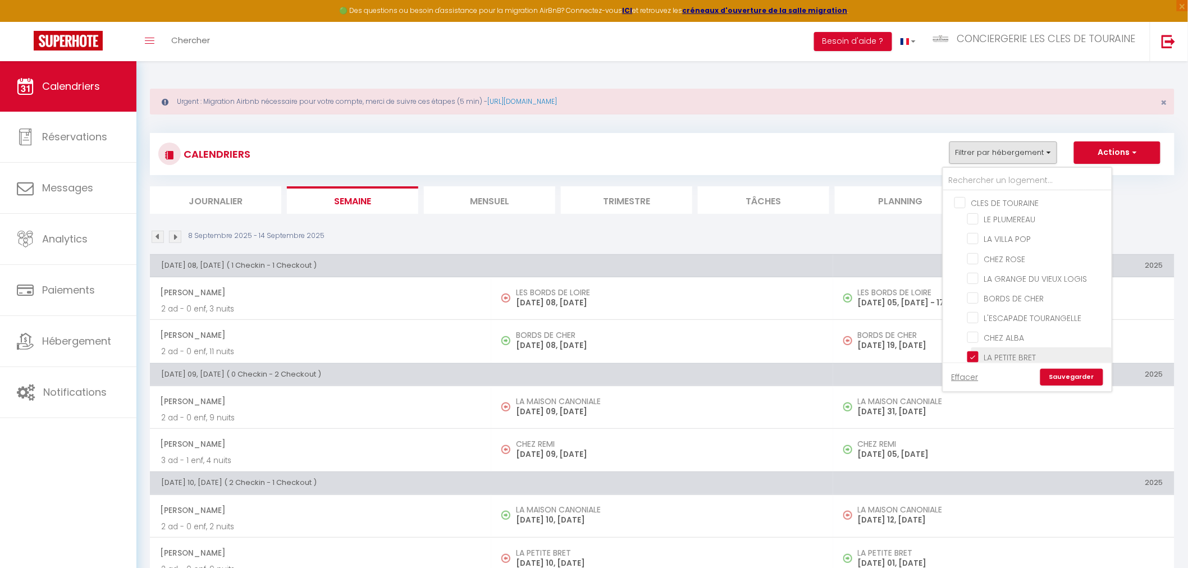
checkbox input "false"
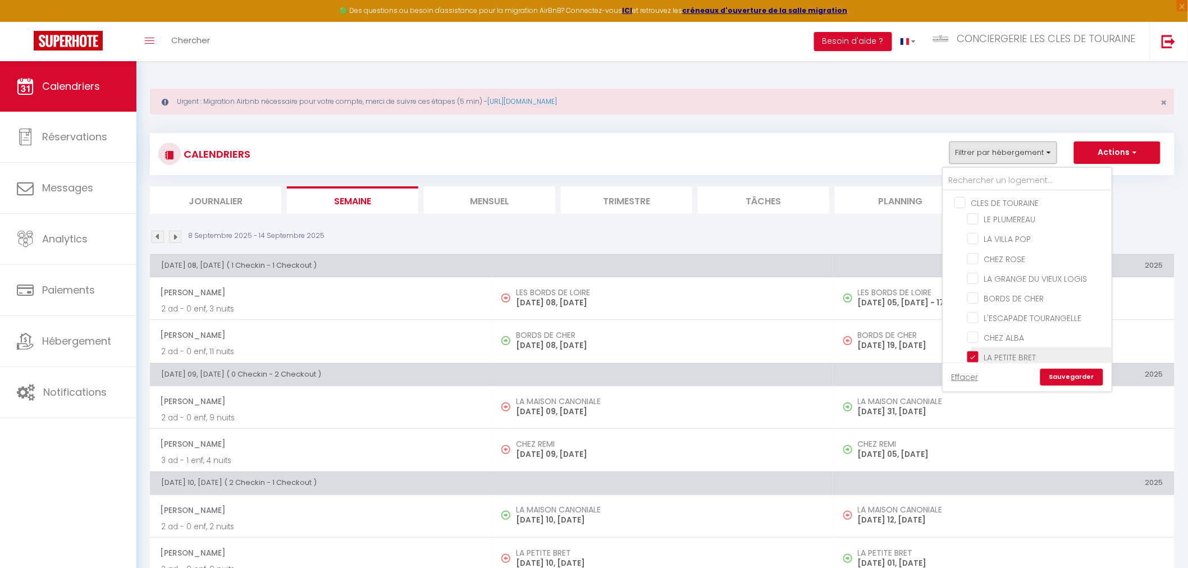
checkbox input "false"
click at [1074, 380] on link "Sauvegarder" at bounding box center [1072, 377] width 63 height 17
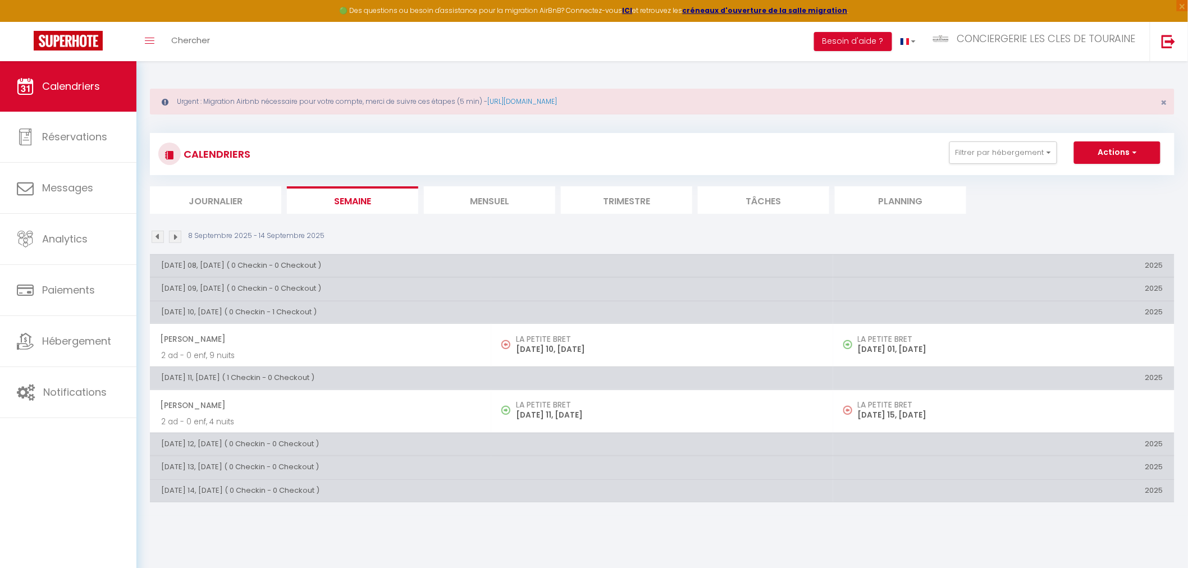
click at [482, 200] on li "Mensuel" at bounding box center [489, 200] width 131 height 28
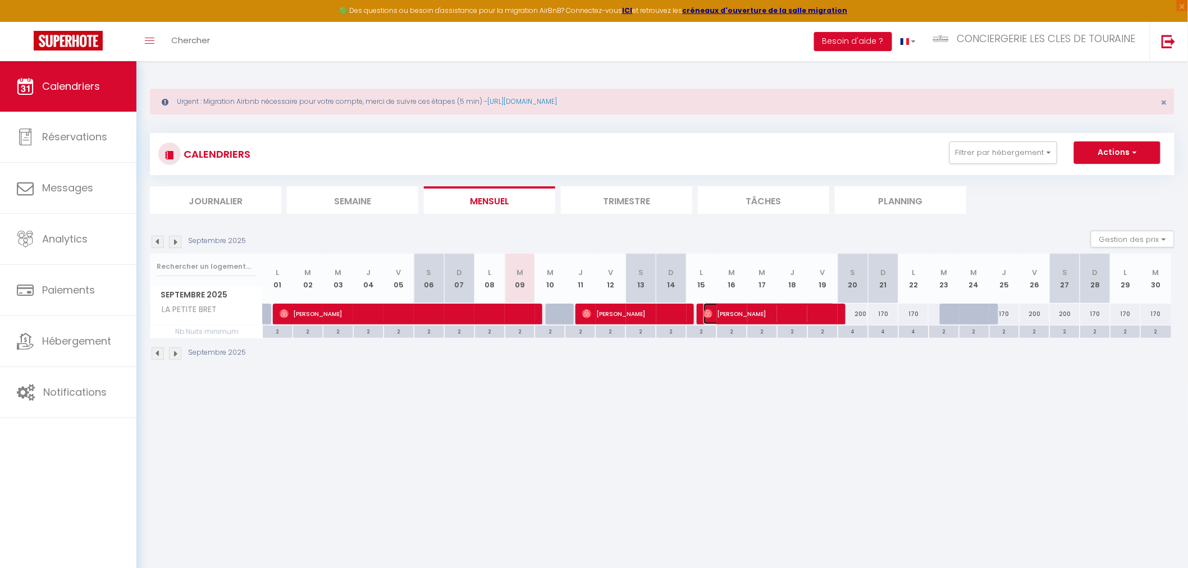
click at [792, 317] on span "John McDermott" at bounding box center [769, 313] width 131 height 21
select select "OK"
select select "0"
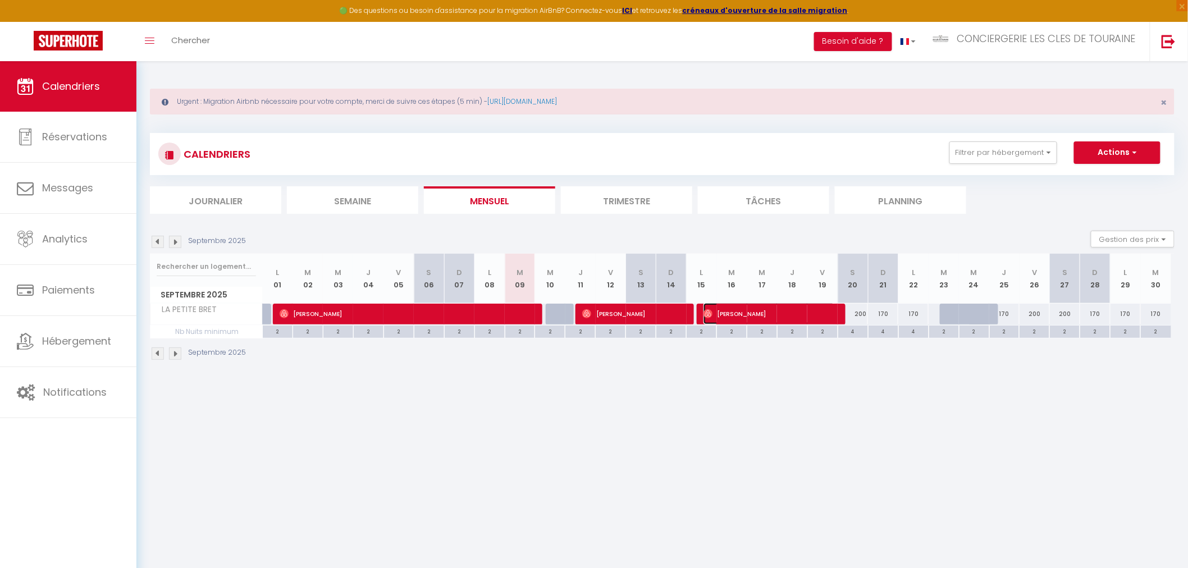
select select "1"
select select
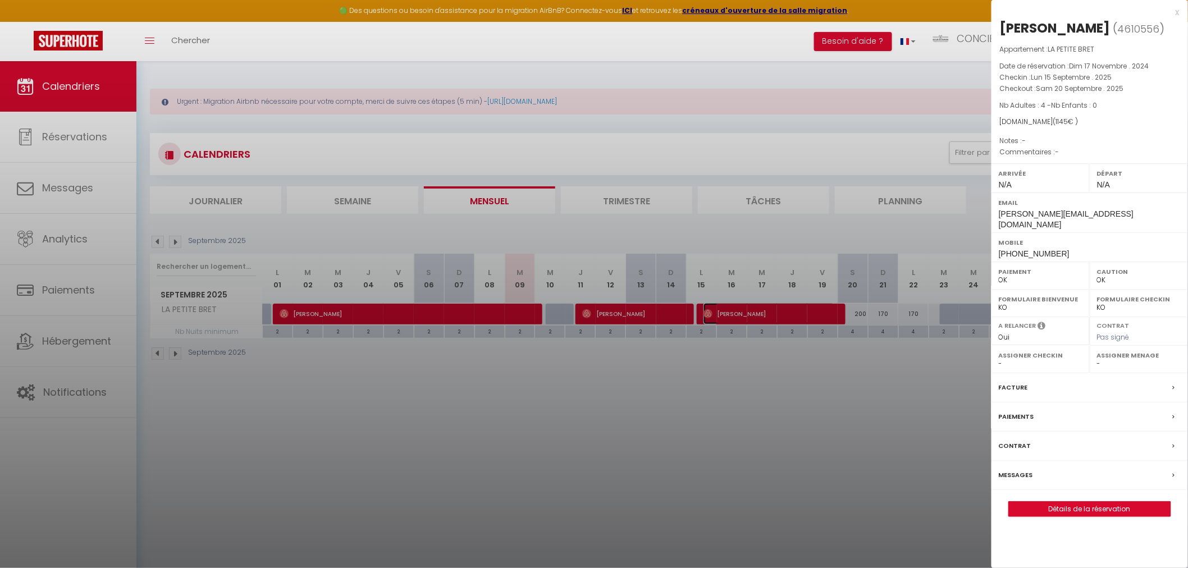
select select "8047"
select select "32445"
click at [672, 312] on div at bounding box center [594, 284] width 1188 height 568
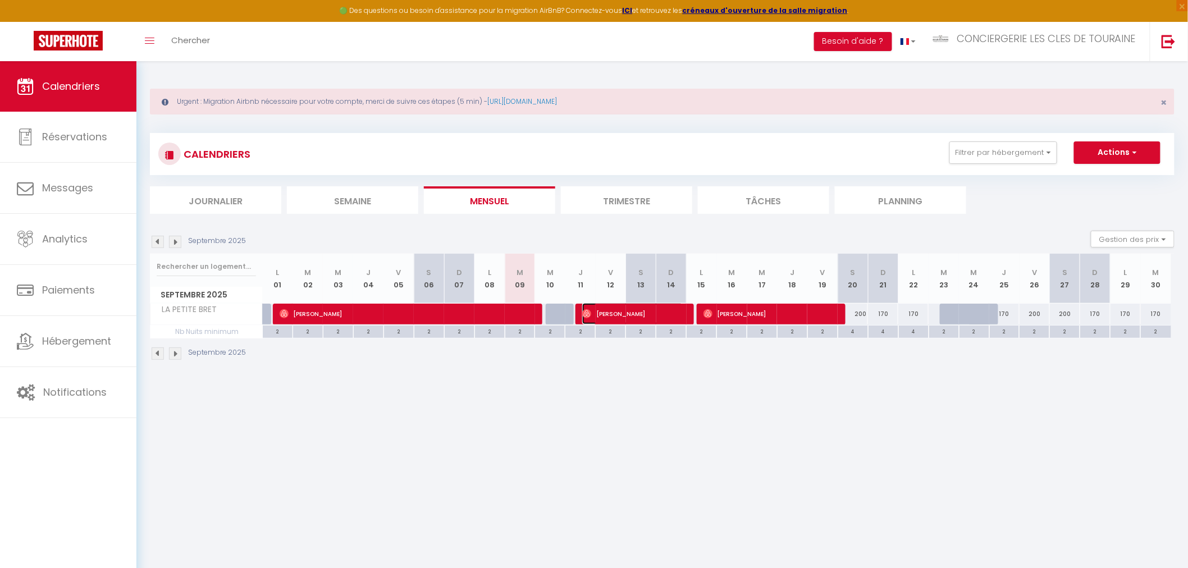
click at [672, 312] on span "Caroline Oclery" at bounding box center [632, 313] width 101 height 21
select select
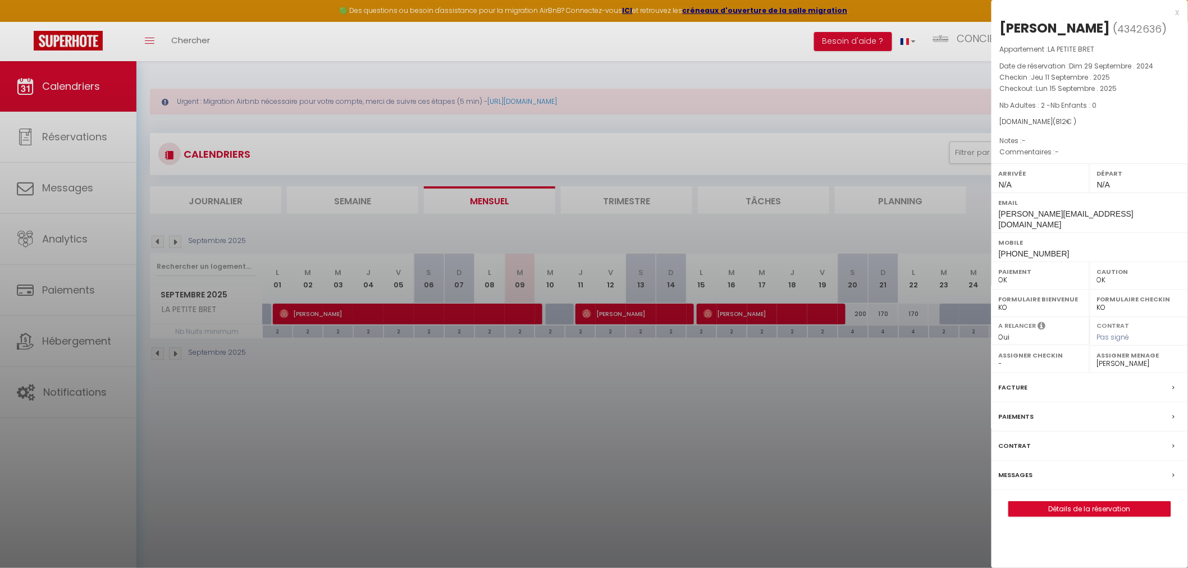
click at [740, 345] on div at bounding box center [594, 284] width 1188 height 568
checkbox input "false"
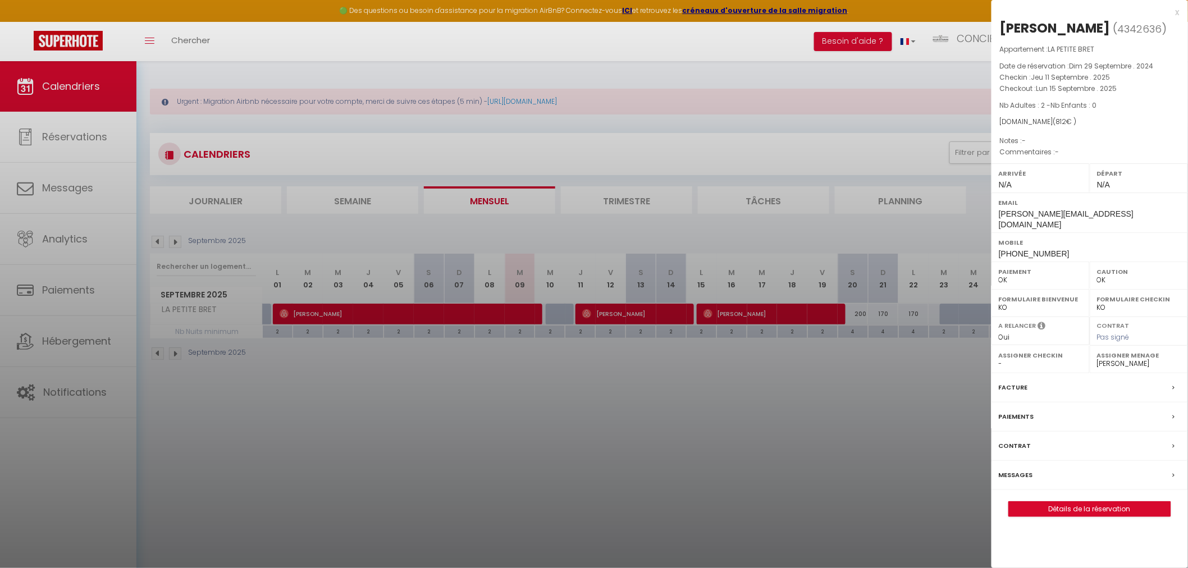
checkbox input "false"
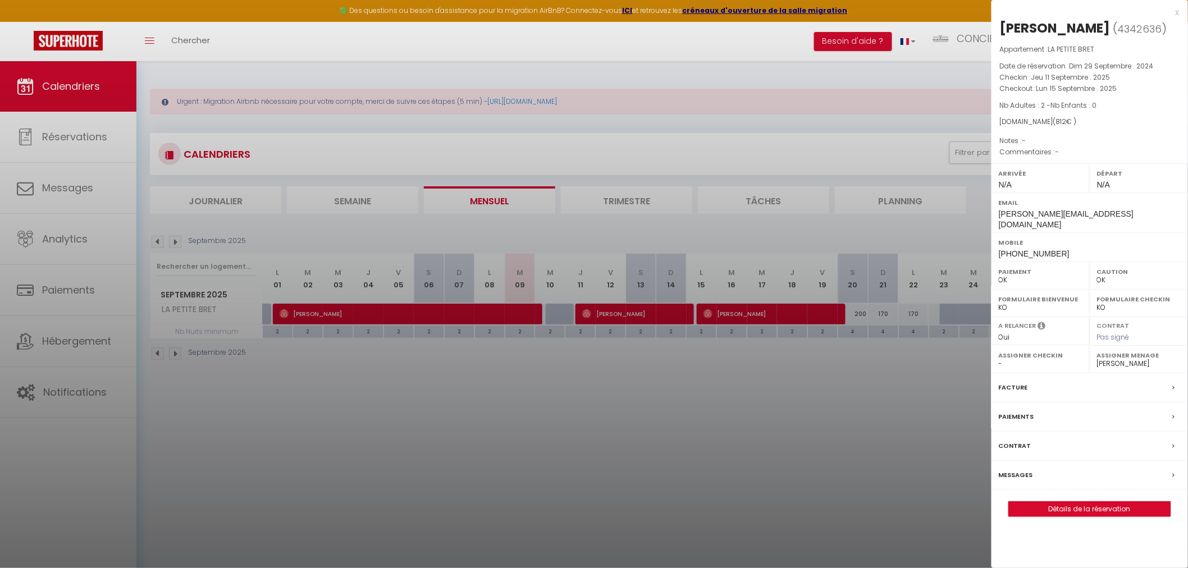
checkbox input "false"
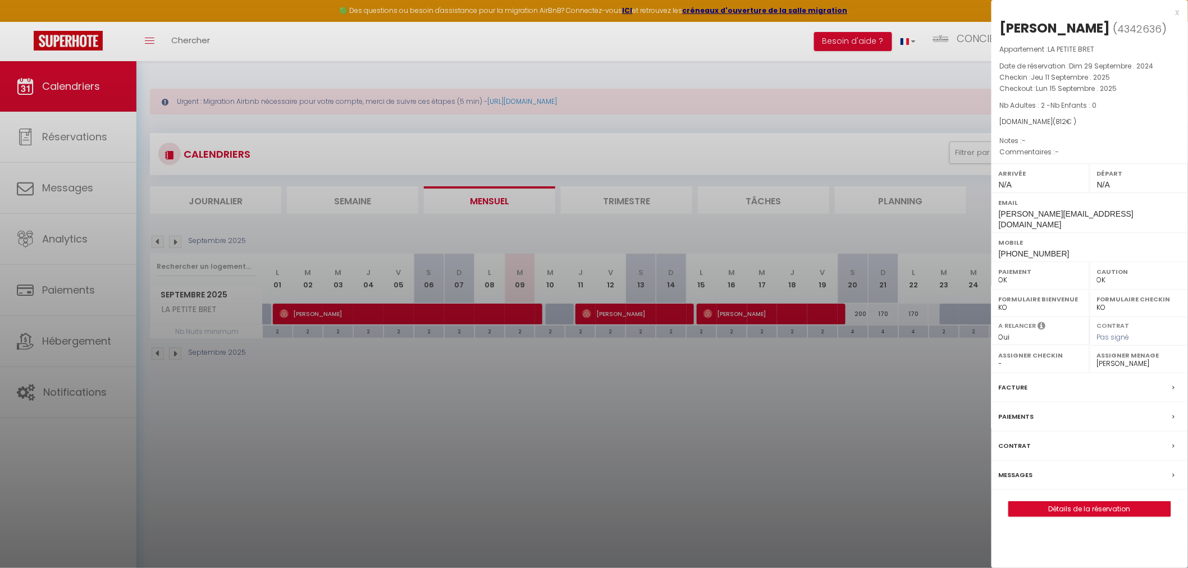
checkbox input "false"
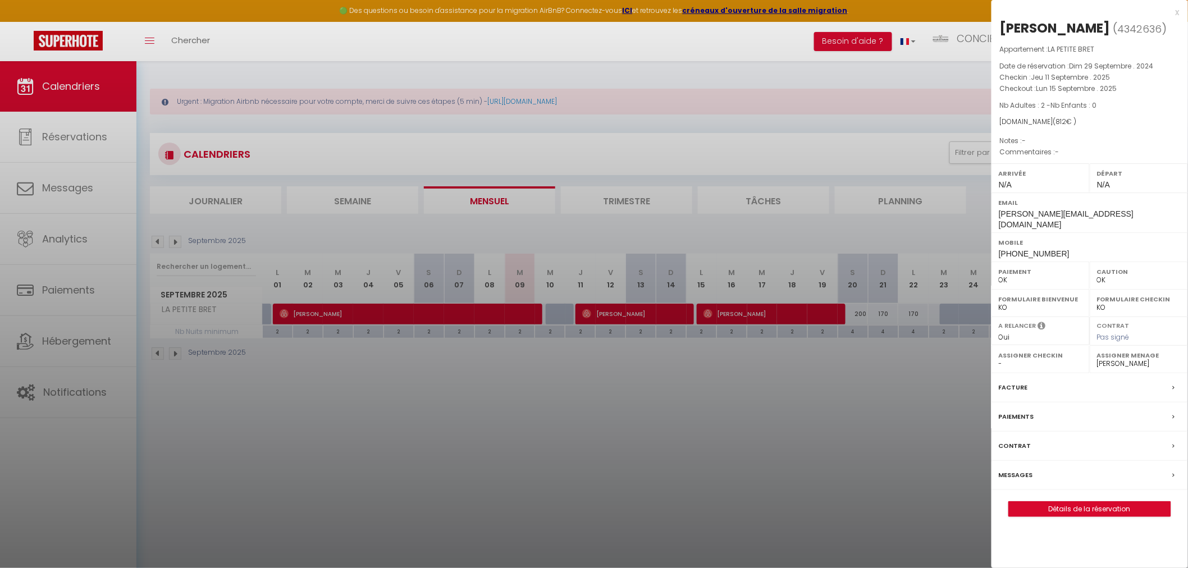
checkbox input "false"
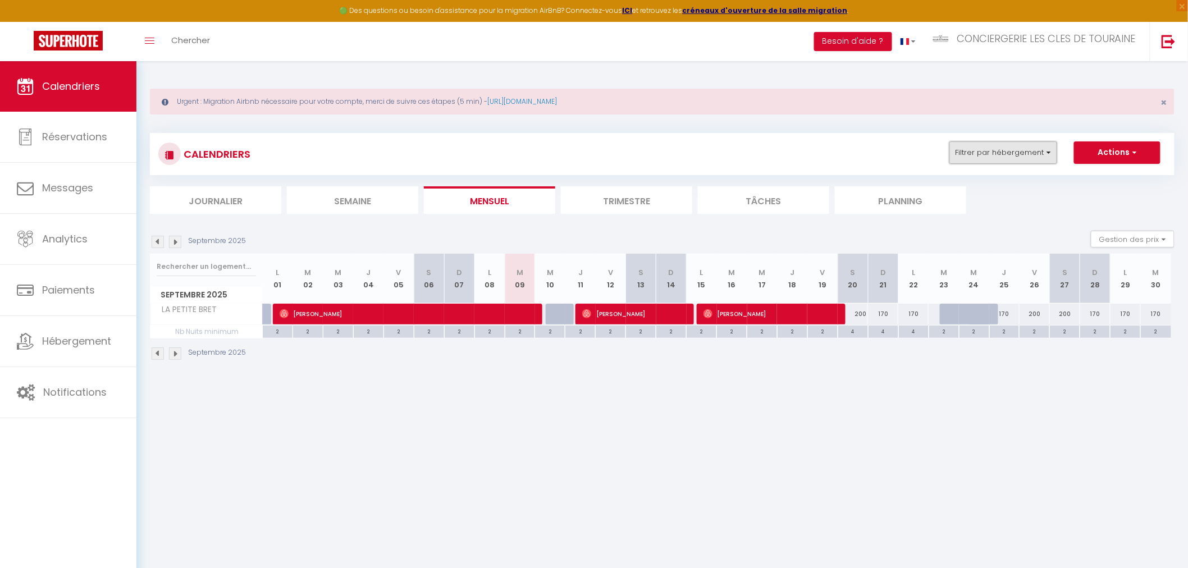
click at [964, 156] on button "Filtrer par hébergement" at bounding box center [1004, 153] width 108 height 22
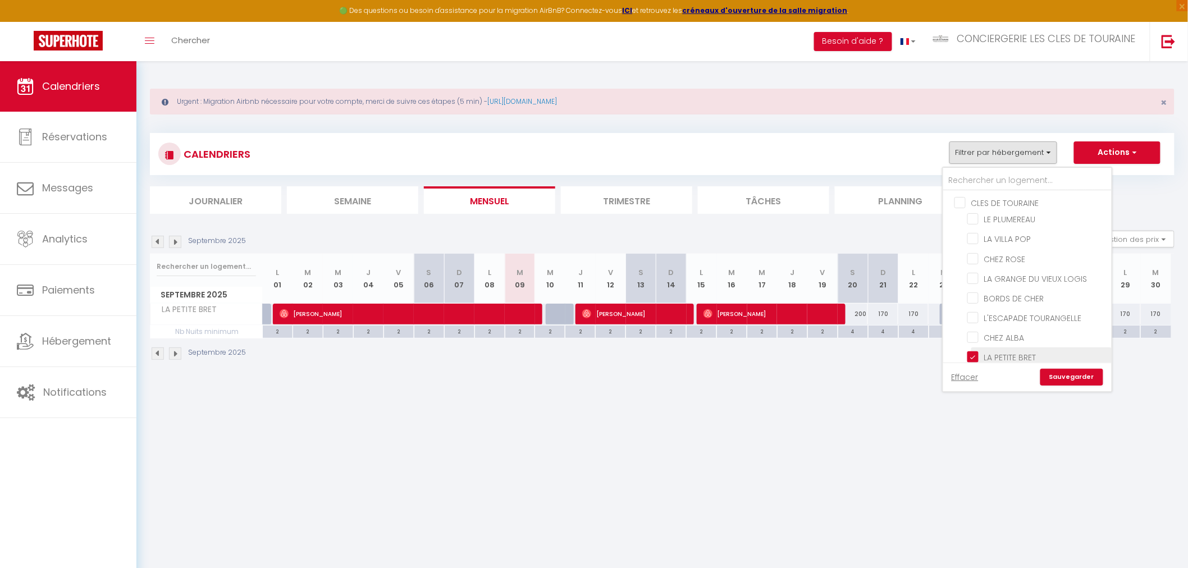
click at [987, 352] on input "LA PETITE BRET" at bounding box center [1038, 356] width 140 height 11
checkbox input "false"
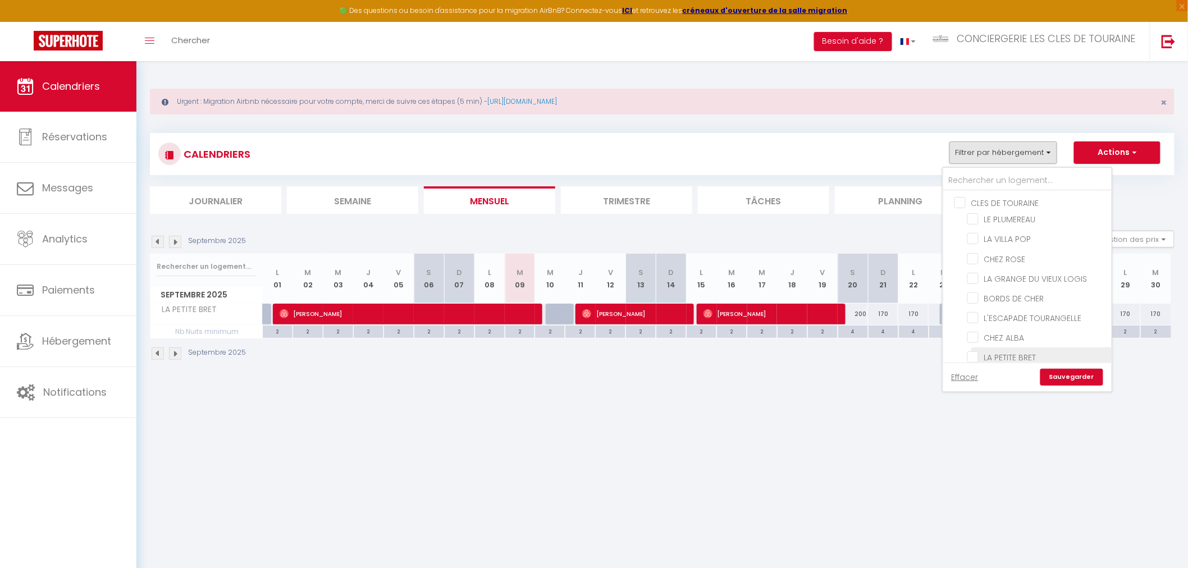
checkbox input "false"
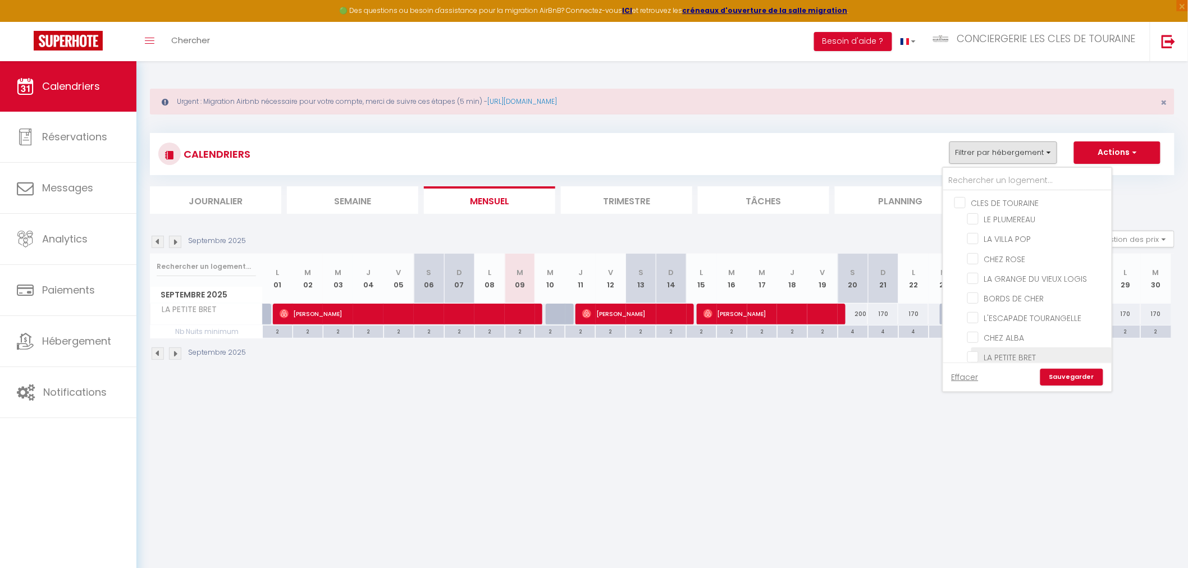
checkbox input "false"
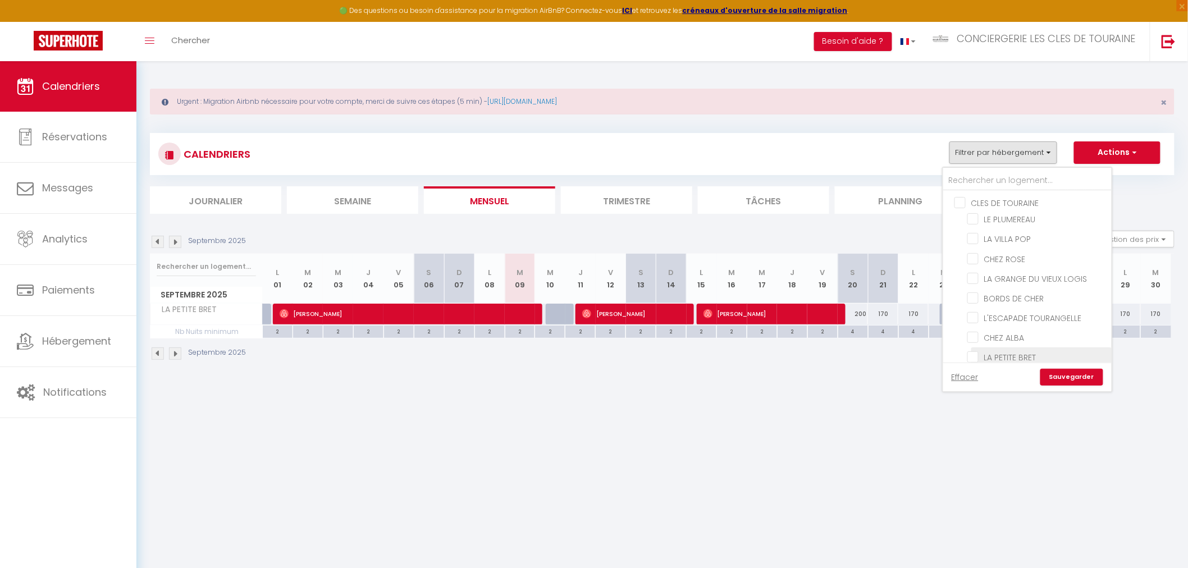
checkbox input "false"
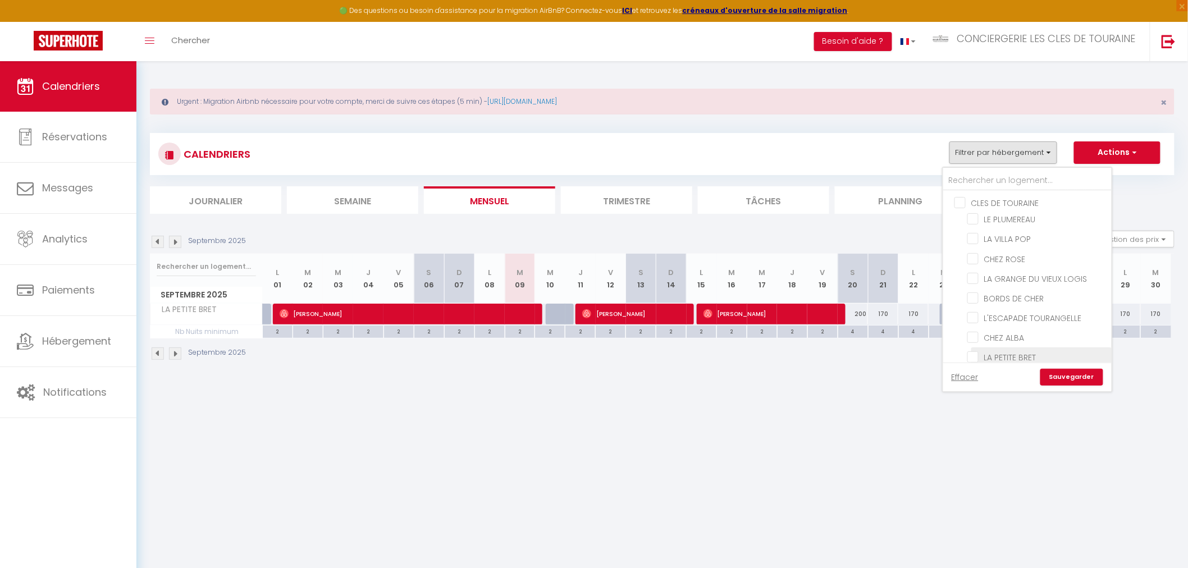
checkbox input "false"
click at [1038, 276] on input "LA GRANGE DU VIEUX LOGIS" at bounding box center [1038, 277] width 140 height 11
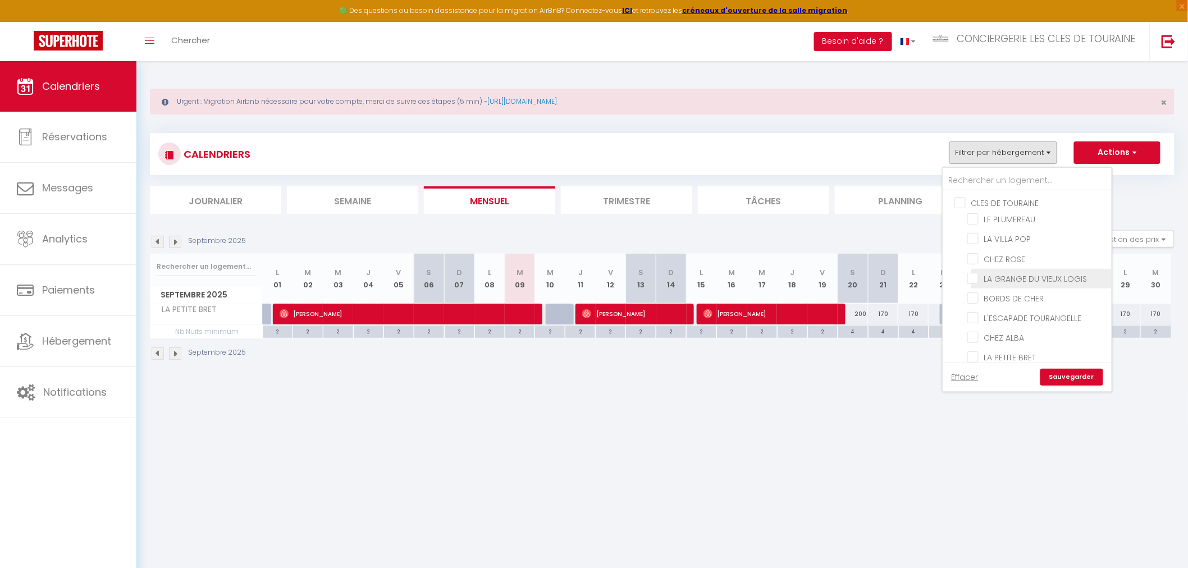
checkbox input "true"
checkbox input "false"
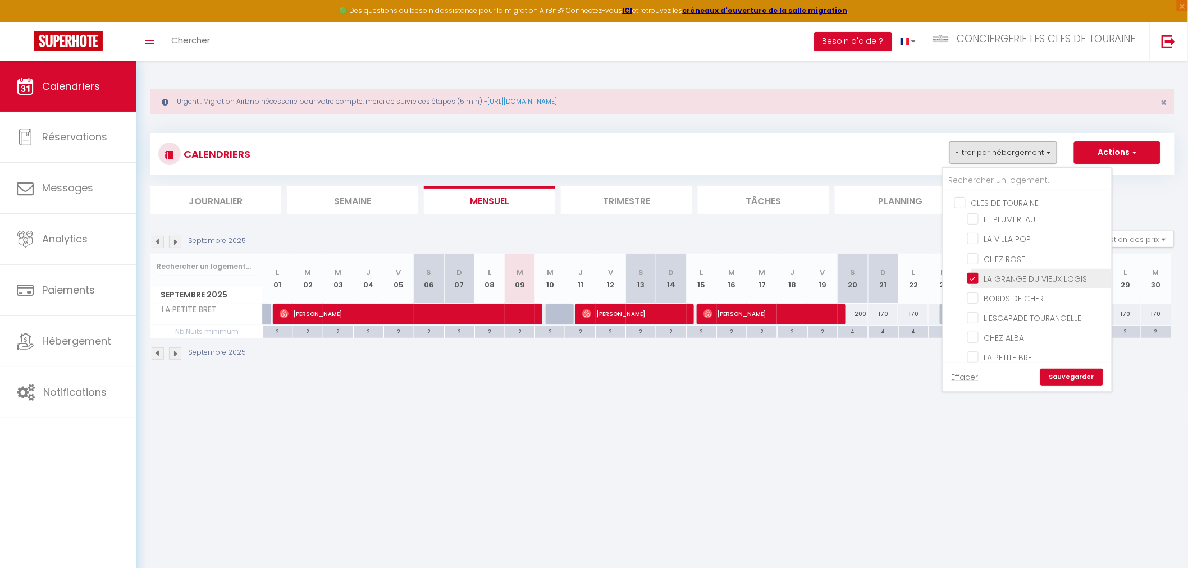
checkbox input "false"
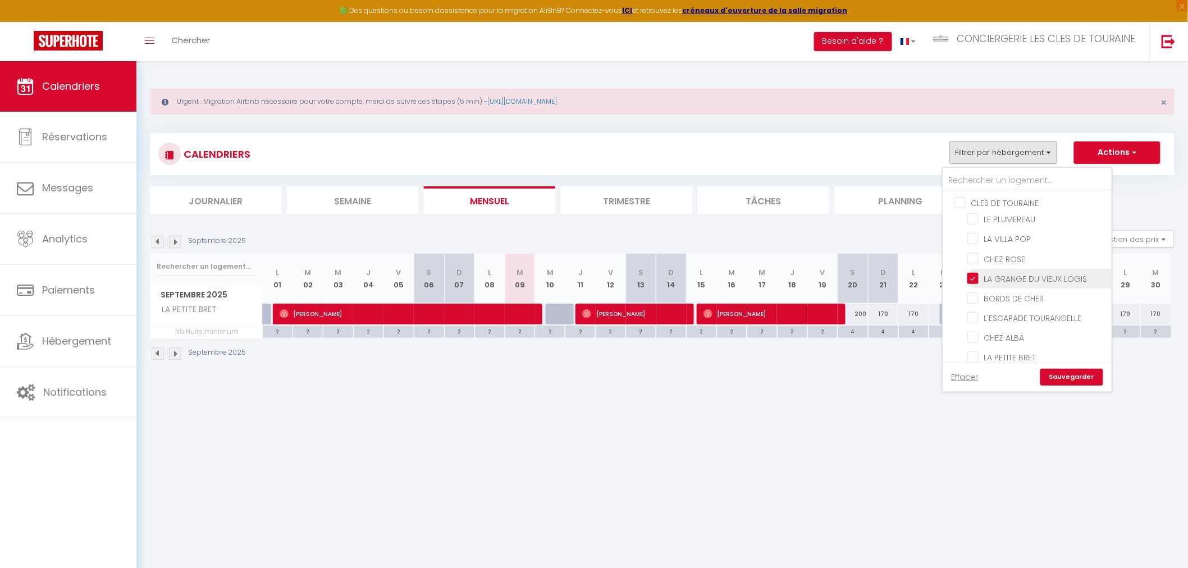
checkbox input "false"
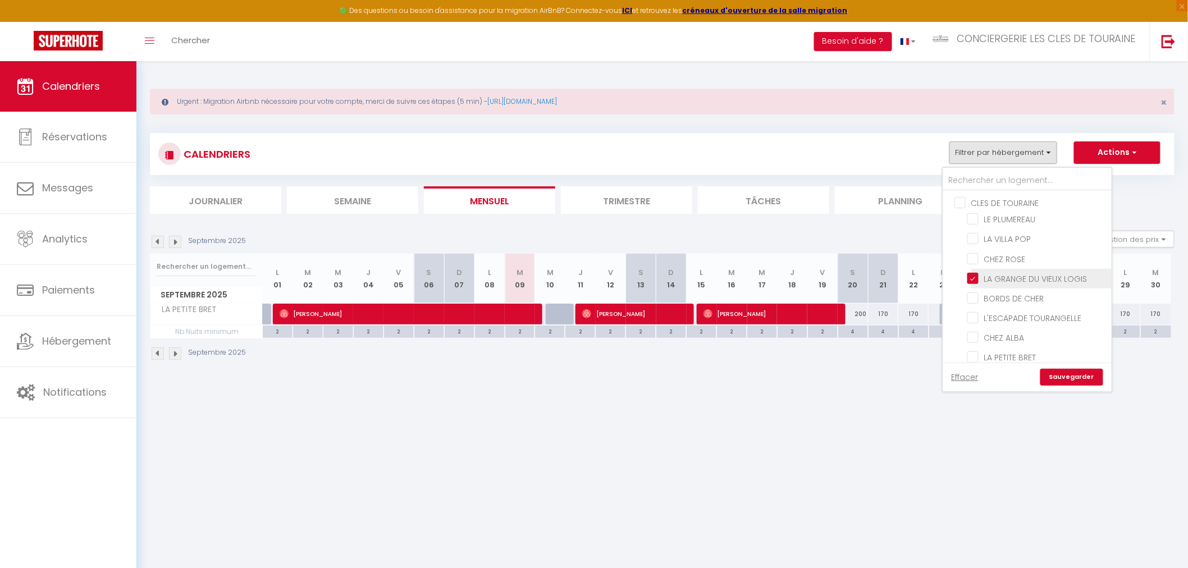
checkbox input "false"
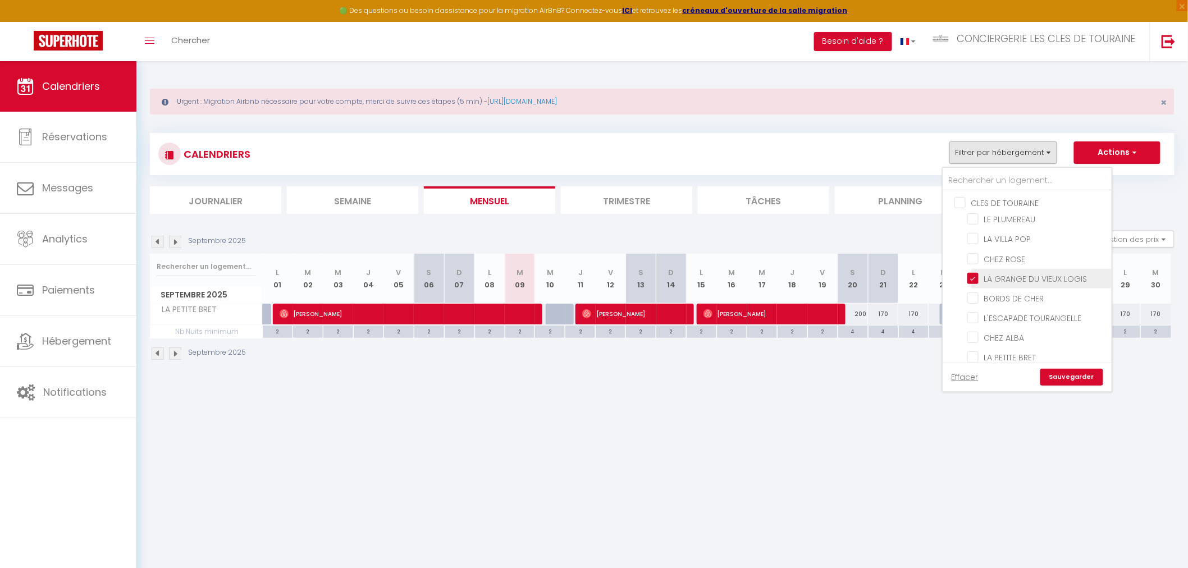
checkbox input "false"
click at [1076, 369] on link "Sauvegarder" at bounding box center [1072, 377] width 63 height 17
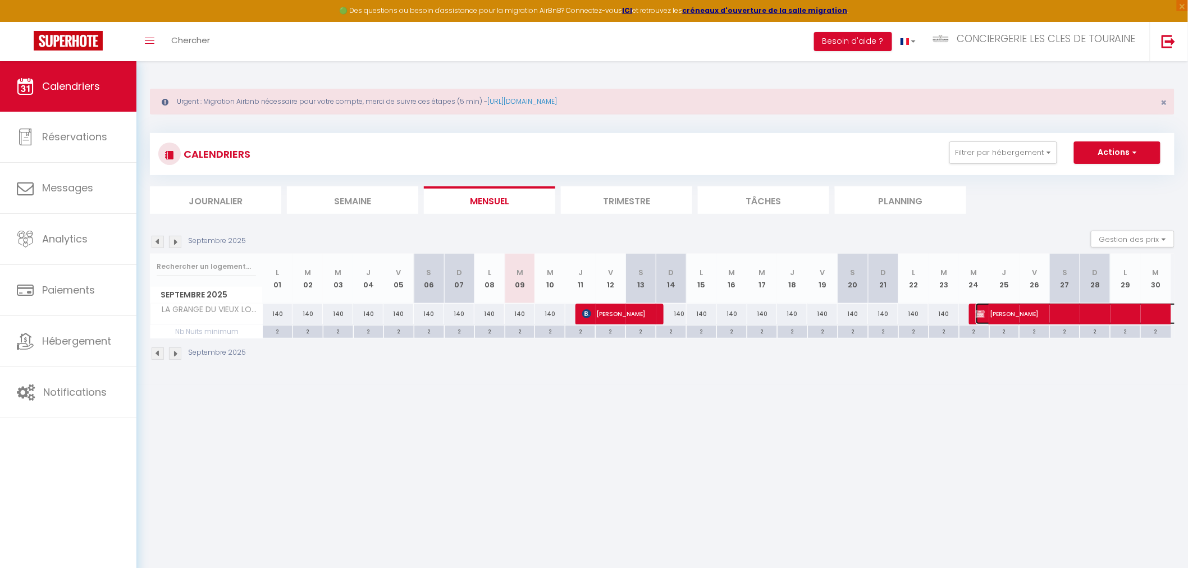
select select "KO"
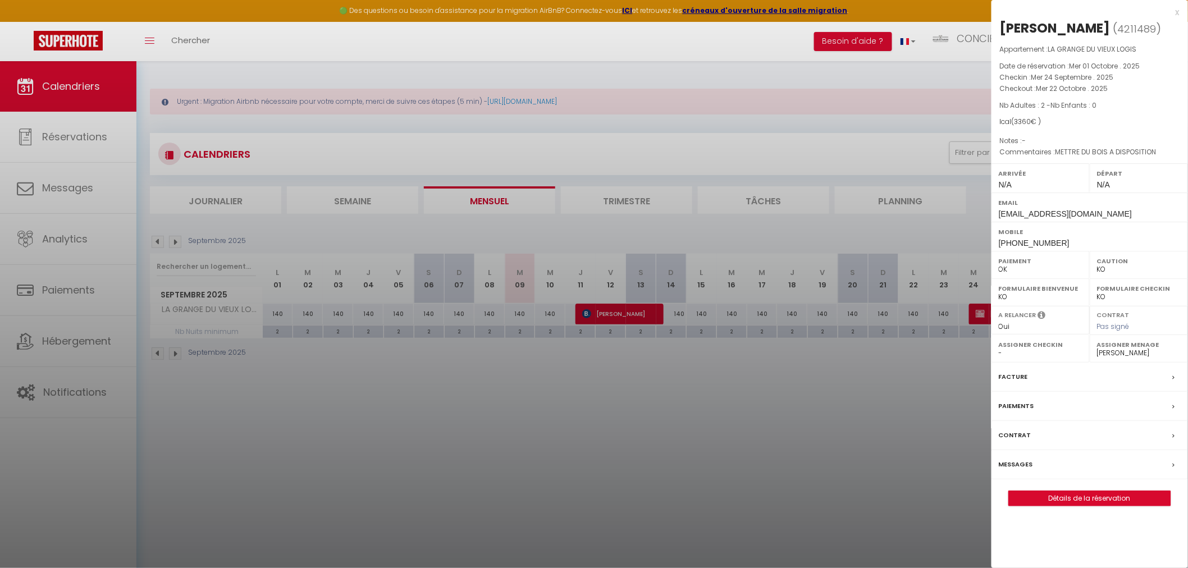
click at [946, 354] on div at bounding box center [594, 284] width 1188 height 568
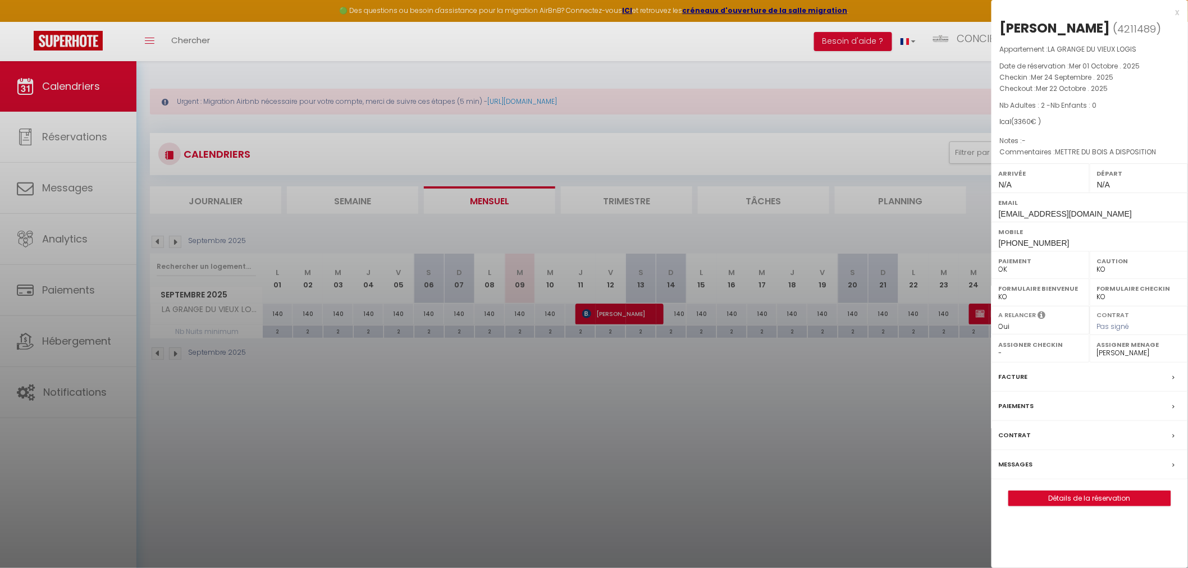
click at [650, 413] on div at bounding box center [594, 284] width 1188 height 568
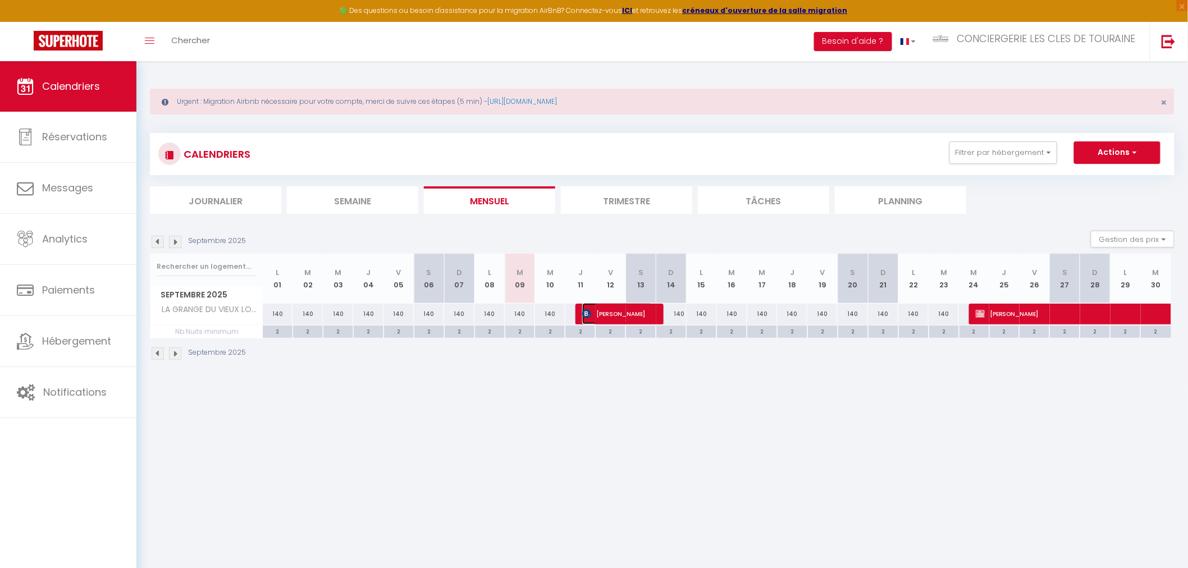
click at [609, 313] on span "Frédéric Porgeon" at bounding box center [617, 313] width 71 height 21
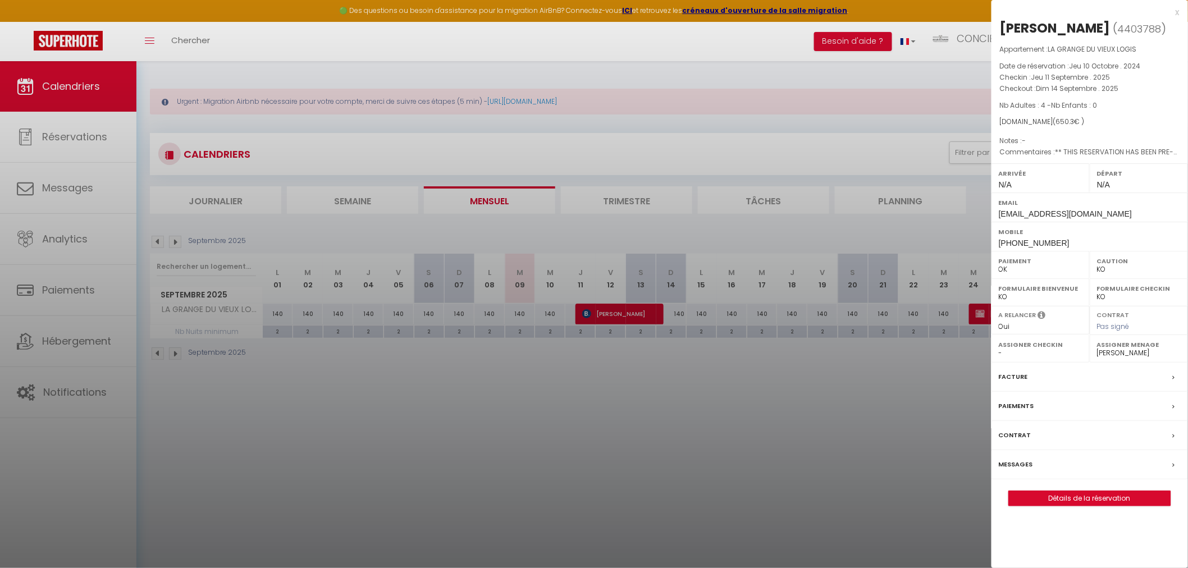
click at [641, 380] on div at bounding box center [594, 284] width 1188 height 568
